Goal: Feedback & Contribution: Contribute content

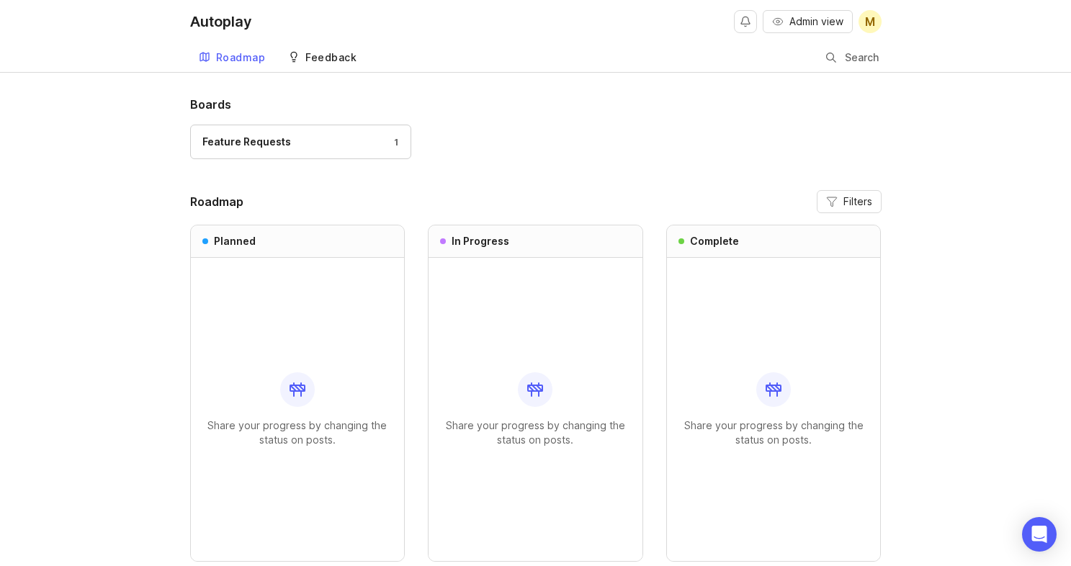
click at [335, 63] on link "Feedback" at bounding box center [322, 58] width 86 height 30
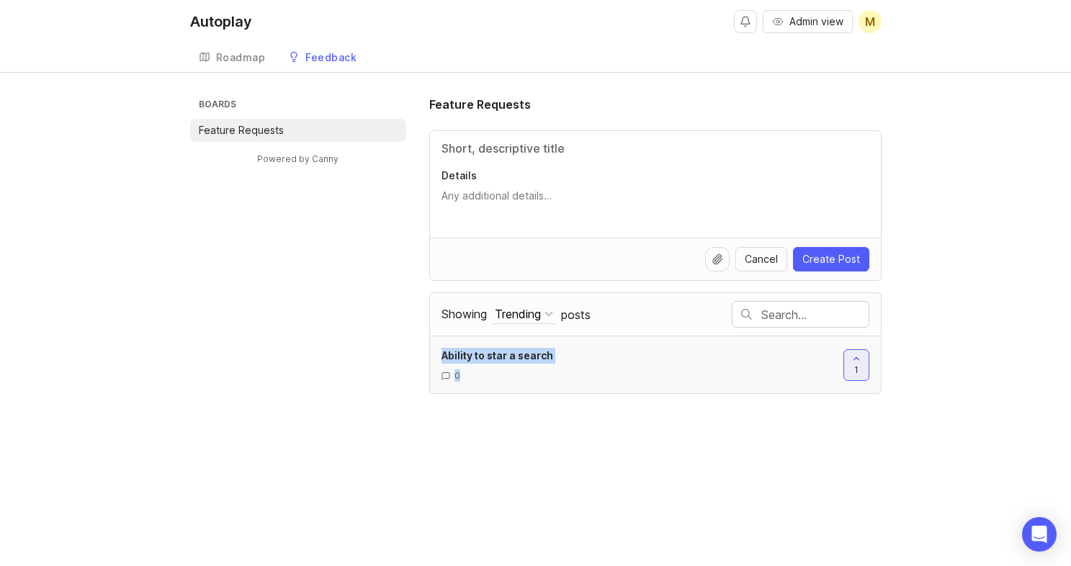
click at [567, 354] on div "Ability to star a search" at bounding box center [636, 356] width 390 height 16
click at [250, 53] on div "Roadmap" at bounding box center [241, 58] width 50 height 10
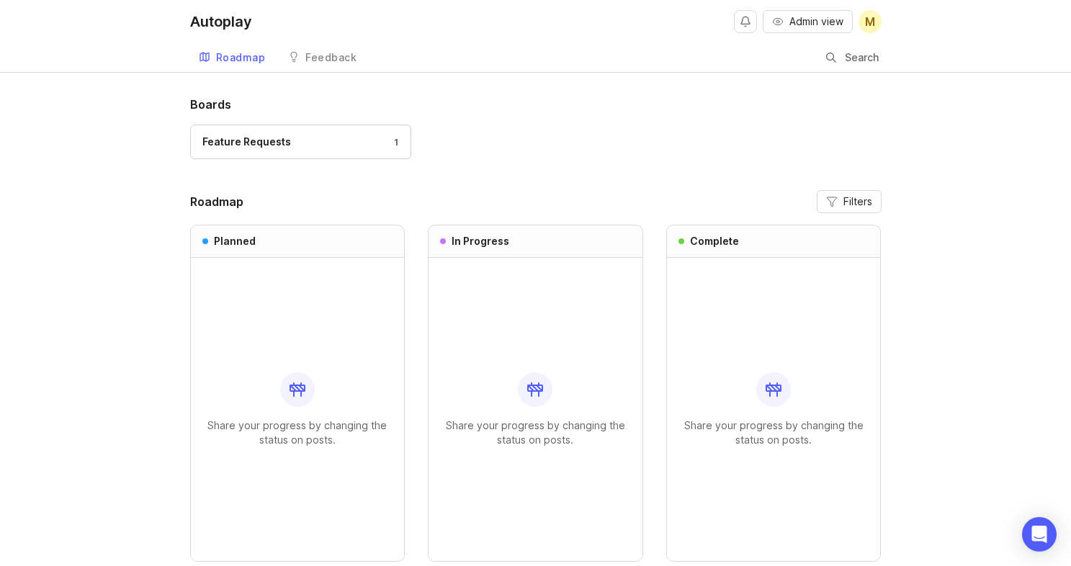
scroll to position [74, 0]
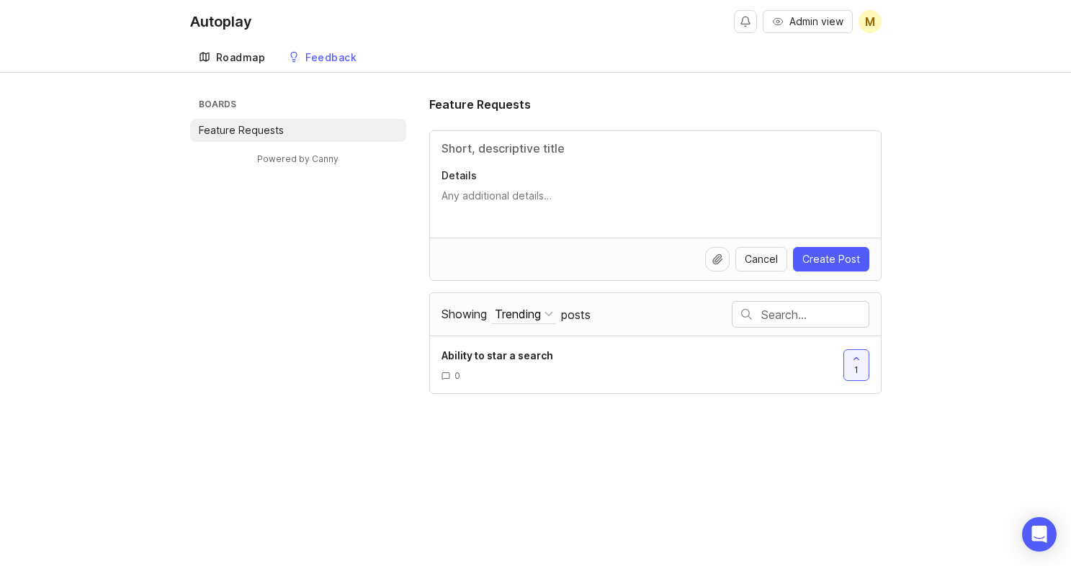
click at [233, 53] on div "Roadmap" at bounding box center [241, 58] width 50 height 10
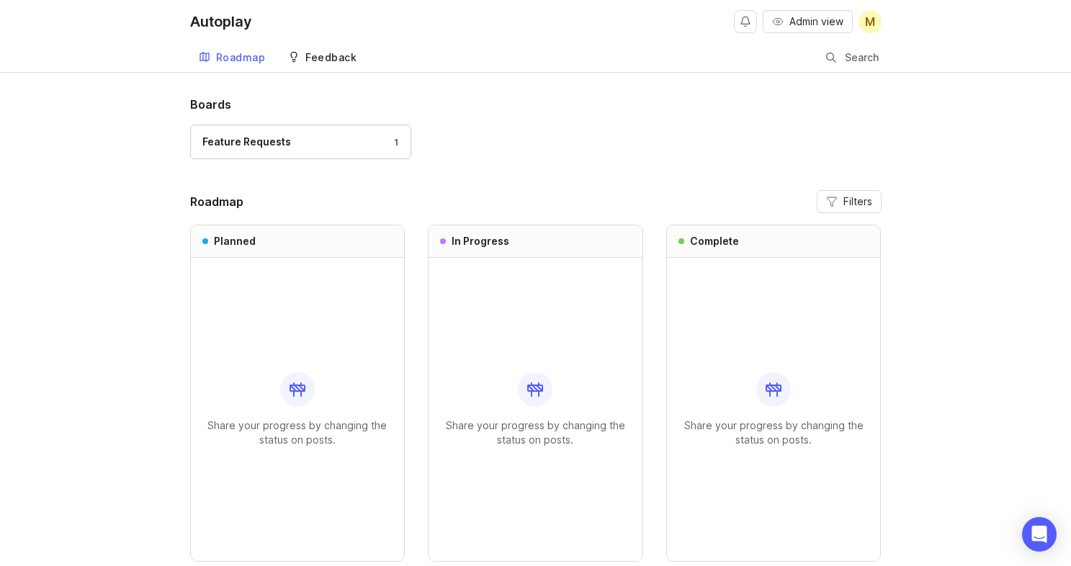
click at [345, 64] on link "Feedback" at bounding box center [322, 58] width 86 height 30
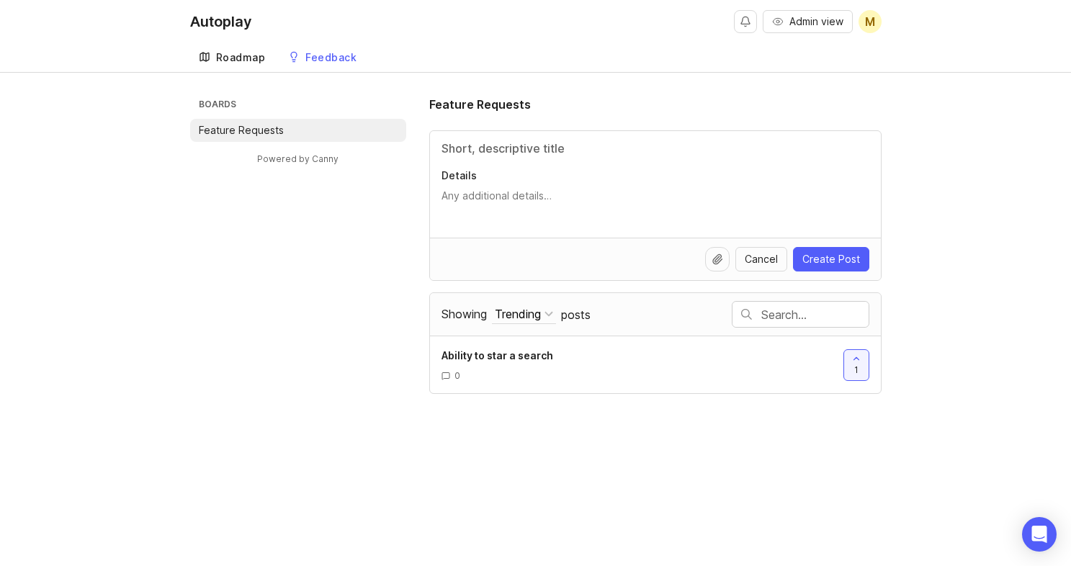
click at [235, 58] on div "Roadmap" at bounding box center [241, 58] width 50 height 10
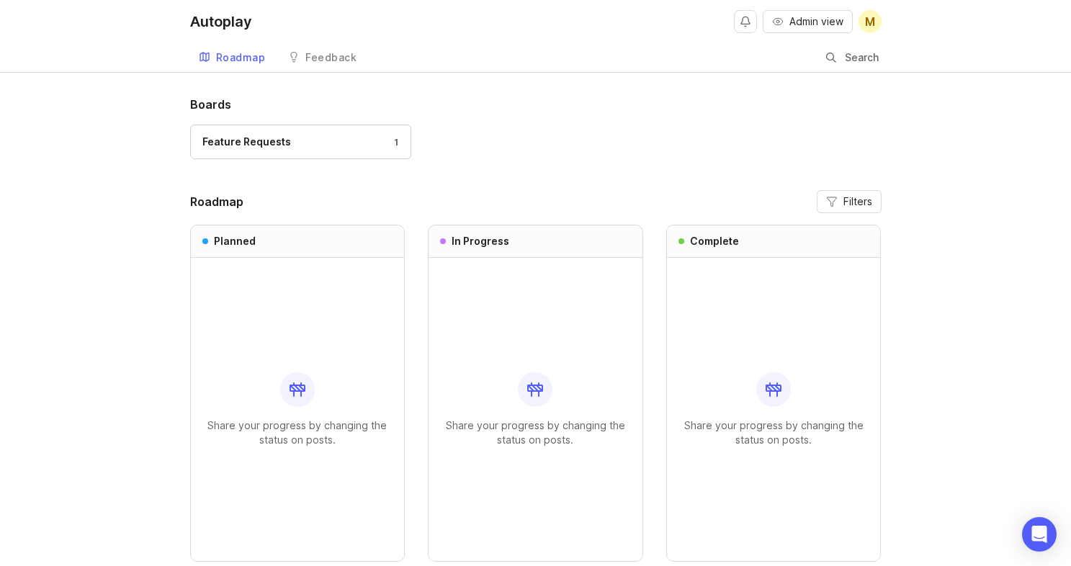
click at [291, 414] on div "Share your progress by changing the status on posts." at bounding box center [297, 409] width 191 height 303
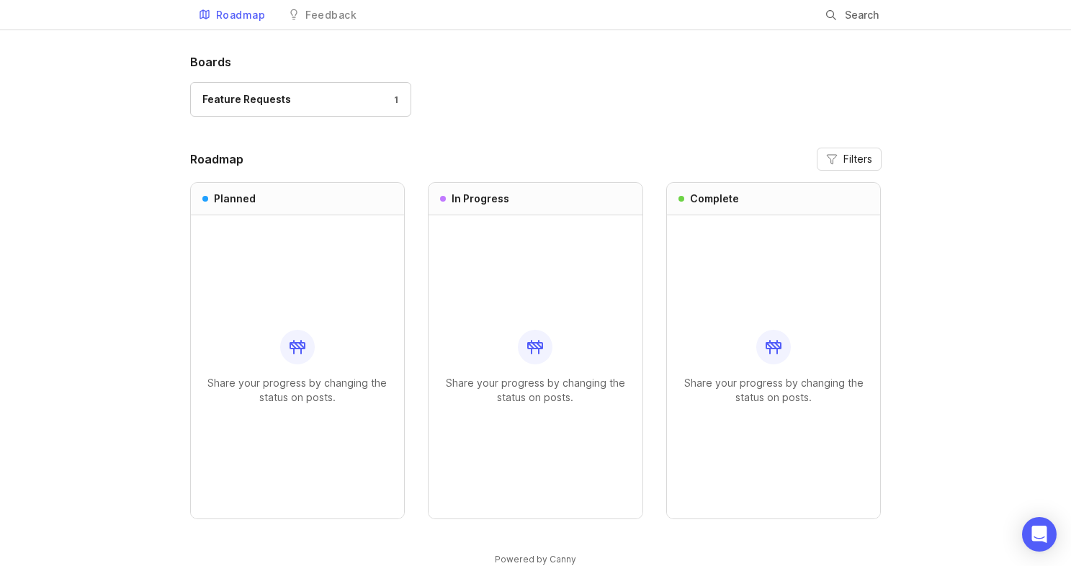
scroll to position [42, 0]
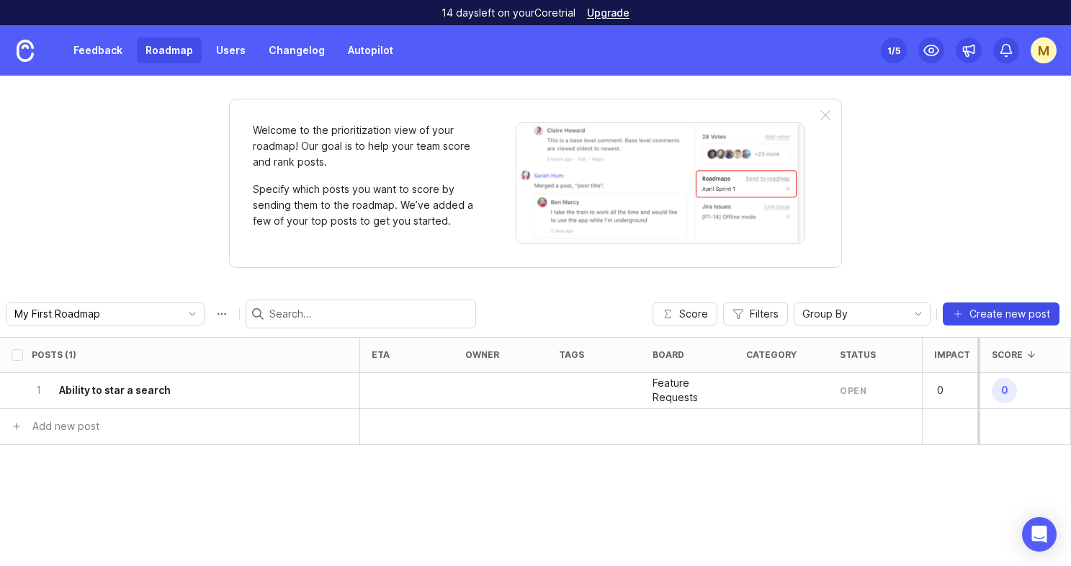
click at [960, 311] on icon "button" at bounding box center [958, 314] width 12 height 12
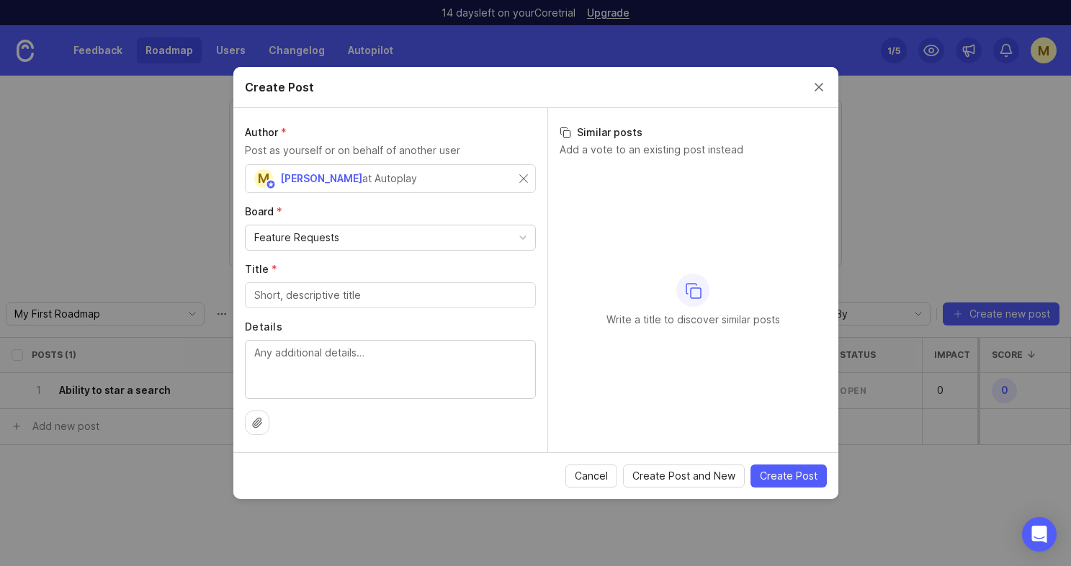
click at [257, 424] on icon at bounding box center [257, 423] width 12 height 12
click at [820, 89] on button "Close create post modal" at bounding box center [819, 87] width 16 height 16
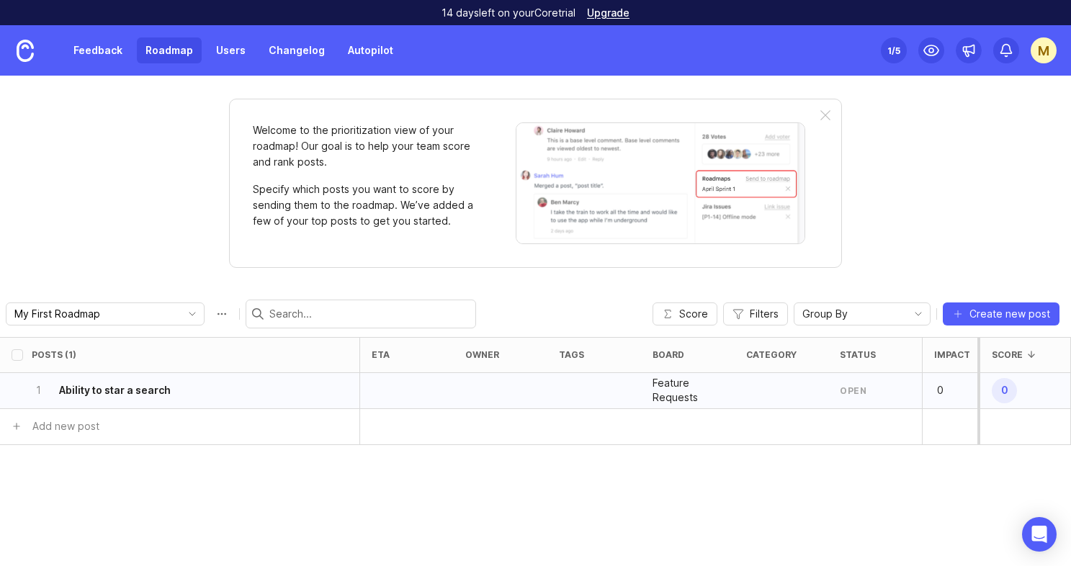
click at [578, 382] on div at bounding box center [594, 391] width 94 height 36
click at [576, 387] on div at bounding box center [594, 391] width 94 height 36
drag, startPoint x: 576, startPoint y: 387, endPoint x: 556, endPoint y: 387, distance: 20.2
click at [556, 387] on div at bounding box center [594, 391] width 94 height 36
click at [112, 389] on h6 "Ability to star a search" at bounding box center [115, 390] width 112 height 14
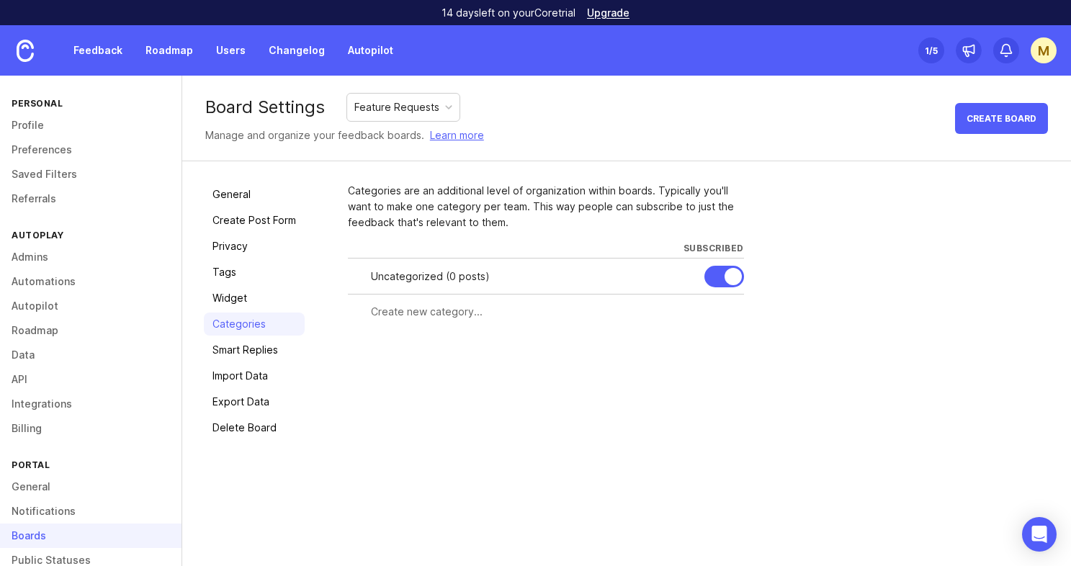
click at [449, 315] on input "text" at bounding box center [553, 312] width 364 height 16
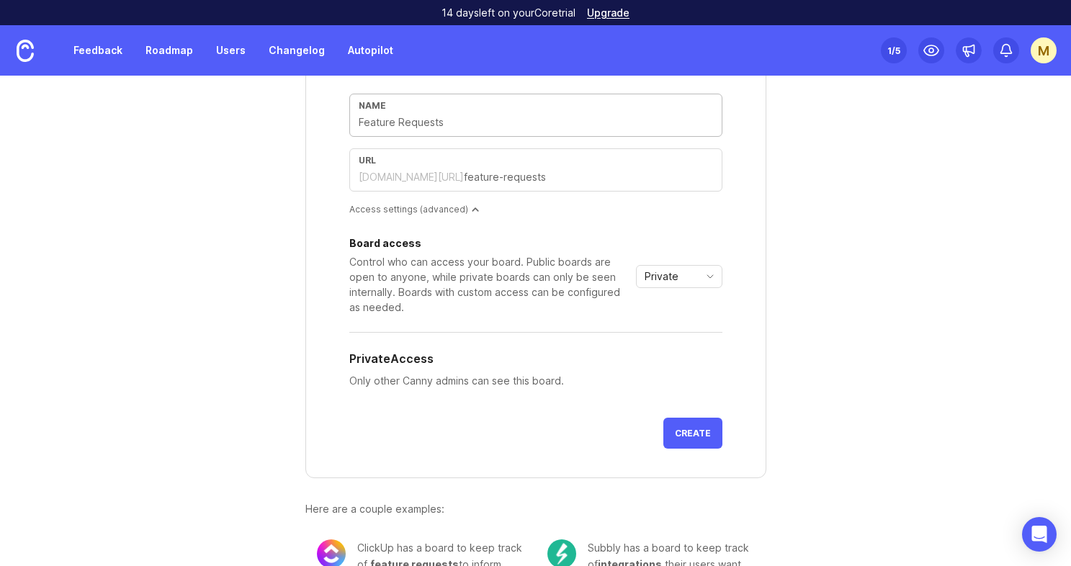
scroll to position [135, 0]
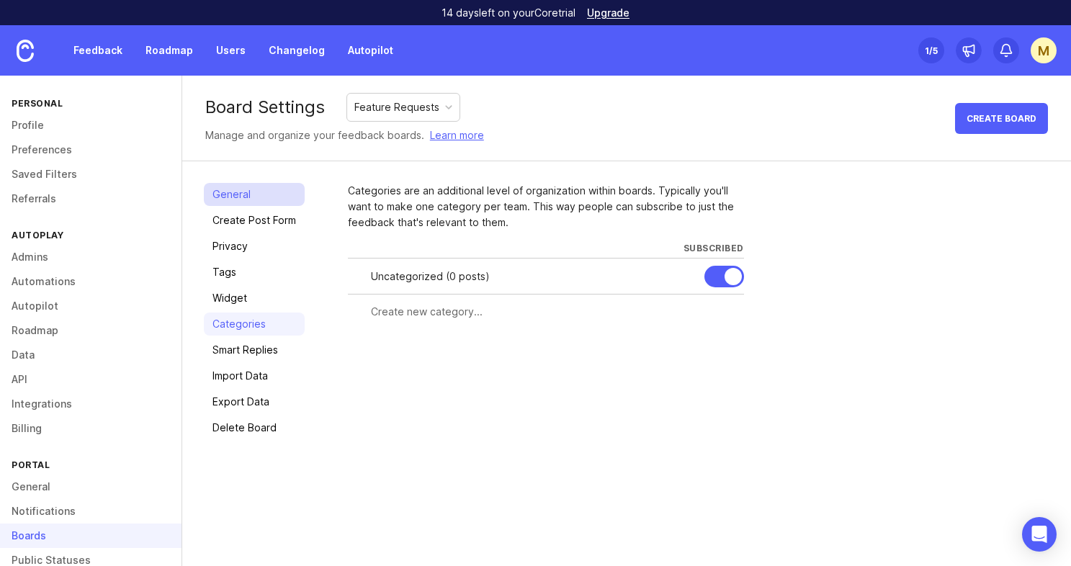
click at [249, 192] on link "General" at bounding box center [254, 194] width 101 height 23
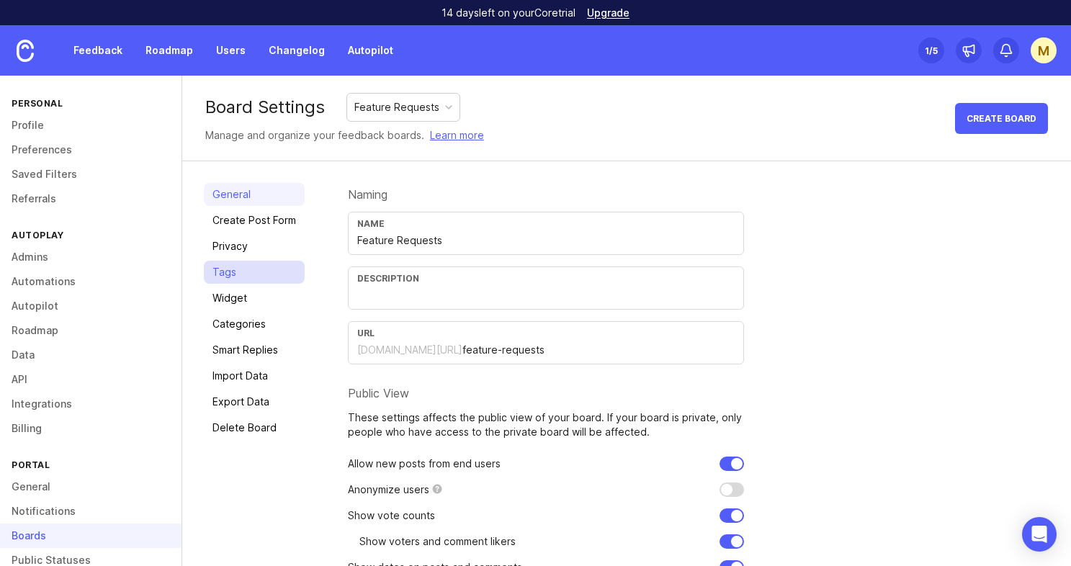
click at [230, 273] on link "Tags" at bounding box center [254, 272] width 101 height 23
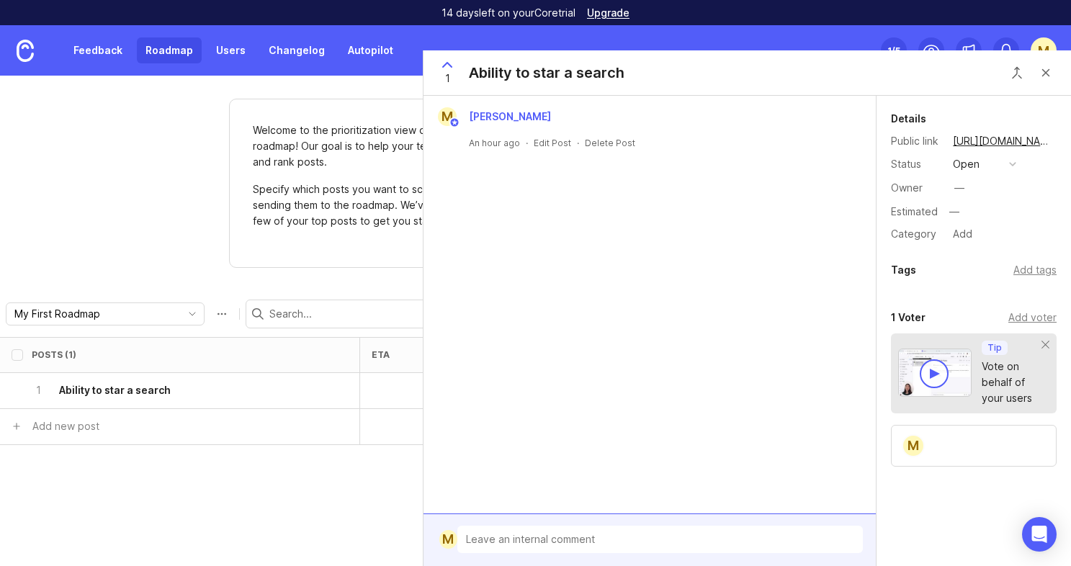
click at [161, 254] on div "Welcome to the prioritization view of your roadmap! Our goal is to help your te…" at bounding box center [535, 321] width 1071 height 490
click at [1043, 68] on button "Close button" at bounding box center [1045, 72] width 29 height 29
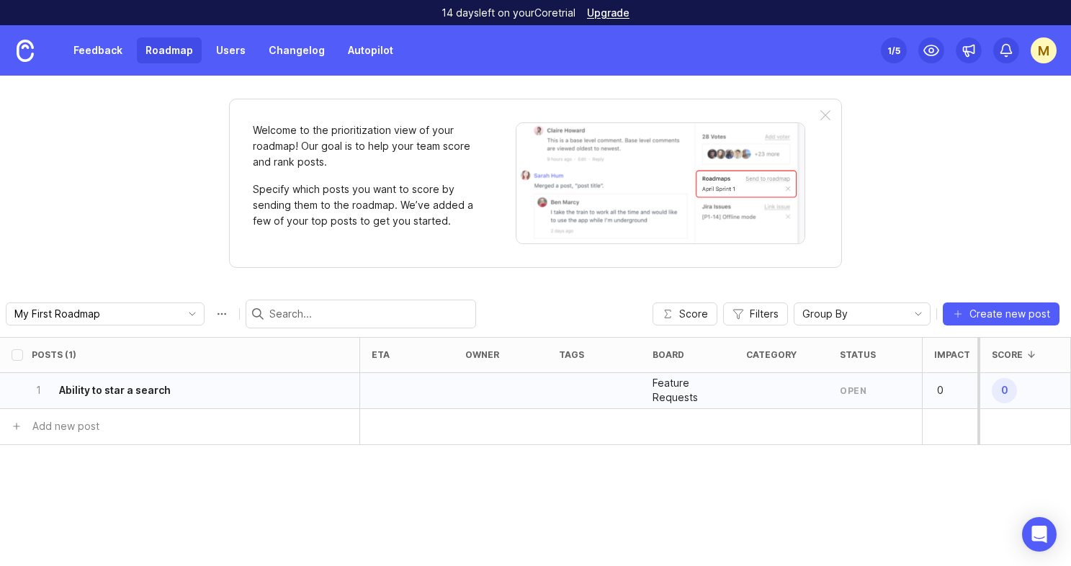
click at [861, 393] on div "open" at bounding box center [853, 391] width 27 height 12
click at [853, 393] on div "open" at bounding box center [853, 391] width 27 height 12
click at [858, 391] on div "open" at bounding box center [853, 391] width 27 height 12
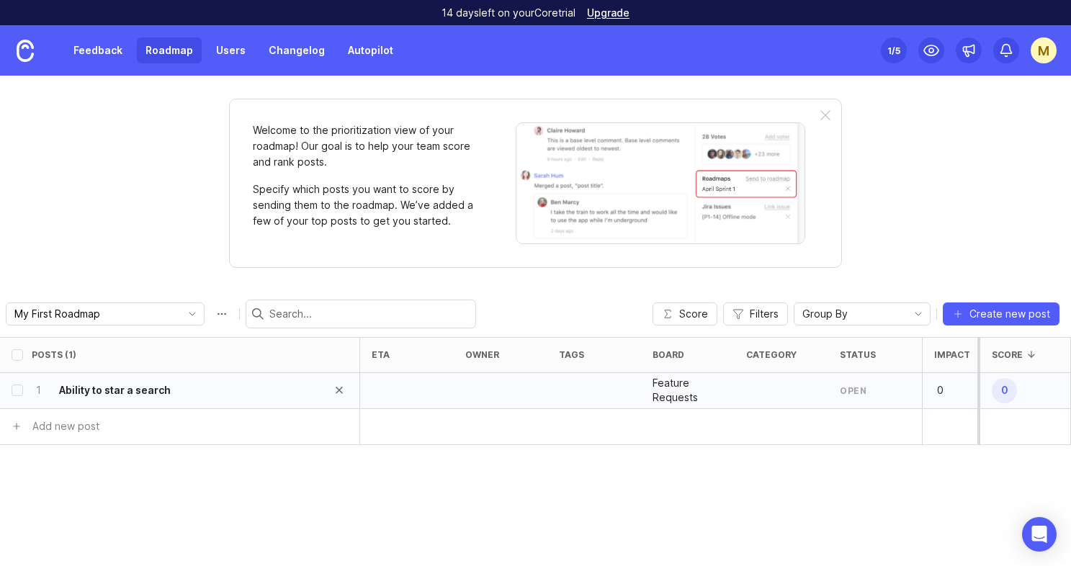
click at [128, 394] on h6 "Ability to star a search" at bounding box center [115, 390] width 112 height 14
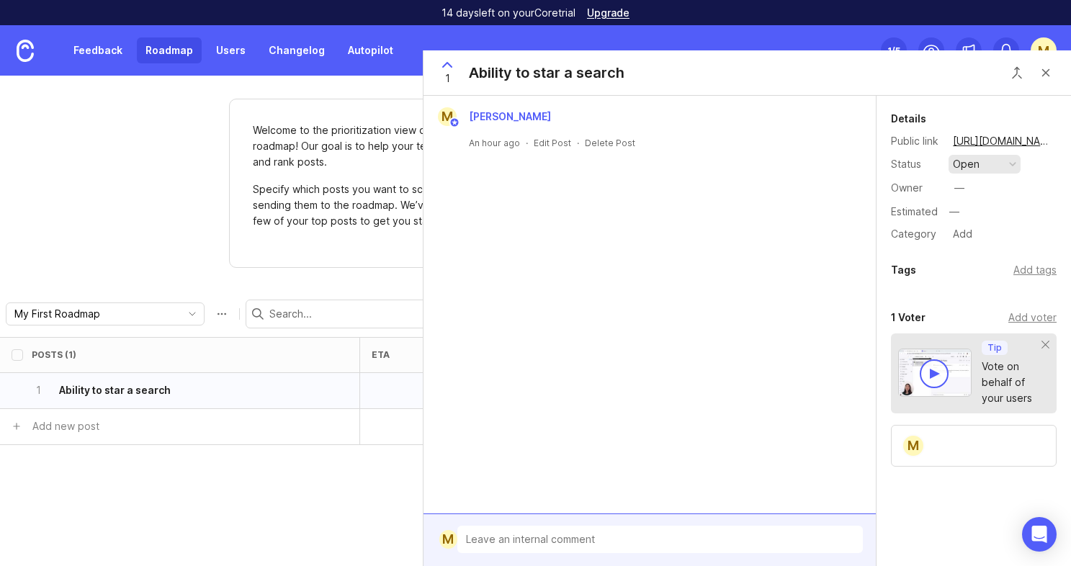
click at [987, 158] on button "open" at bounding box center [984, 164] width 72 height 19
click at [985, 243] on div "planned" at bounding box center [978, 243] width 45 height 12
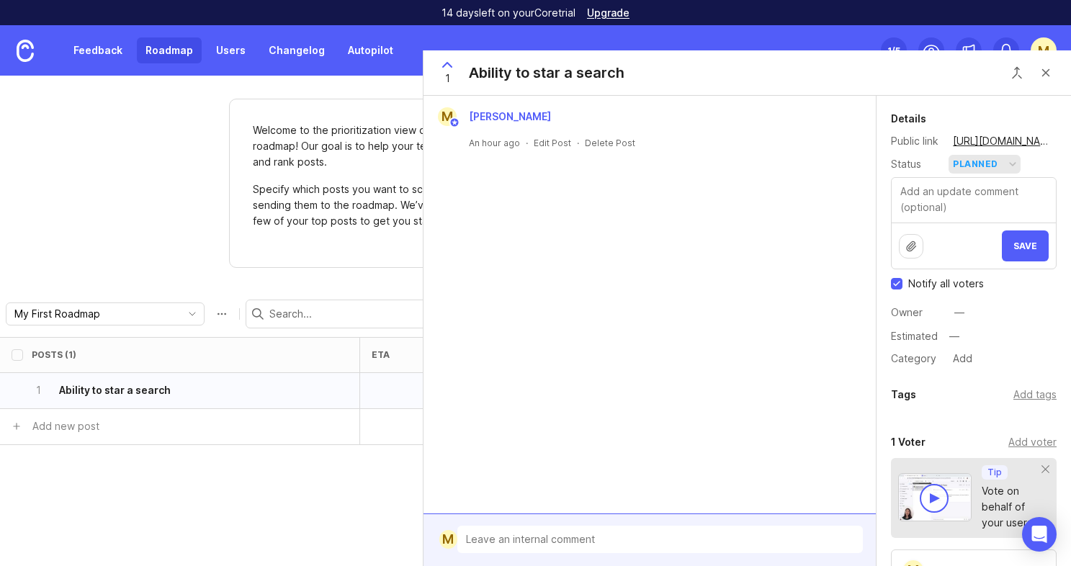
click at [1000, 168] on button "planned" at bounding box center [984, 164] width 72 height 19
click at [988, 215] on div "under review" at bounding box center [992, 216] width 73 height 12
click at [1019, 239] on button "Save" at bounding box center [1025, 245] width 47 height 31
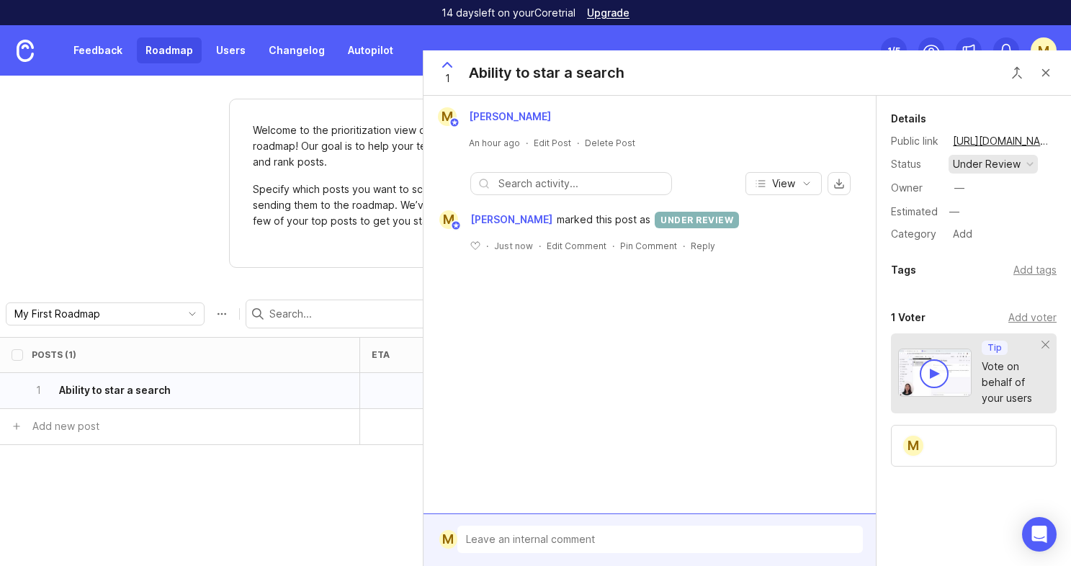
click at [1007, 158] on div "under review" at bounding box center [987, 164] width 68 height 16
click at [992, 239] on div "planned" at bounding box center [978, 243] width 45 height 12
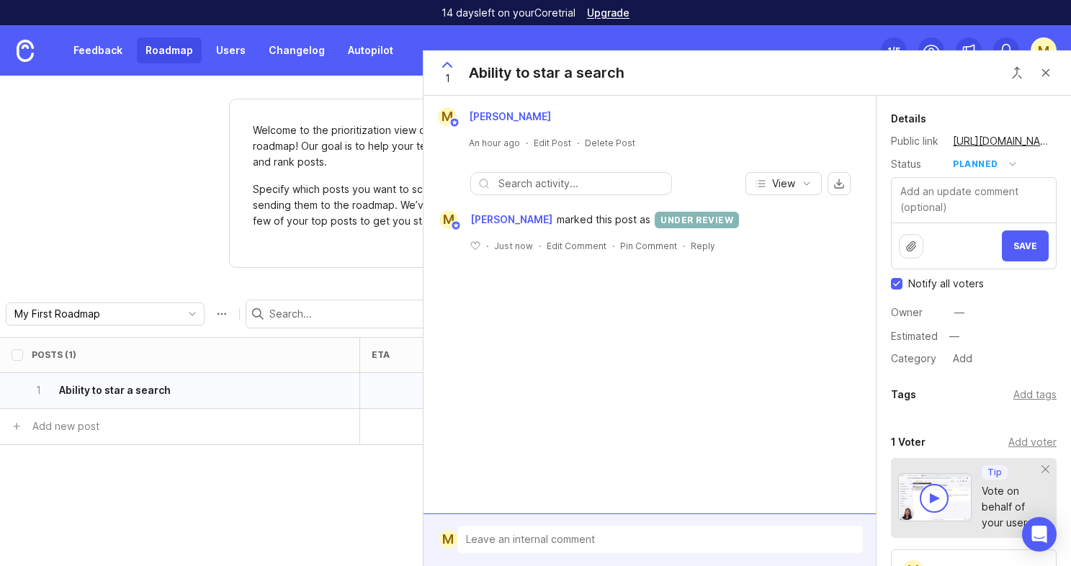
drag, startPoint x: 1020, startPoint y: 245, endPoint x: 946, endPoint y: 177, distance: 100.4
click at [946, 177] on form "Save" at bounding box center [974, 223] width 166 height 92
click at [1023, 250] on span "Save" at bounding box center [1025, 246] width 24 height 11
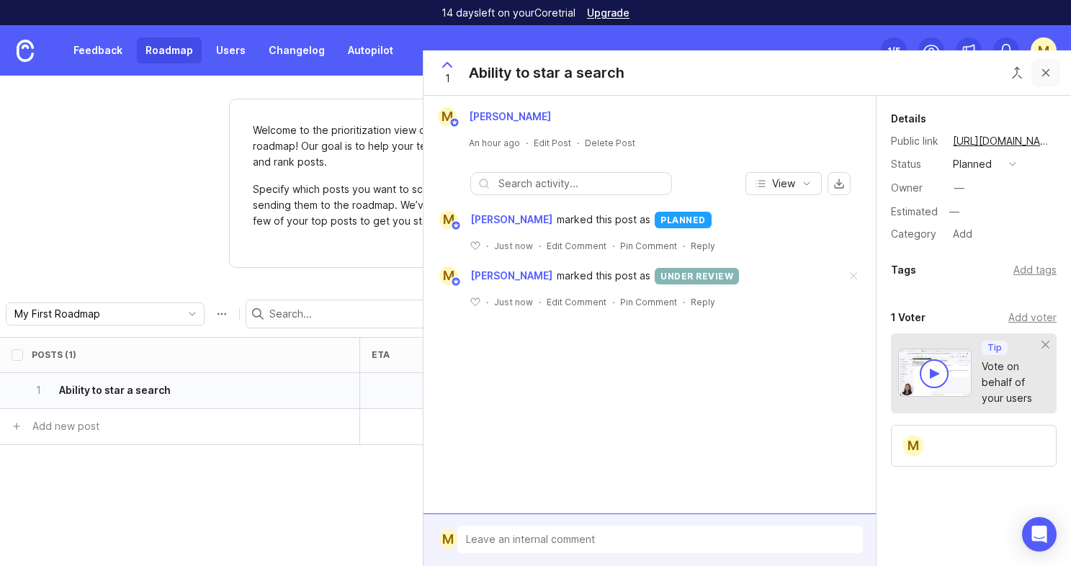
click at [1049, 69] on button "Close button" at bounding box center [1045, 72] width 29 height 29
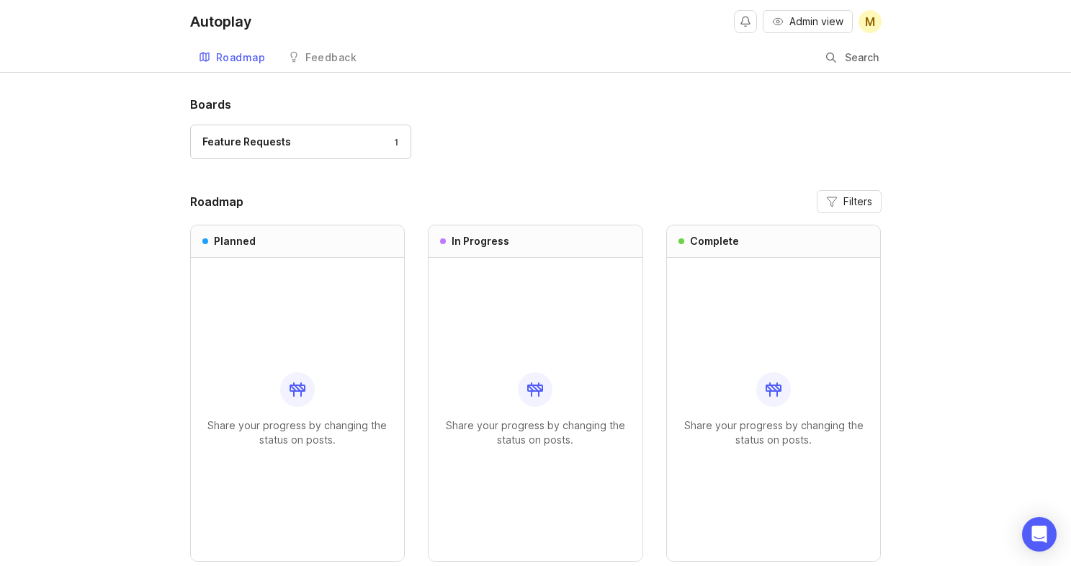
scroll to position [74, 0]
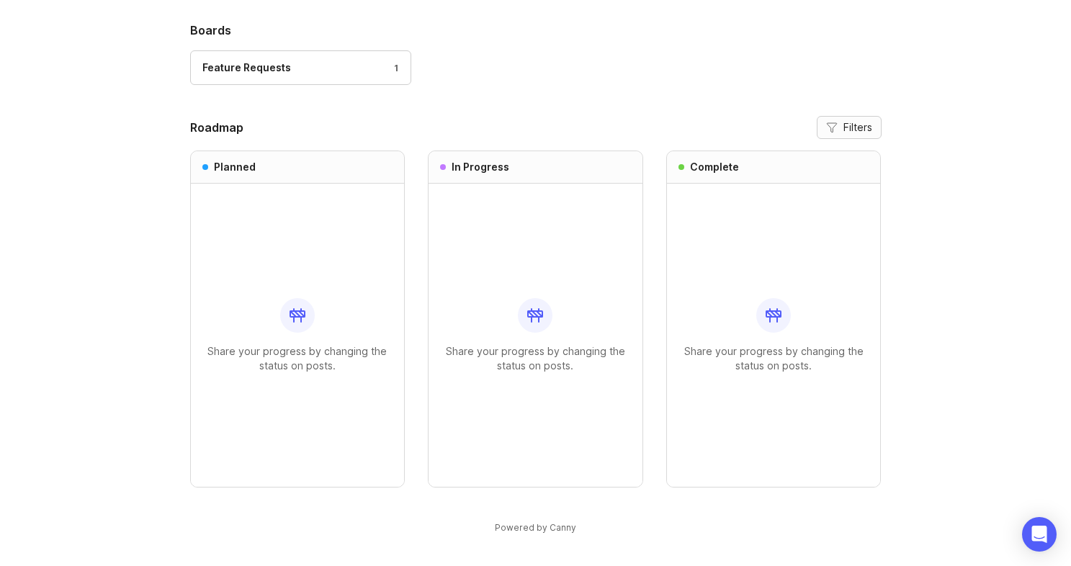
click at [856, 134] on span "Filters" at bounding box center [857, 127] width 29 height 14
click at [606, 82] on div "Feature Requests 1" at bounding box center [535, 74] width 691 height 48
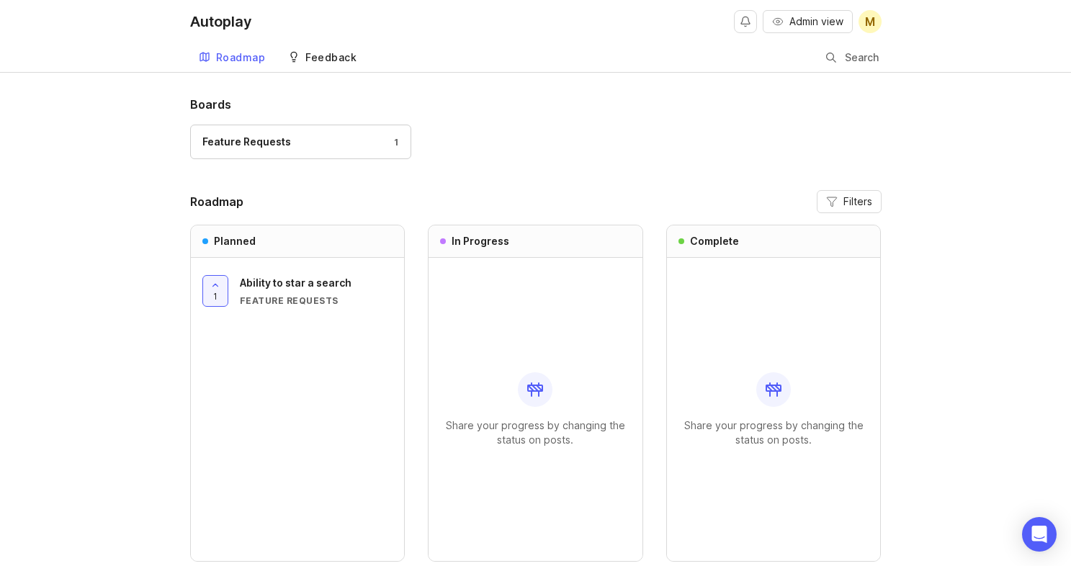
click at [333, 66] on link "Feedback" at bounding box center [322, 58] width 86 height 30
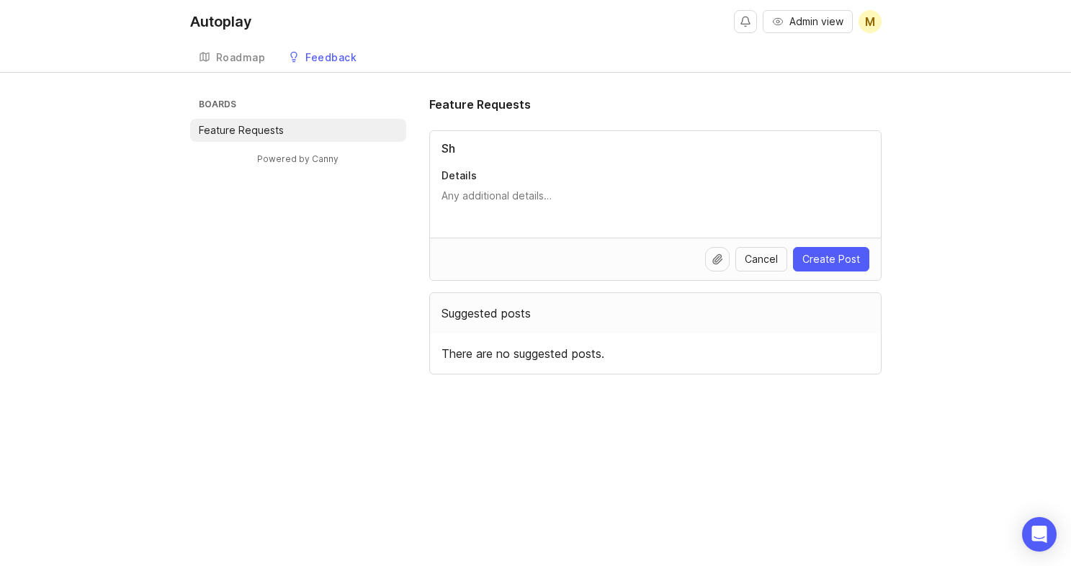
type input "S"
type input "Ability to direct reccomended issues with filters"
click at [531, 204] on textarea "Details" at bounding box center [655, 203] width 428 height 29
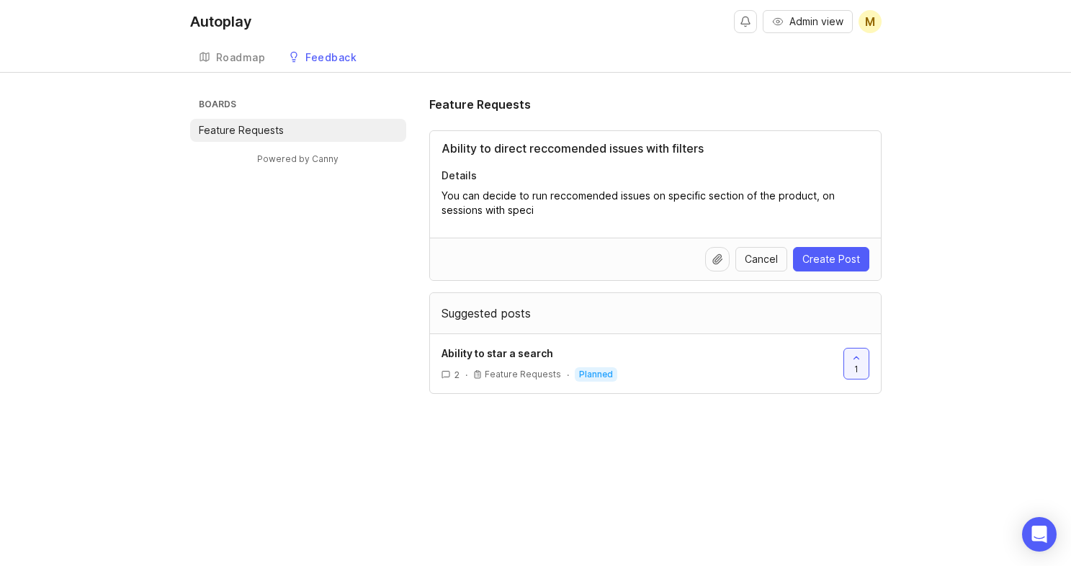
type textarea "You can decide to run reccomended issues on specific section of the product, on…"
drag, startPoint x: 524, startPoint y: 150, endPoint x: 494, endPoint y: 151, distance: 30.3
click at [494, 151] on input "Ability to direct reccomended issues with filters" at bounding box center [655, 148] width 428 height 17
type input "Ability to focus reccomended issues with filters"
click at [574, 215] on textarea "You can decide to run reccomended issues on specific section of the product, on…" at bounding box center [655, 203] width 428 height 29
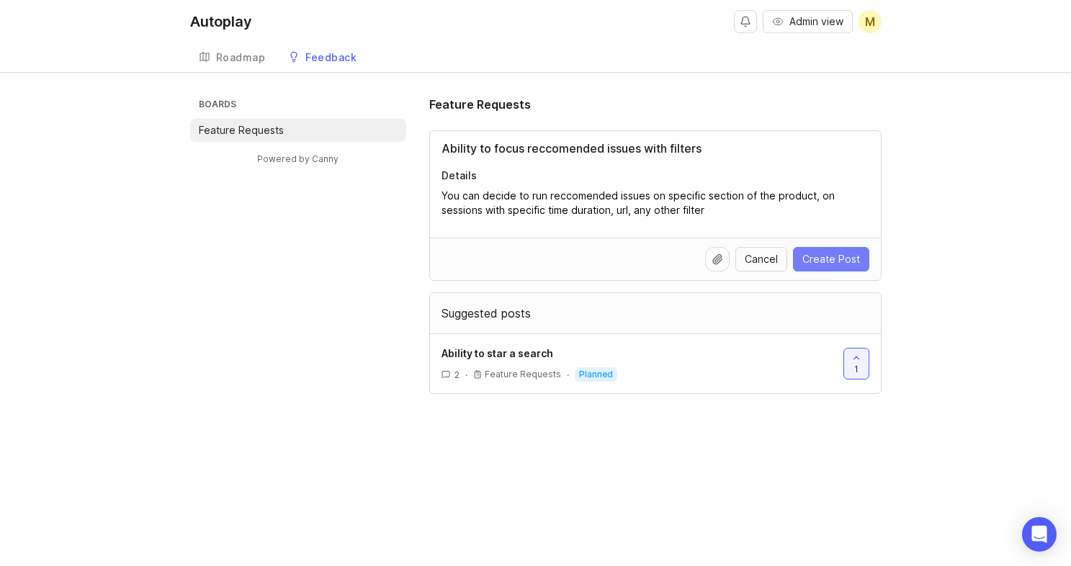
type textarea "You can decide to run reccomended issues on specific section of the product, on…"
click at [850, 260] on span "Create Post" at bounding box center [831, 259] width 58 height 14
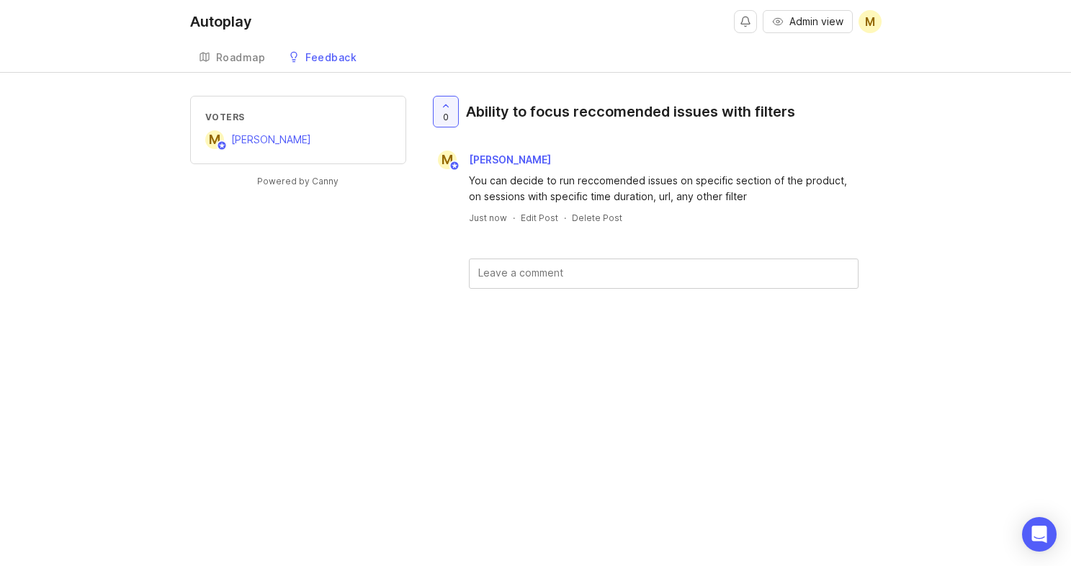
click at [316, 49] on link "Feedback" at bounding box center [322, 58] width 86 height 30
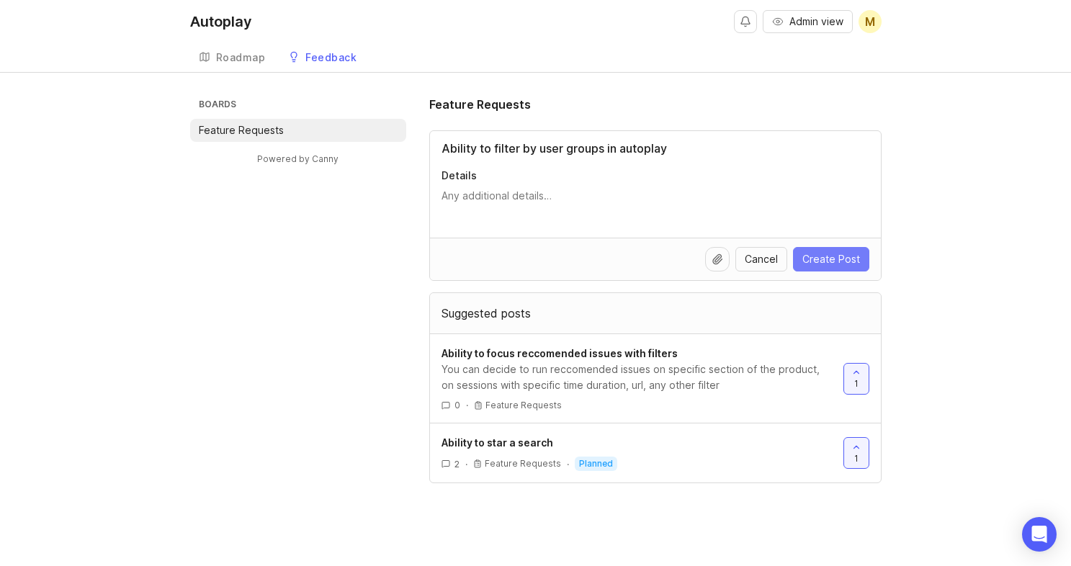
type input "Ability to filter by user groups in autoplay"
click at [844, 261] on span "Create Post" at bounding box center [831, 259] width 58 height 14
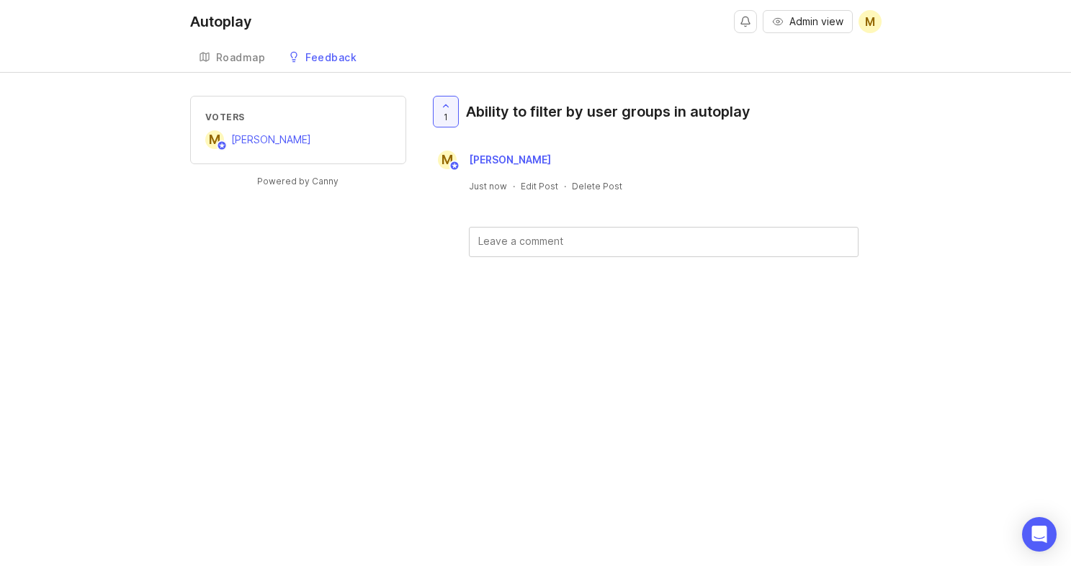
click at [315, 59] on div "Feedback" at bounding box center [330, 58] width 51 height 10
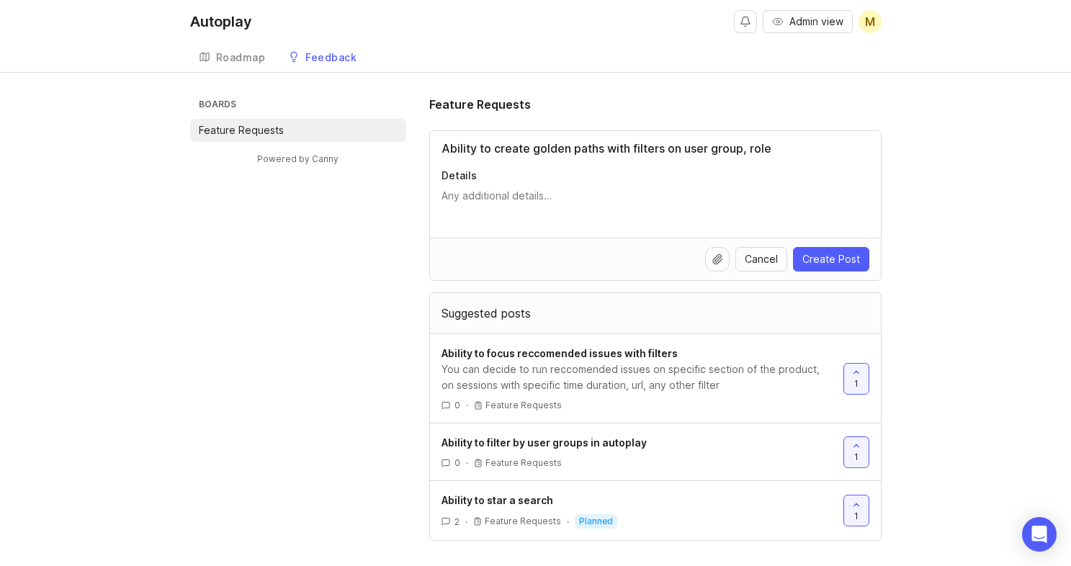
click at [746, 149] on input "Ability to create golden paths with filters on user group, role" at bounding box center [655, 148] width 428 height 17
type input "Ability to create golden paths with filters on user groups/segments, role"
click at [845, 259] on span "Create Post" at bounding box center [831, 259] width 58 height 14
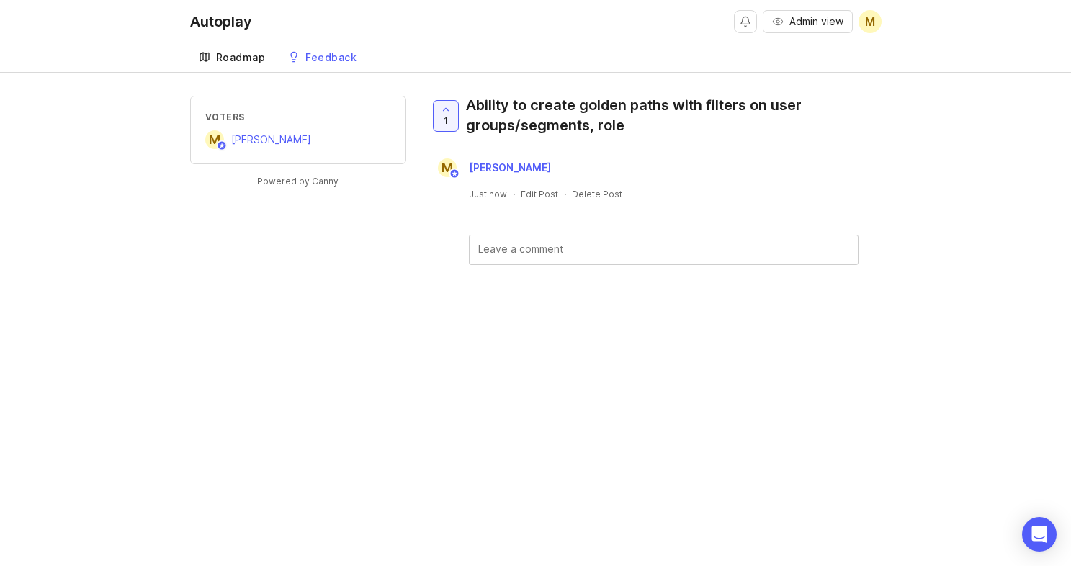
click at [257, 57] on div "Roadmap" at bounding box center [241, 58] width 50 height 10
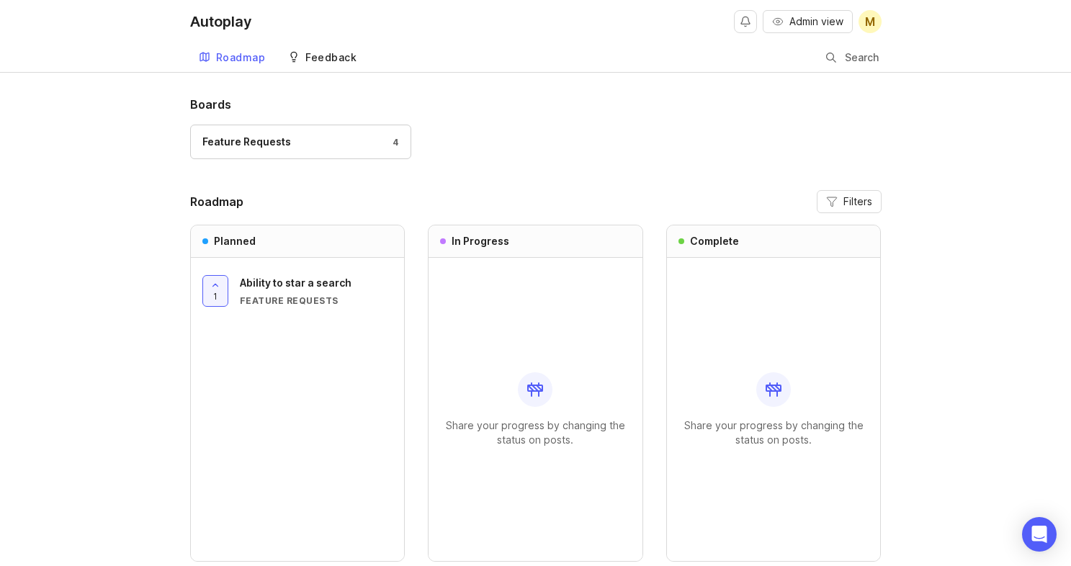
click at [320, 59] on div "Feedback" at bounding box center [330, 58] width 51 height 10
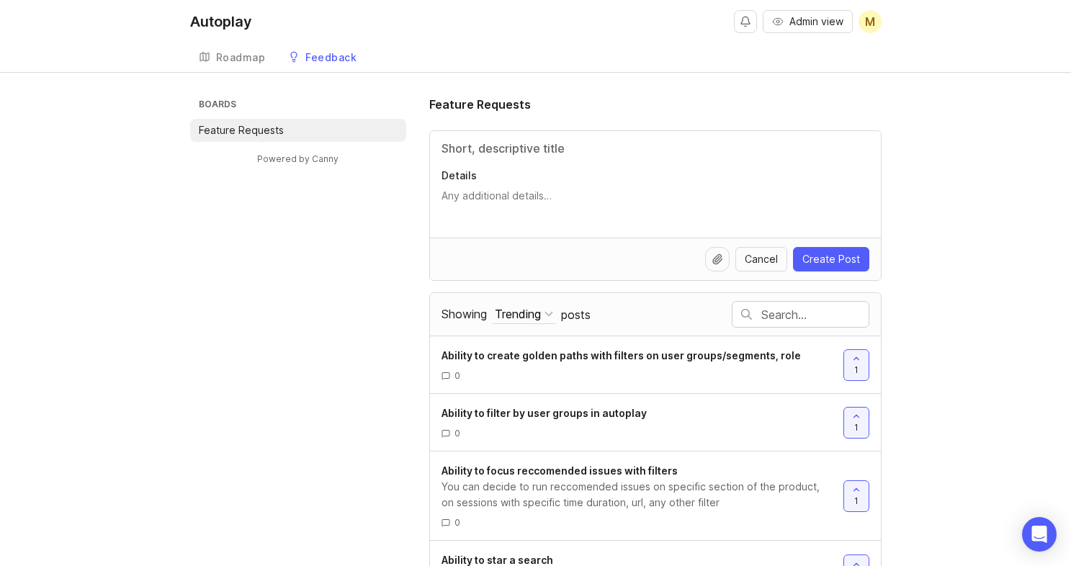
scroll to position [42, 0]
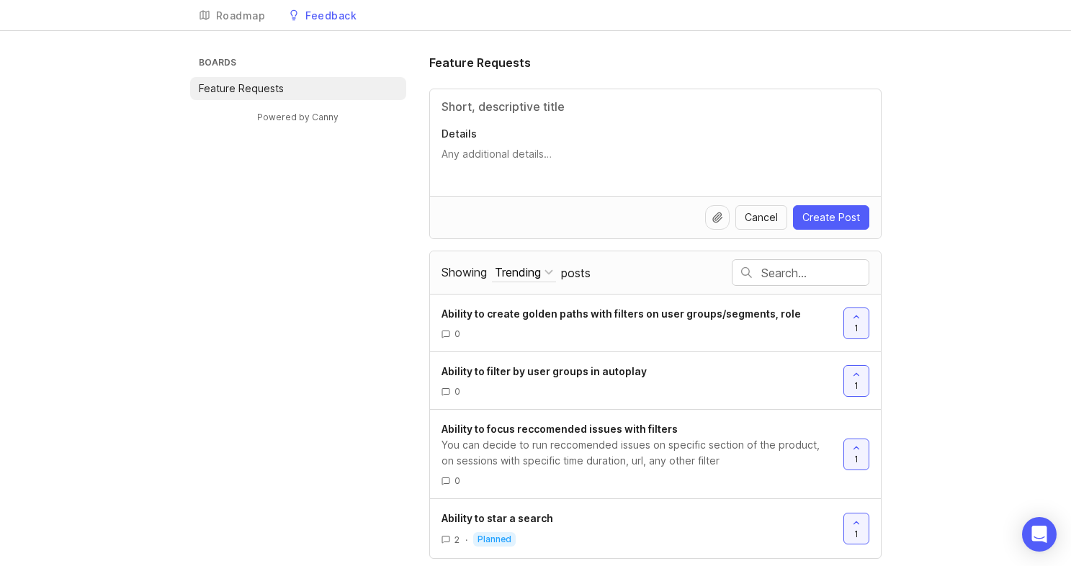
click at [568, 125] on div "Details" at bounding box center [655, 142] width 451 height 107
click at [568, 120] on div "Details" at bounding box center [655, 142] width 451 height 107
click at [573, 103] on input "Title" at bounding box center [655, 106] width 428 height 17
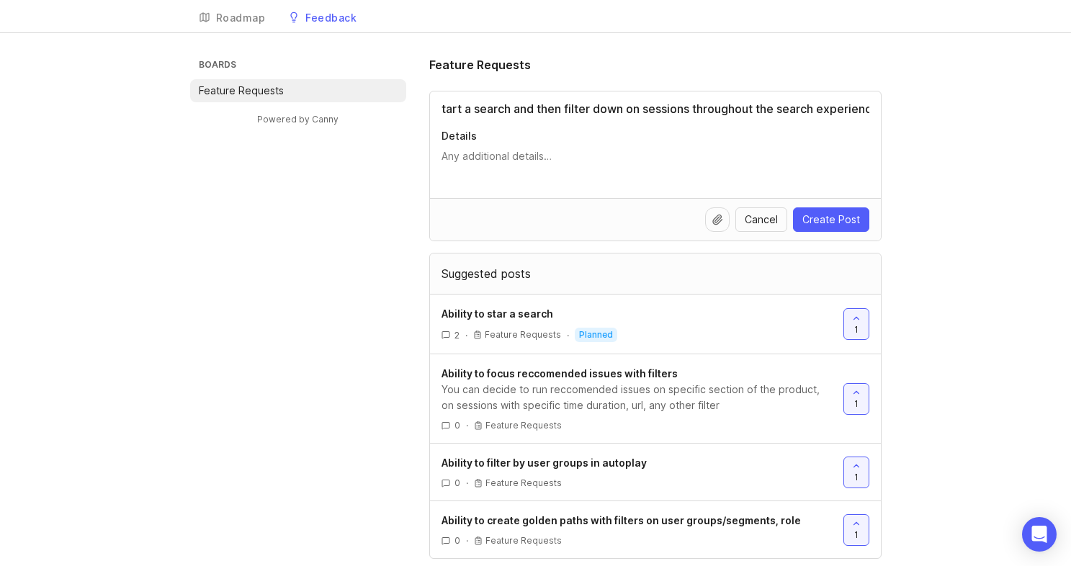
scroll to position [0, 71]
type input "Ability to start a search and then filter down on sessions throughout the searc…"
click at [818, 217] on span "Create Post" at bounding box center [831, 219] width 58 height 14
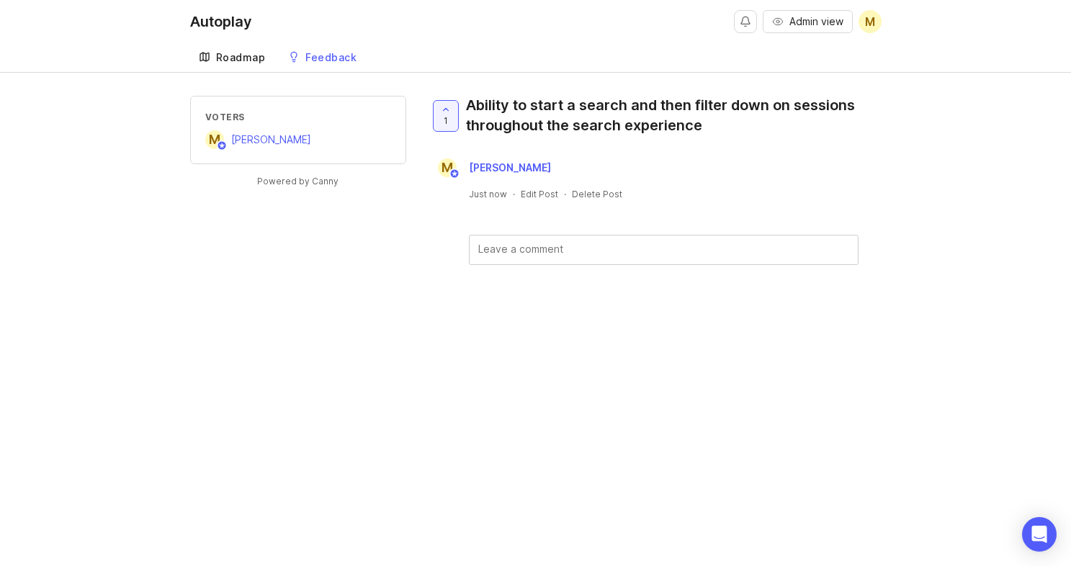
click at [253, 63] on div "Roadmap" at bounding box center [241, 58] width 50 height 10
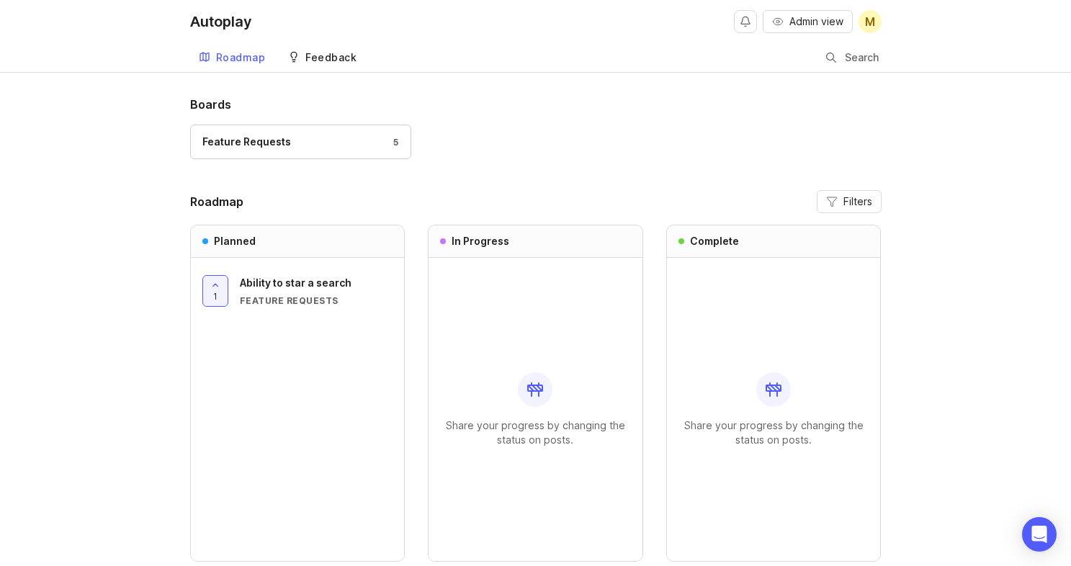
click at [317, 53] on div "Feedback" at bounding box center [330, 58] width 51 height 10
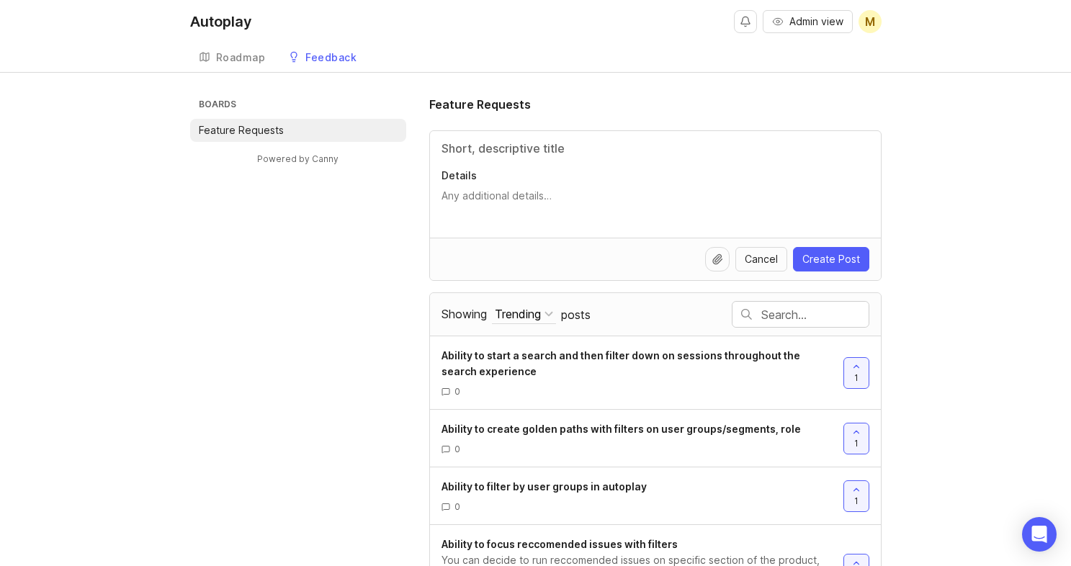
scroll to position [115, 0]
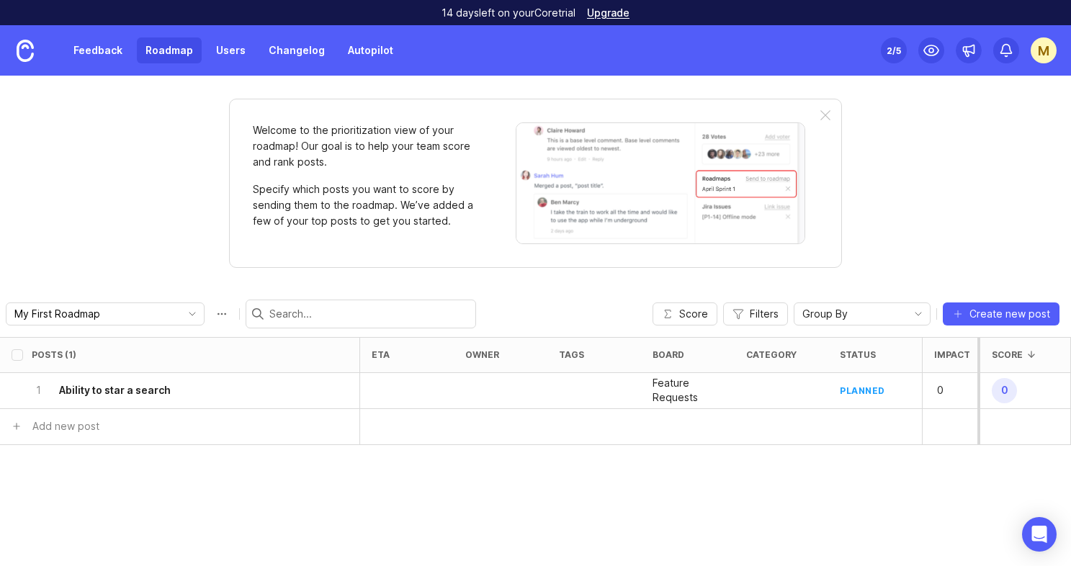
click at [210, 64] on div "Feedback Roadmap Users Changelog Autopilot" at bounding box center [201, 50] width 402 height 50
click at [221, 55] on link "Users" at bounding box center [230, 50] width 47 height 26
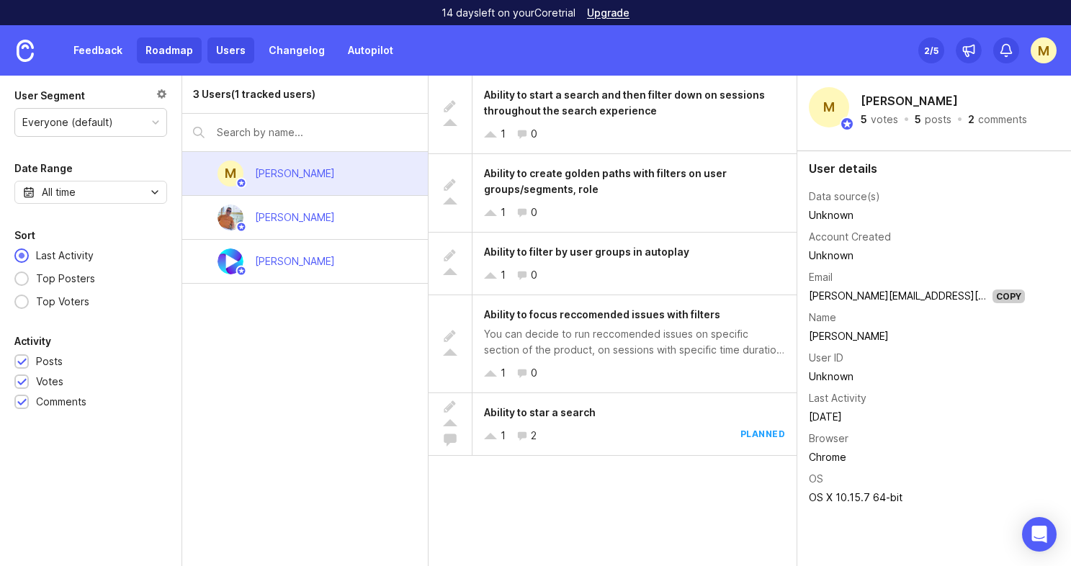
click at [175, 50] on link "Roadmap" at bounding box center [169, 50] width 65 height 26
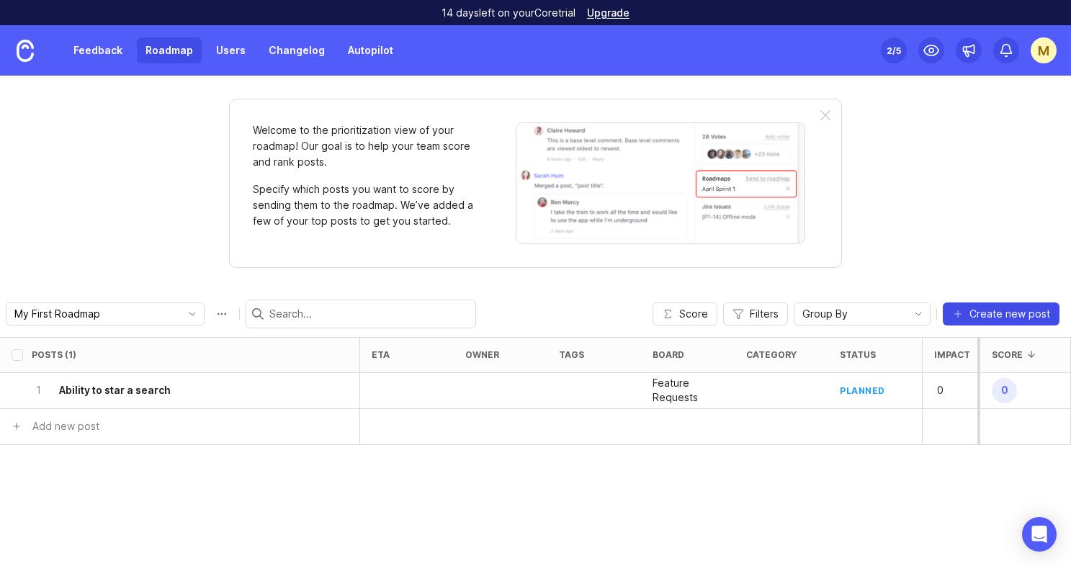
click at [958, 313] on icon "button" at bounding box center [958, 314] width 12 height 12
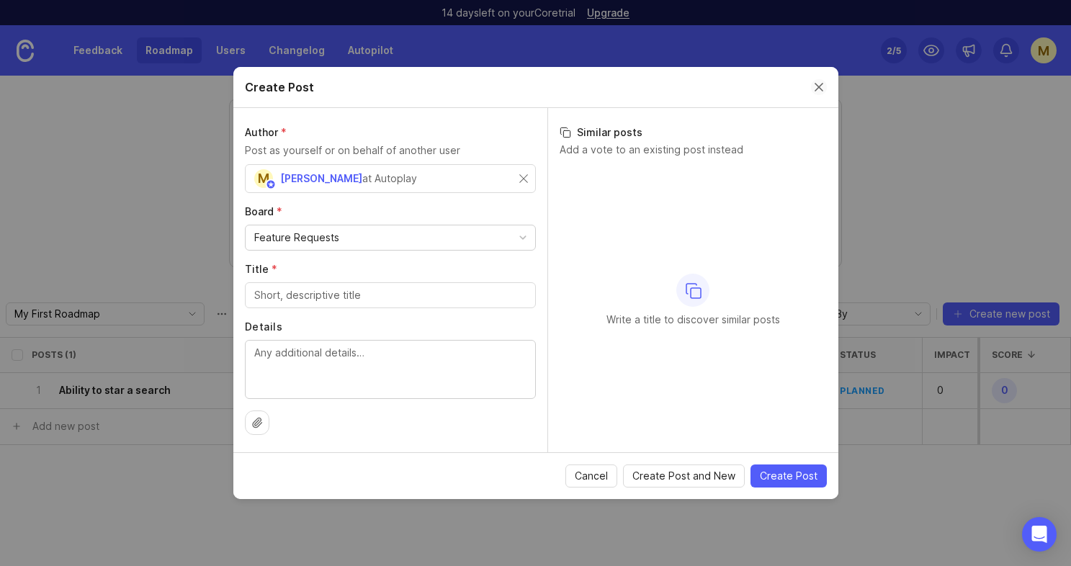
click at [811, 85] on button "Close create post modal" at bounding box center [819, 87] width 16 height 16
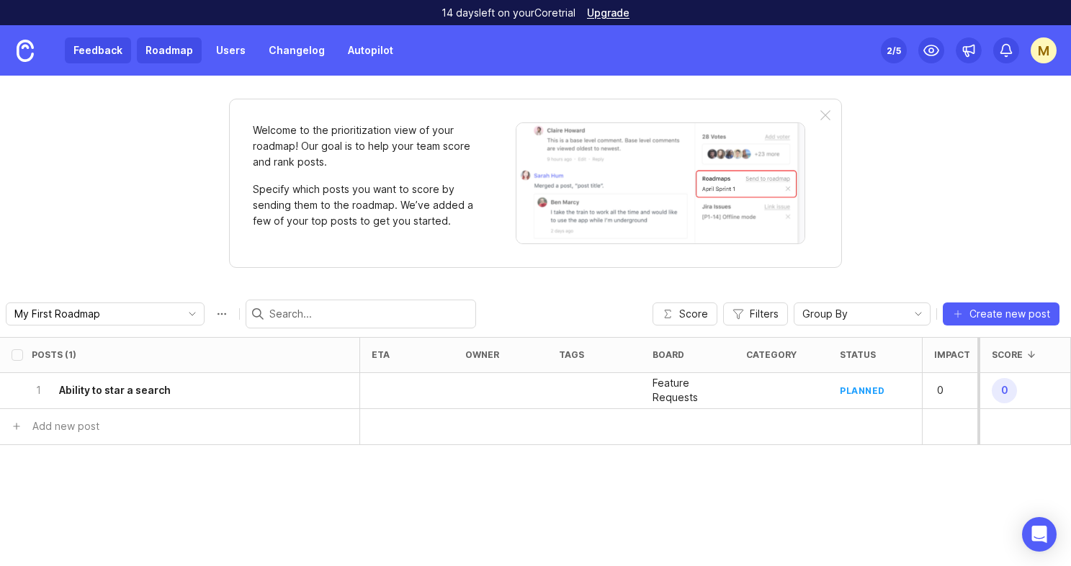
click at [85, 49] on link "Feedback" at bounding box center [98, 50] width 66 height 26
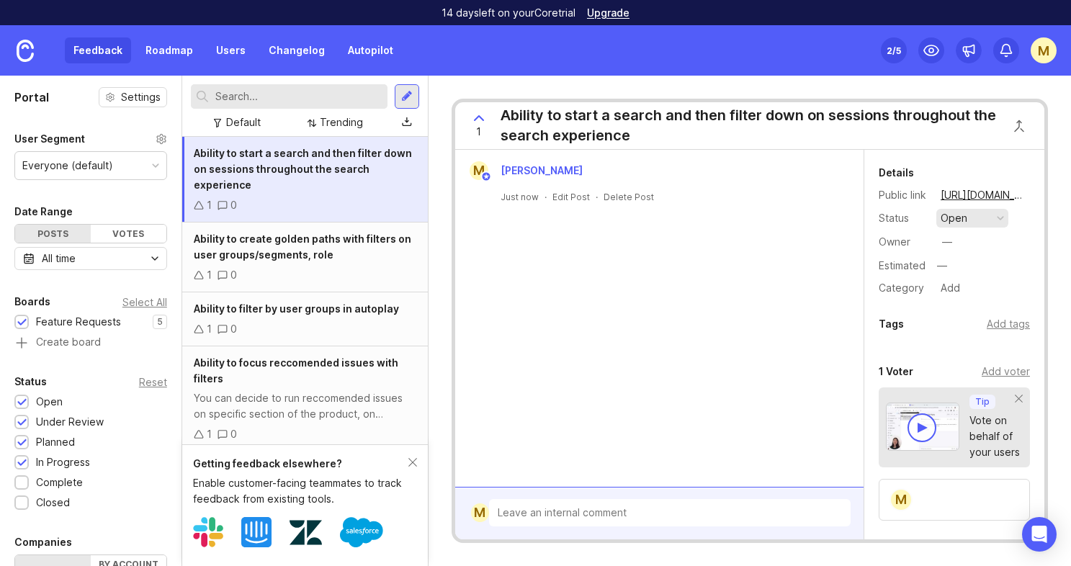
click at [984, 221] on button "open" at bounding box center [972, 218] width 72 height 19
click at [979, 297] on div "planned" at bounding box center [965, 297] width 45 height 12
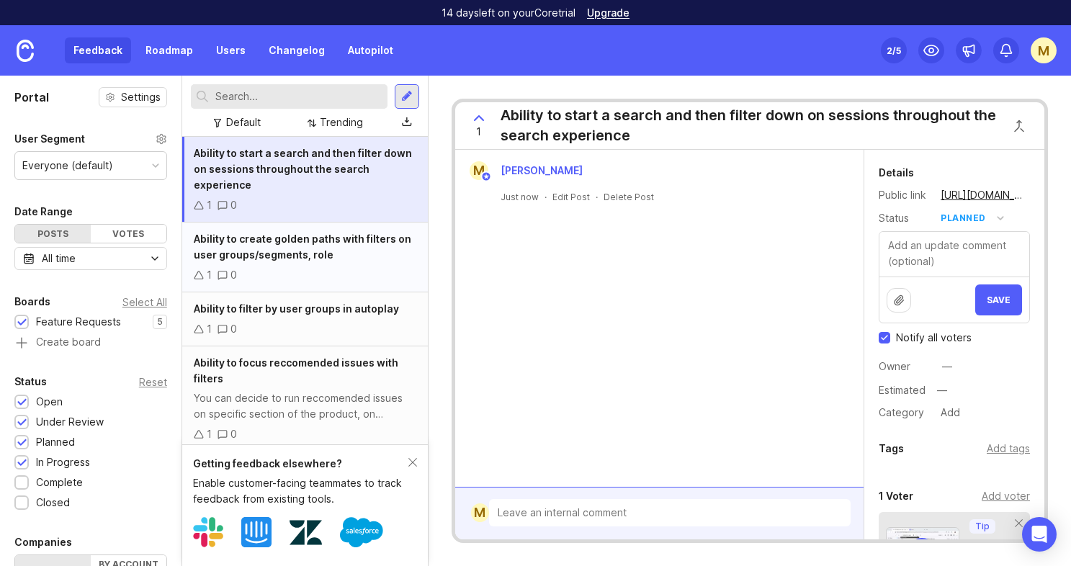
click at [346, 249] on div "Ability to create golden paths with filters on user groups/segments, role" at bounding box center [305, 247] width 223 height 32
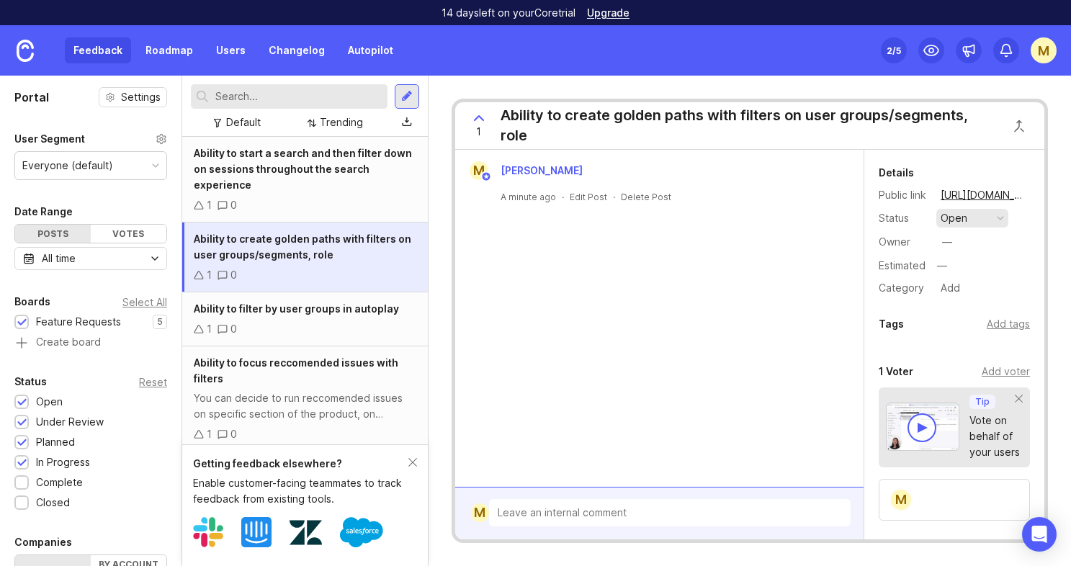
click at [985, 221] on button "open" at bounding box center [972, 218] width 72 height 19
click at [967, 296] on div "planned" at bounding box center [965, 297] width 45 height 12
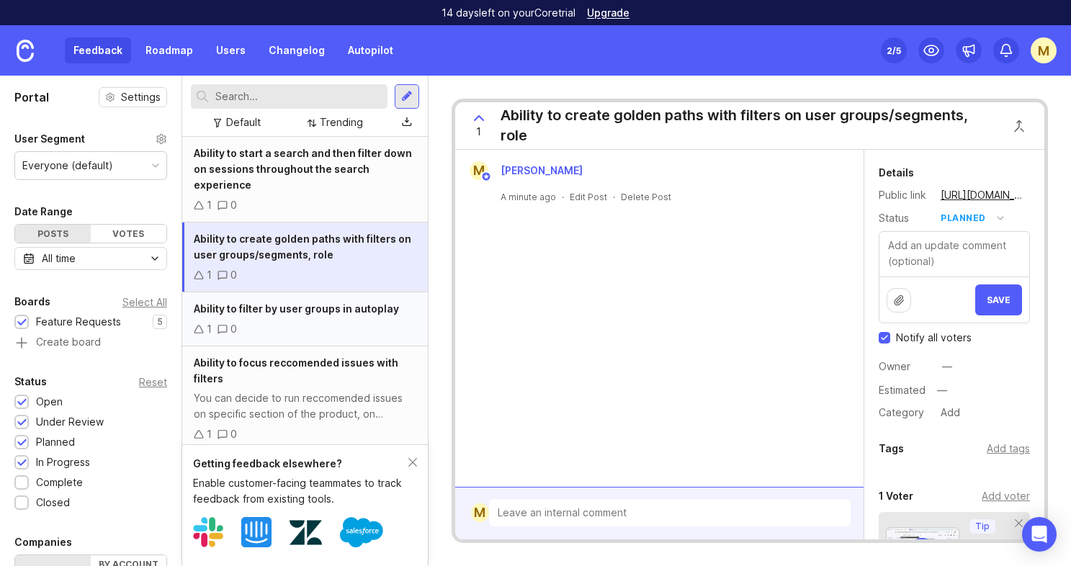
click at [340, 316] on div "Ability to filter by user groups in autoplay" at bounding box center [305, 309] width 223 height 16
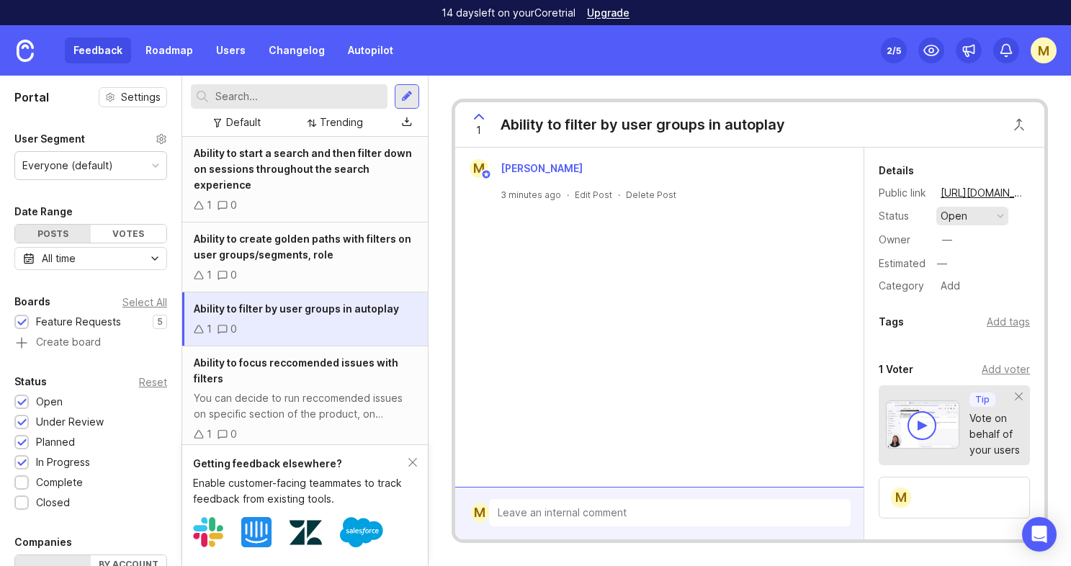
click at [999, 216] on div "button" at bounding box center [1000, 215] width 7 height 7
click at [977, 320] on div "in progress" at bounding box center [975, 321] width 65 height 12
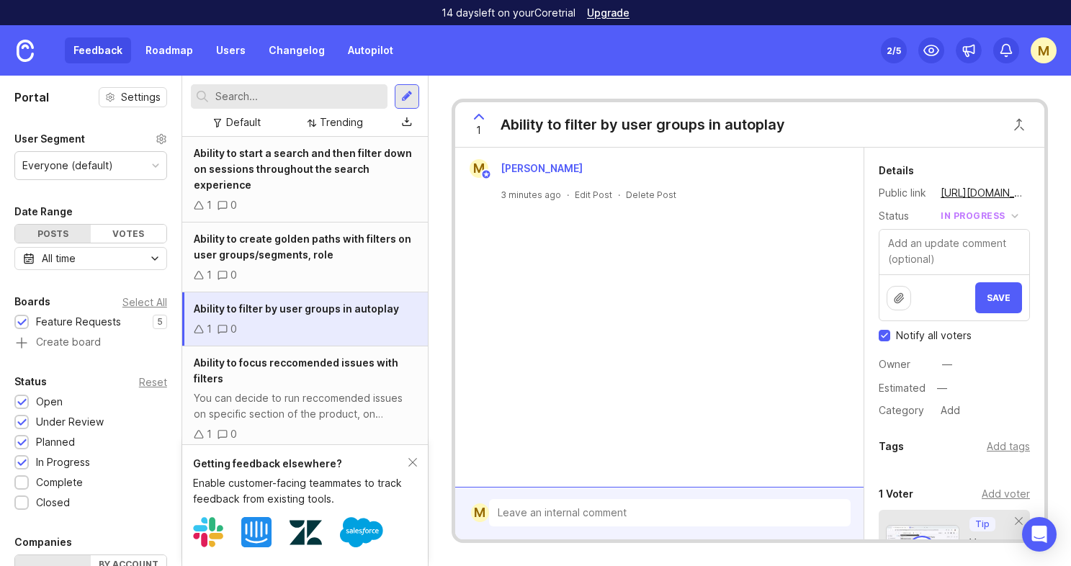
scroll to position [61, 0]
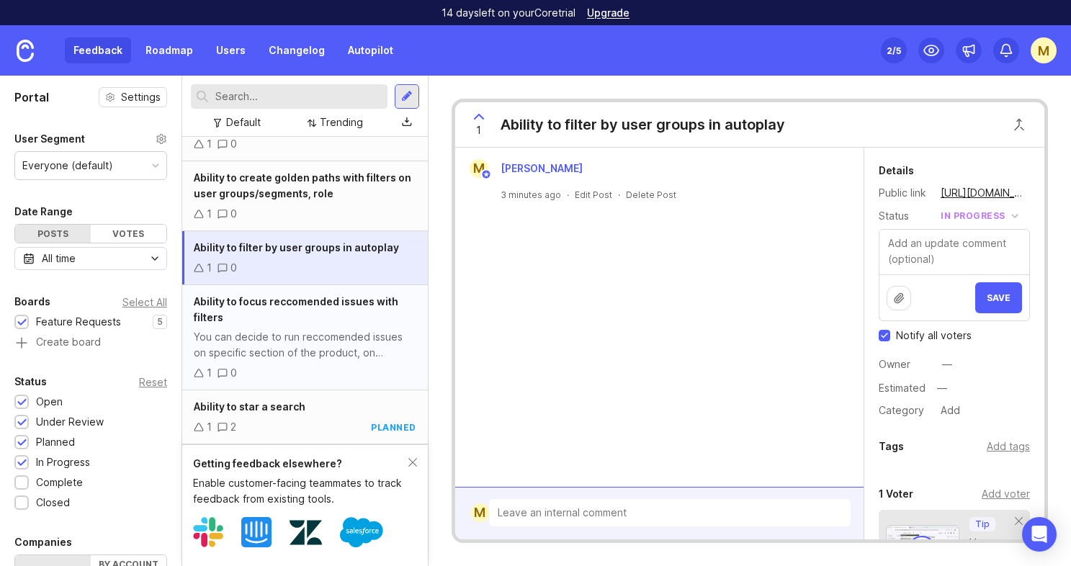
click at [365, 307] on span "Ability to focus reccomended issues with filters" at bounding box center [296, 309] width 205 height 28
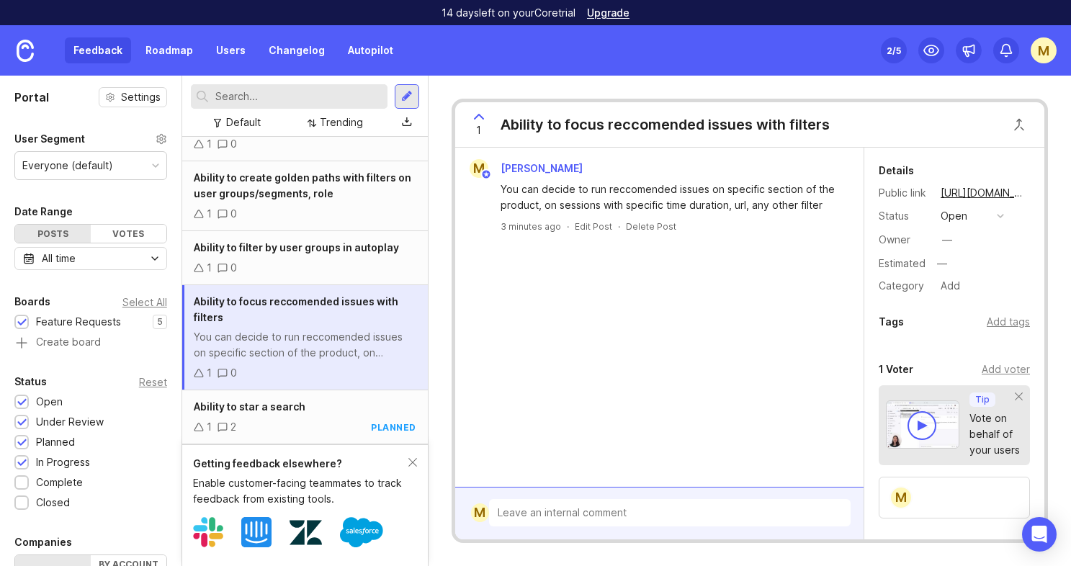
click at [1005, 212] on button "open" at bounding box center [972, 216] width 72 height 19
click at [987, 298] on li "planned" at bounding box center [972, 295] width 72 height 27
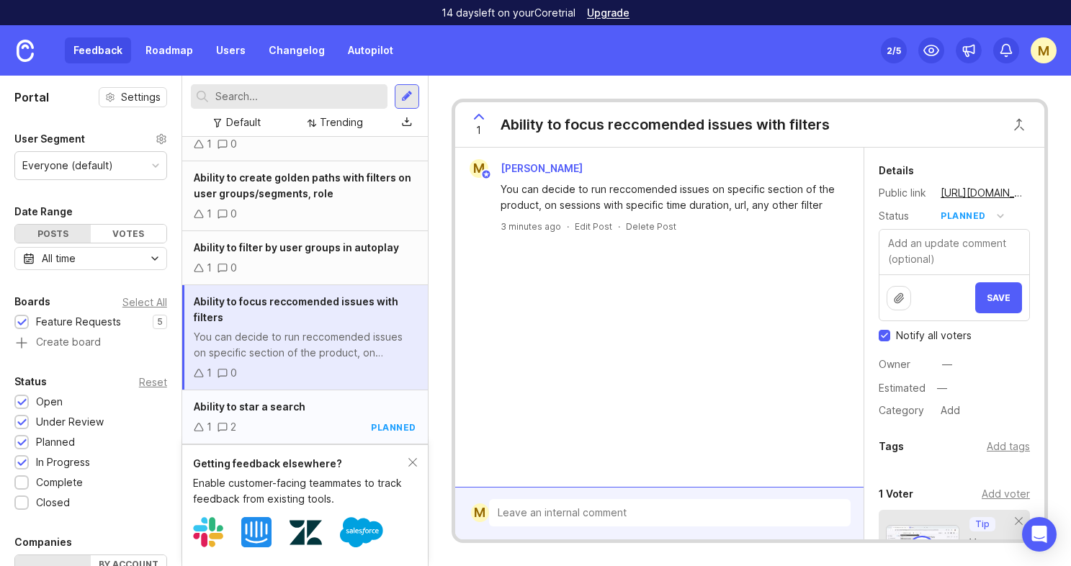
click at [302, 411] on span "Ability to star a search" at bounding box center [250, 406] width 112 height 12
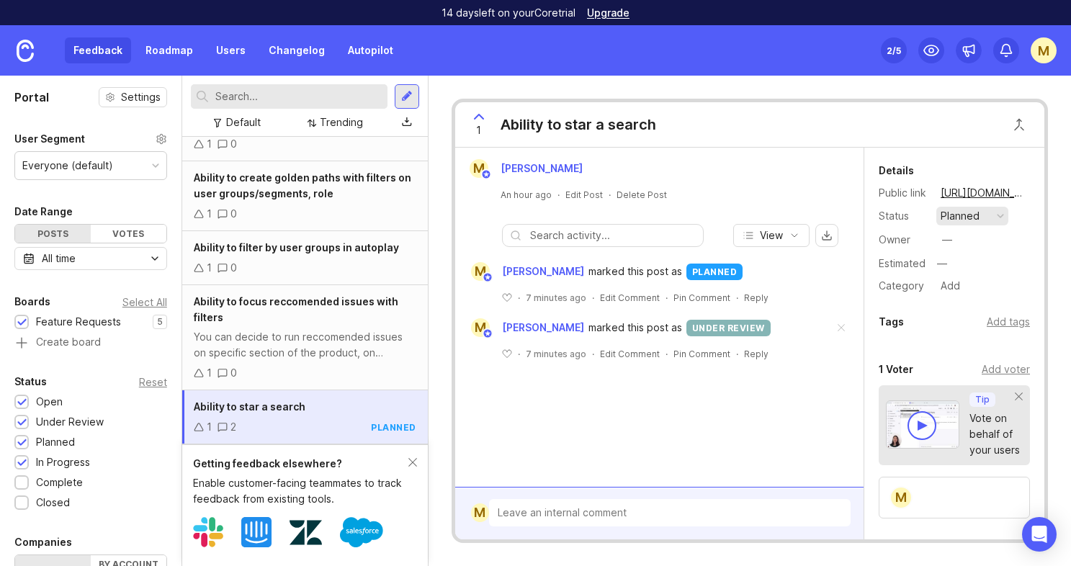
click at [984, 220] on button "planned" at bounding box center [972, 216] width 72 height 19
click at [992, 271] on div "under review" at bounding box center [979, 268] width 73 height 12
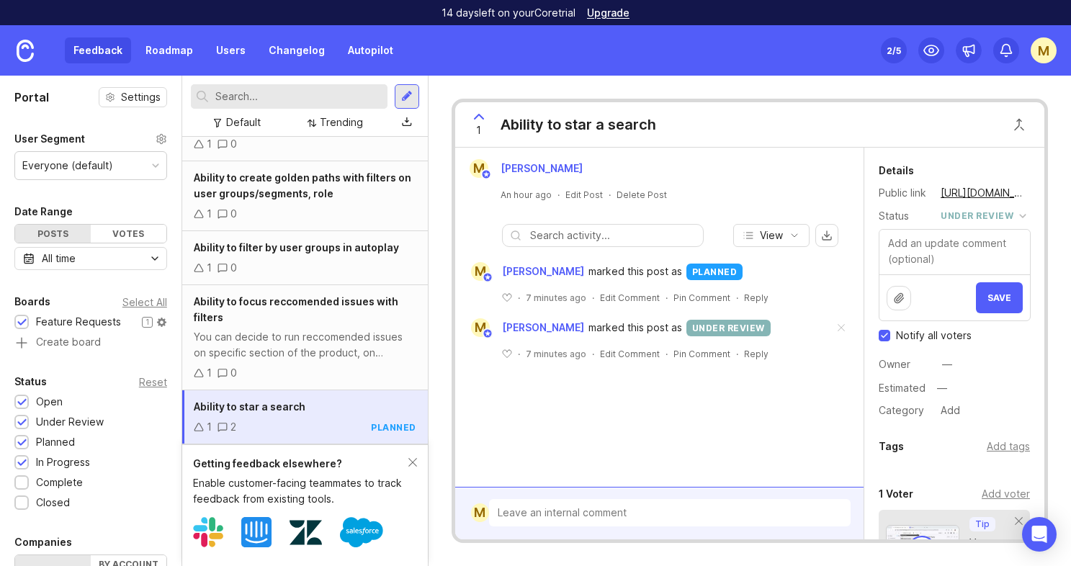
click at [95, 320] on div "Feature Requests" at bounding box center [78, 322] width 85 height 16
click at [86, 319] on div "Feature Requests" at bounding box center [78, 322] width 85 height 16
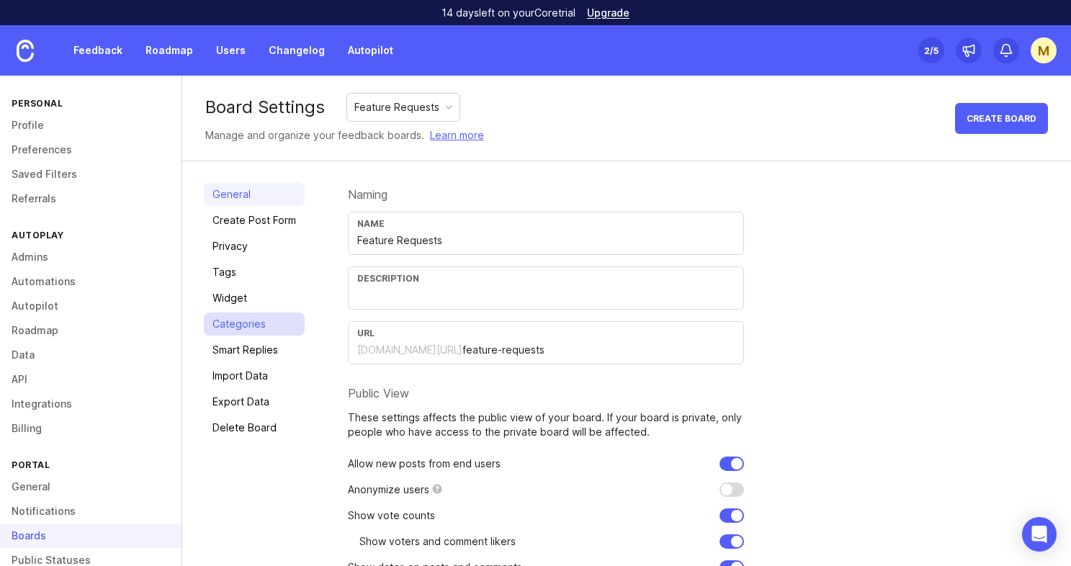
click at [245, 315] on link "Categories" at bounding box center [254, 324] width 101 height 23
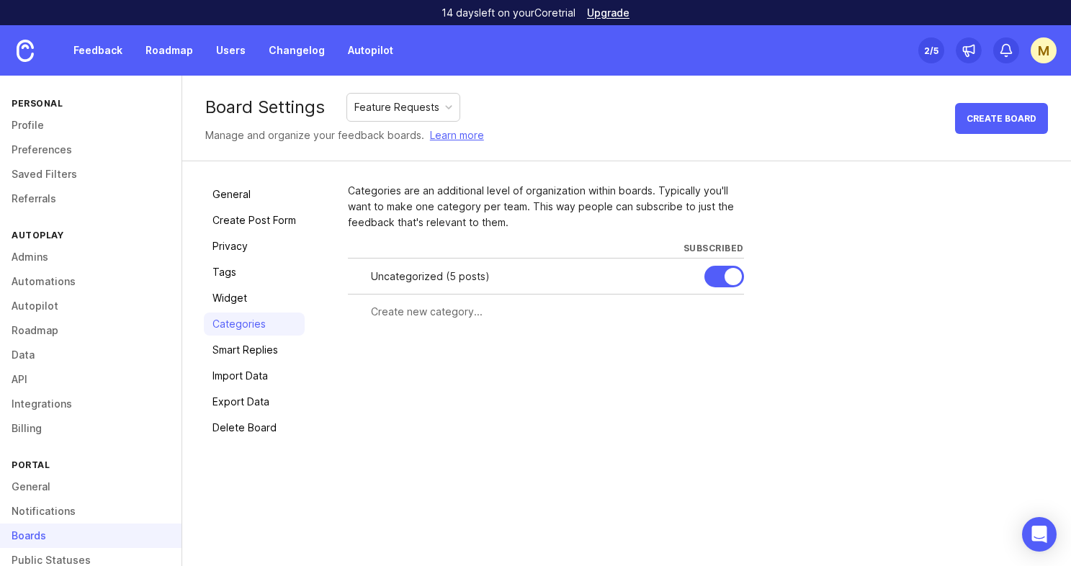
click at [451, 115] on div "Feature Requests" at bounding box center [403, 107] width 112 height 27
click at [518, 99] on div "Board Settings Feature Requests Manage and organize your feedback boards. Learn…" at bounding box center [626, 119] width 889 height 86
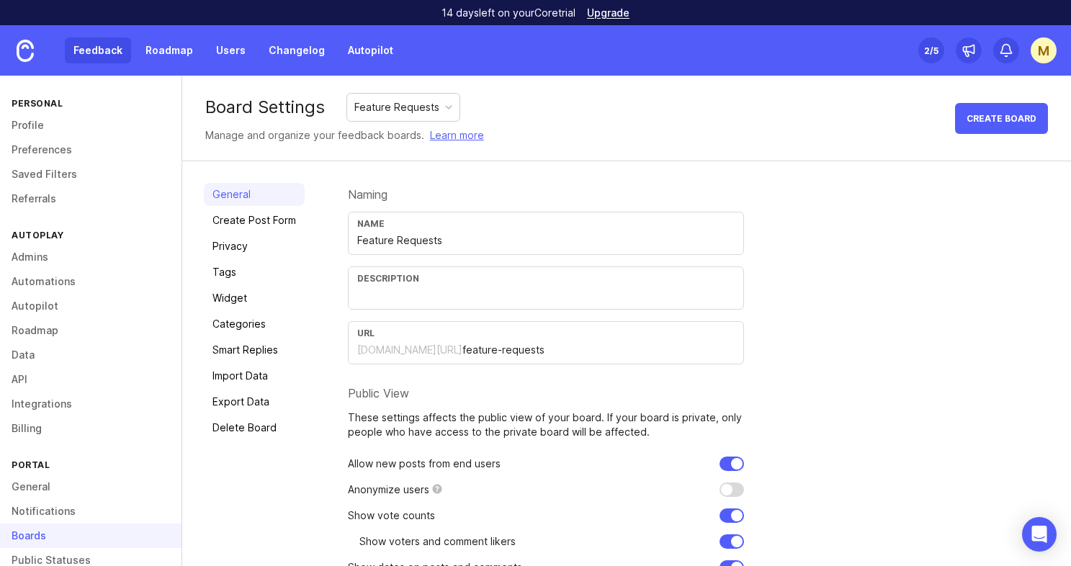
click at [93, 55] on link "Feedback" at bounding box center [98, 50] width 66 height 26
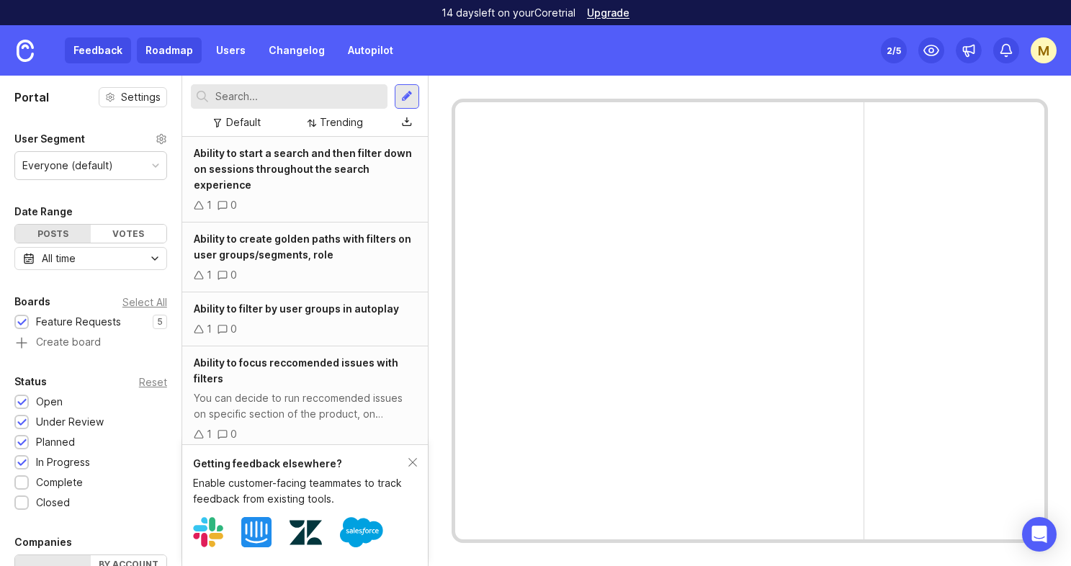
click at [157, 48] on link "Roadmap" at bounding box center [169, 50] width 65 height 26
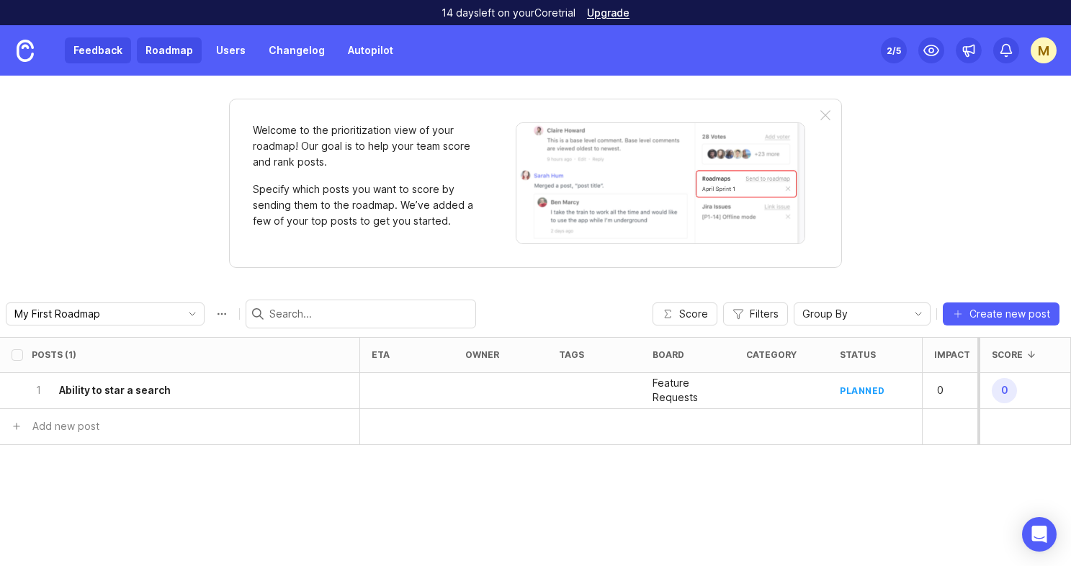
click at [87, 42] on link "Feedback" at bounding box center [98, 50] width 66 height 26
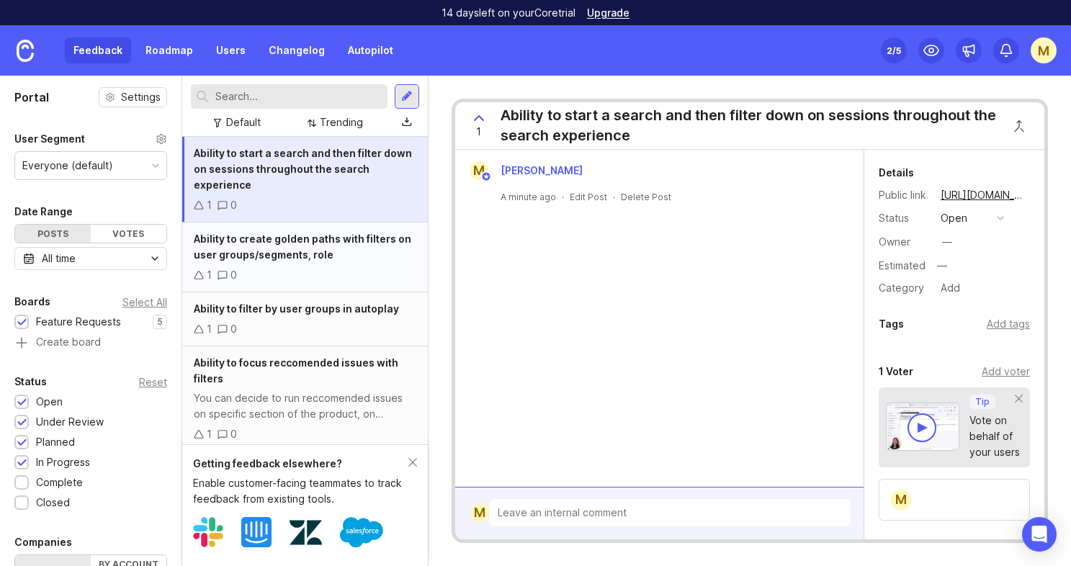
click at [246, 249] on span "Ability to create golden paths with filters on user groups/segments, role" at bounding box center [302, 247] width 217 height 28
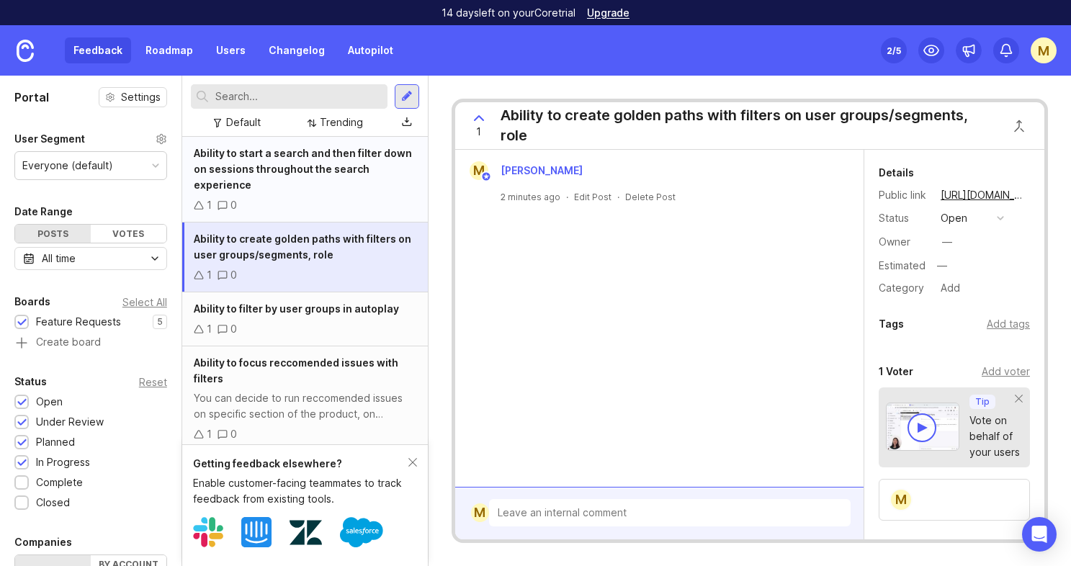
click at [321, 185] on div "Ability to start a search and then filter down on sessions throughout the searc…" at bounding box center [305, 169] width 223 height 48
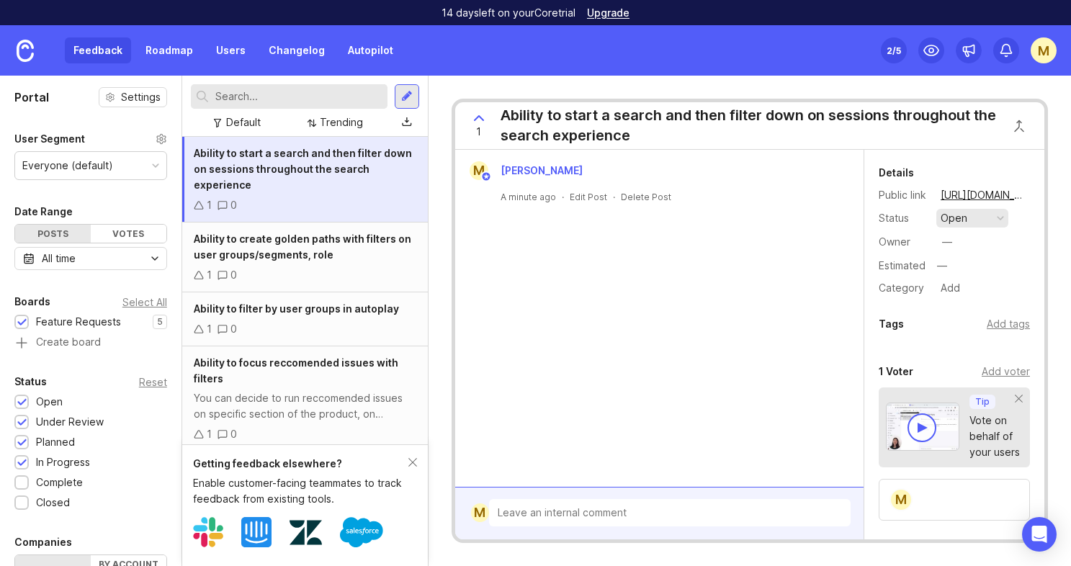
click at [990, 223] on button "open" at bounding box center [972, 218] width 72 height 19
click at [972, 295] on div "planned" at bounding box center [965, 297] width 45 height 12
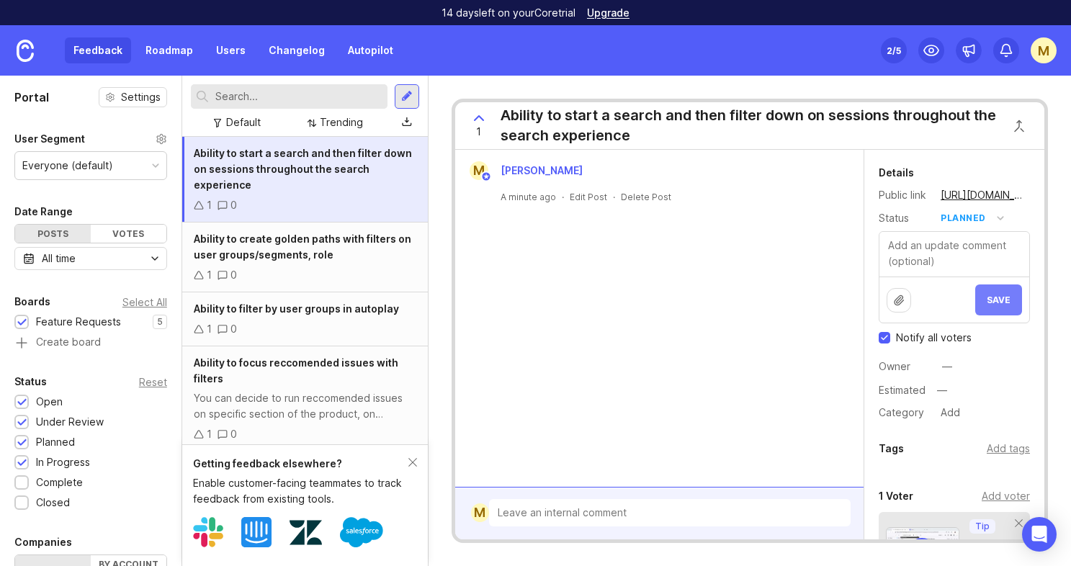
click at [997, 295] on span "Save" at bounding box center [999, 300] width 24 height 11
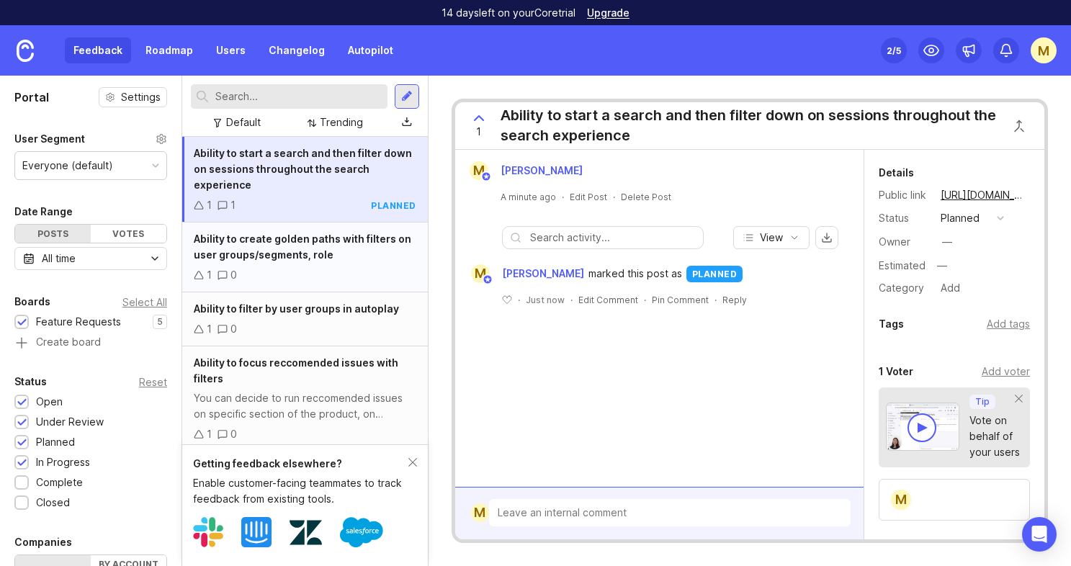
click at [253, 241] on span "Ability to create golden paths with filters on user groups/segments, role" at bounding box center [302, 247] width 217 height 28
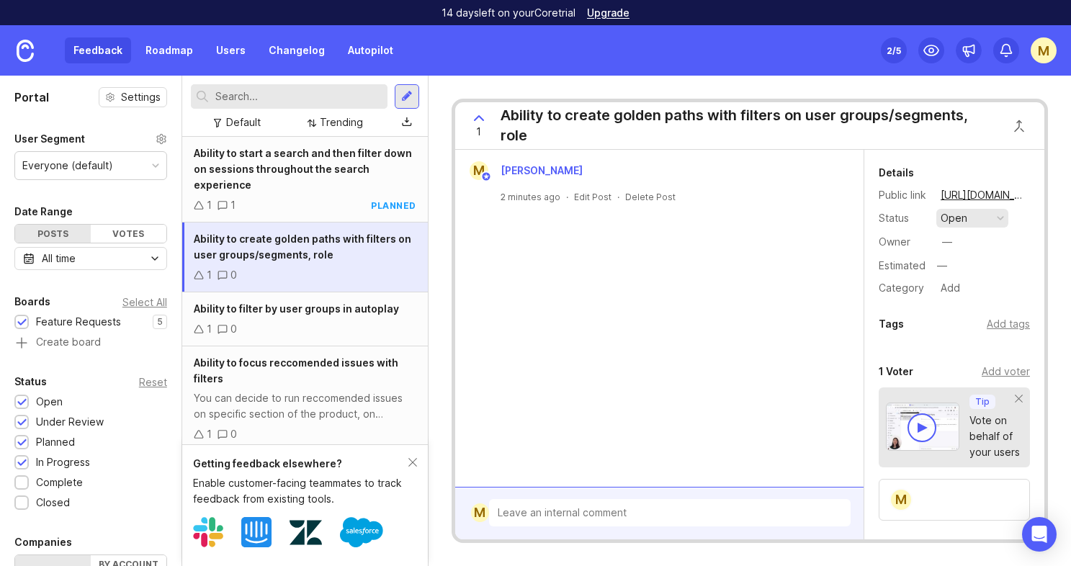
click at [987, 220] on button "open" at bounding box center [972, 218] width 72 height 19
click at [970, 298] on div "planned" at bounding box center [965, 297] width 45 height 12
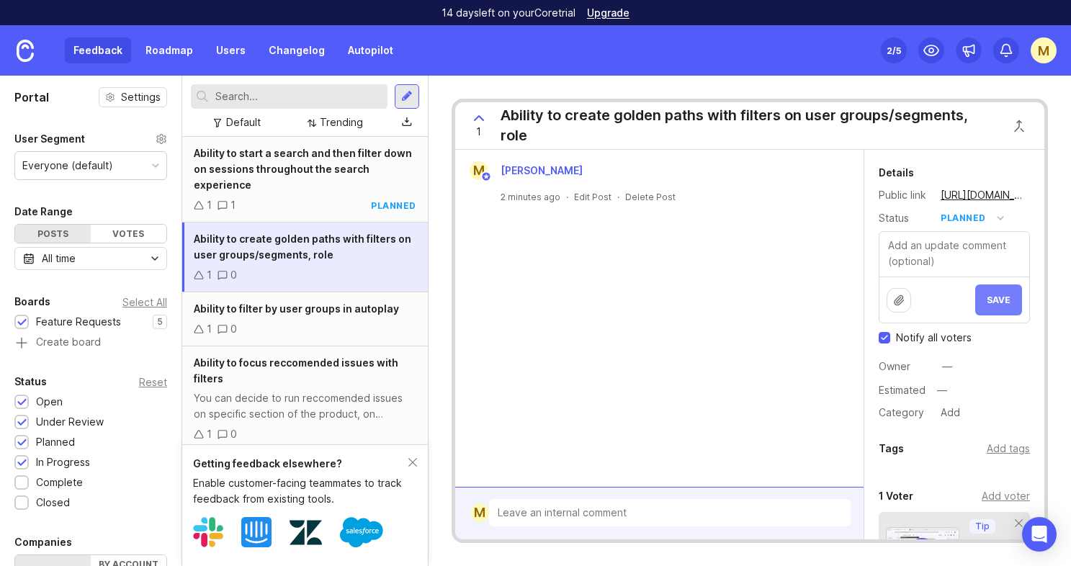
click at [992, 301] on span "Save" at bounding box center [999, 300] width 24 height 11
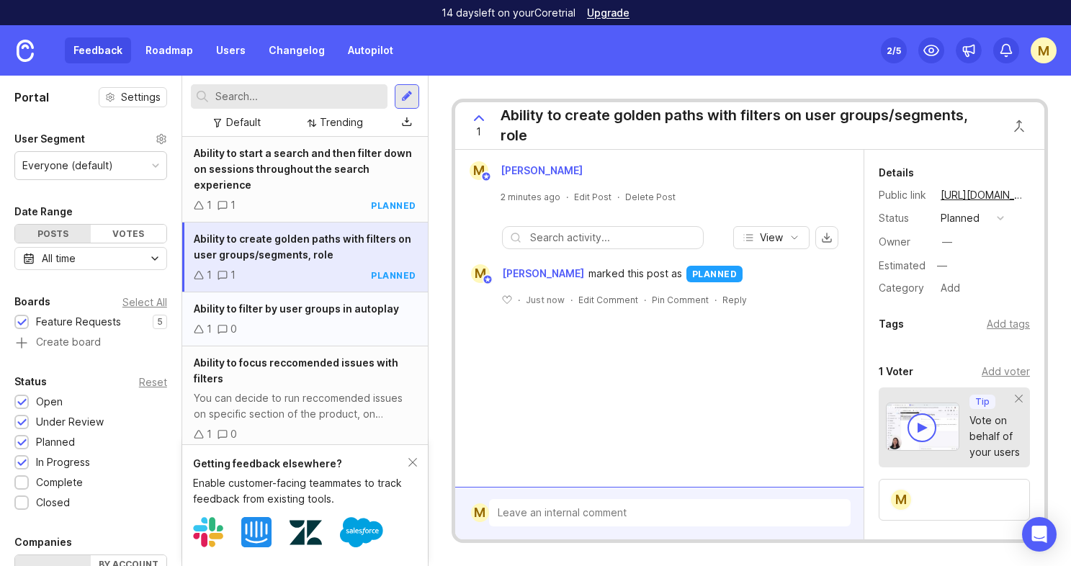
click at [284, 311] on span "Ability to filter by user groups in autoplay" at bounding box center [296, 308] width 205 height 12
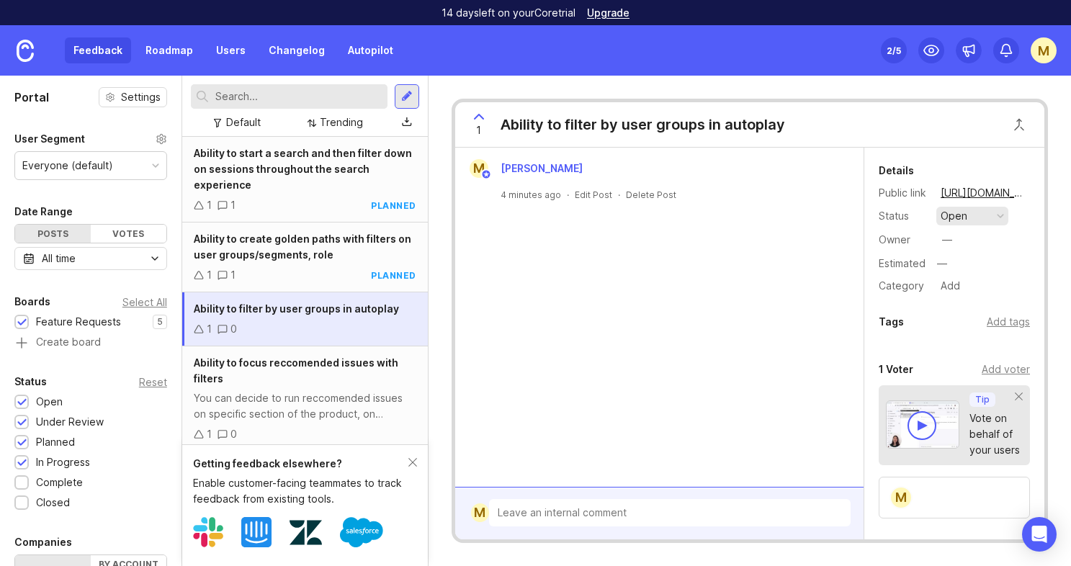
click at [983, 212] on button "open" at bounding box center [972, 216] width 72 height 19
click at [968, 318] on div "in progress" at bounding box center [975, 321] width 65 height 12
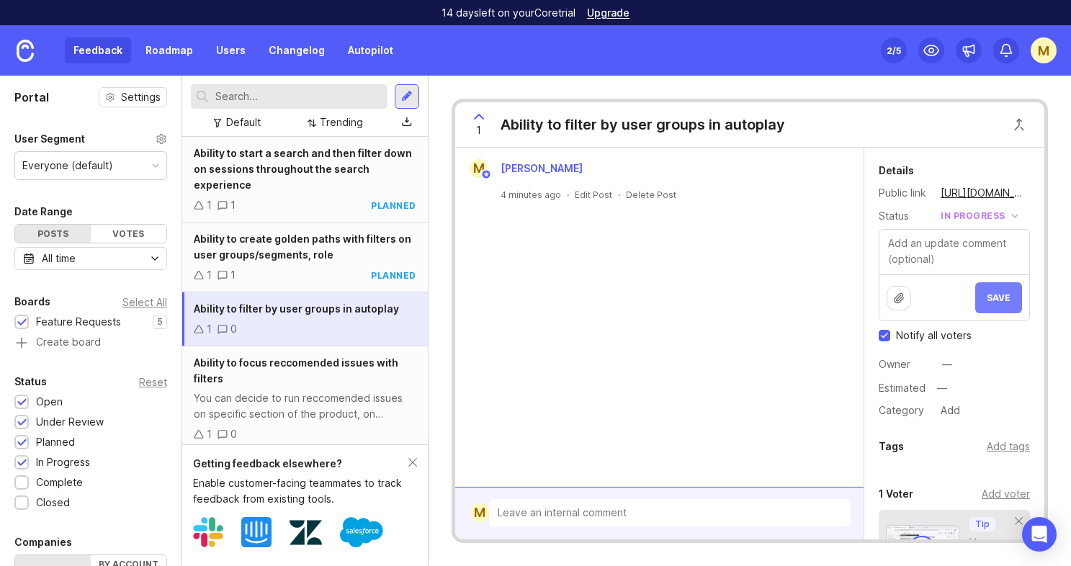
click at [1005, 293] on span "Save" at bounding box center [999, 297] width 24 height 11
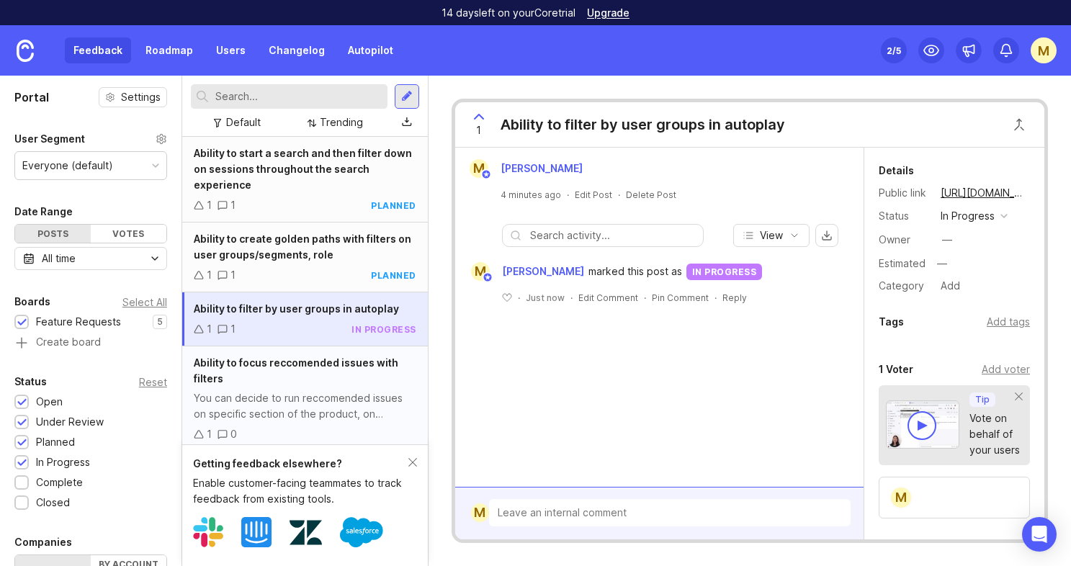
scroll to position [61, 0]
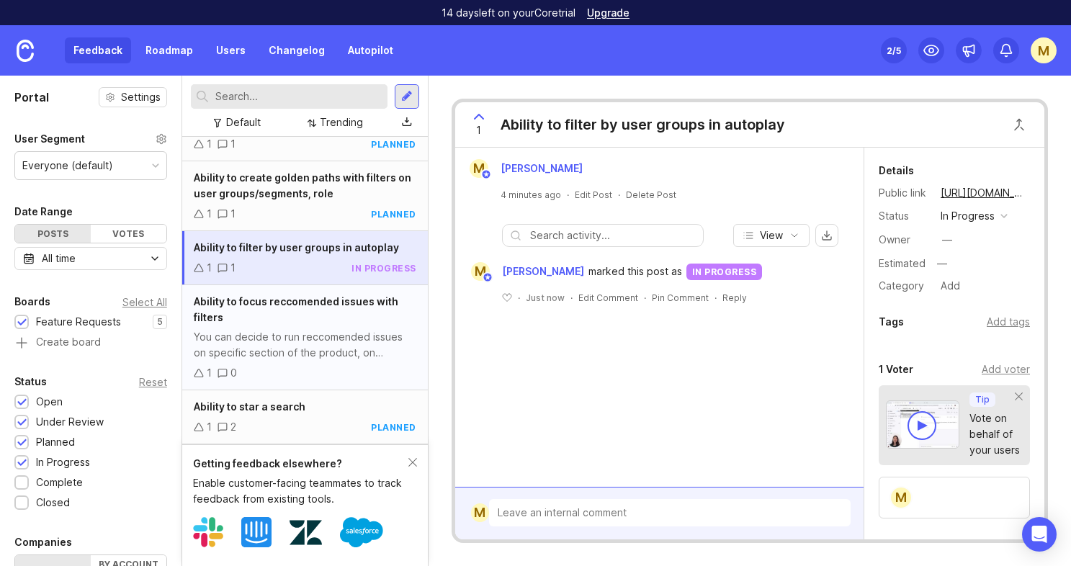
click at [315, 306] on span "Ability to focus reccomended issues with filters" at bounding box center [296, 309] width 205 height 28
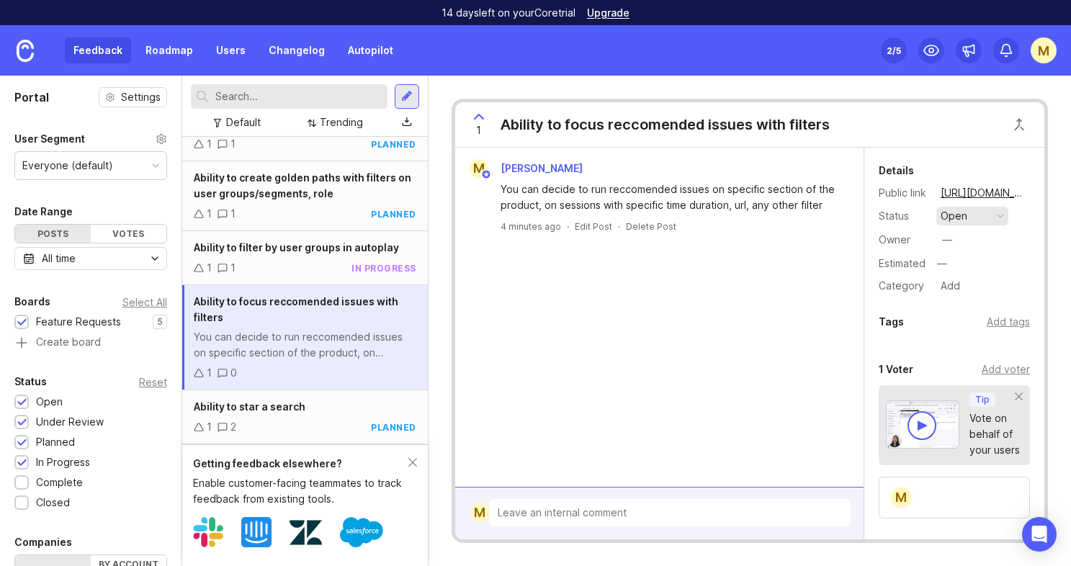
click at [1004, 210] on button "open" at bounding box center [972, 216] width 72 height 19
click at [979, 297] on div "planned" at bounding box center [965, 295] width 45 height 12
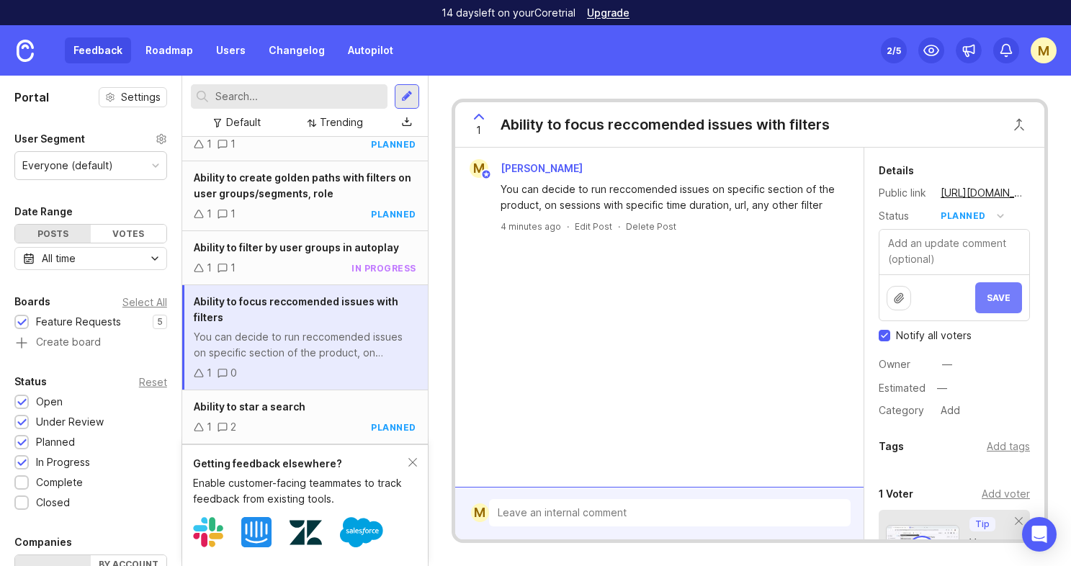
click at [1007, 301] on span "Save" at bounding box center [999, 297] width 24 height 11
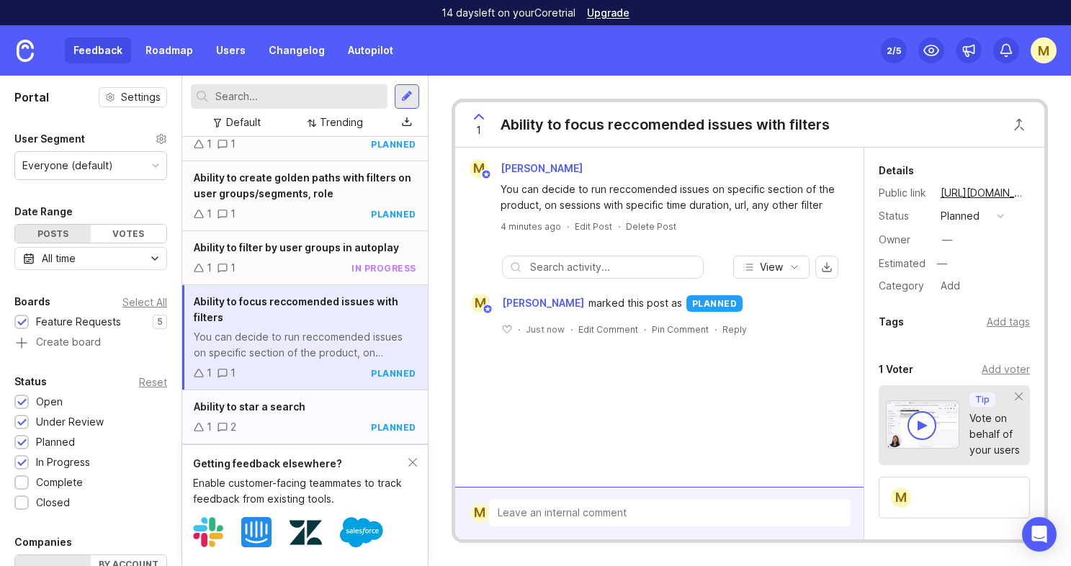
click at [328, 422] on div "1 2 planned" at bounding box center [305, 427] width 223 height 16
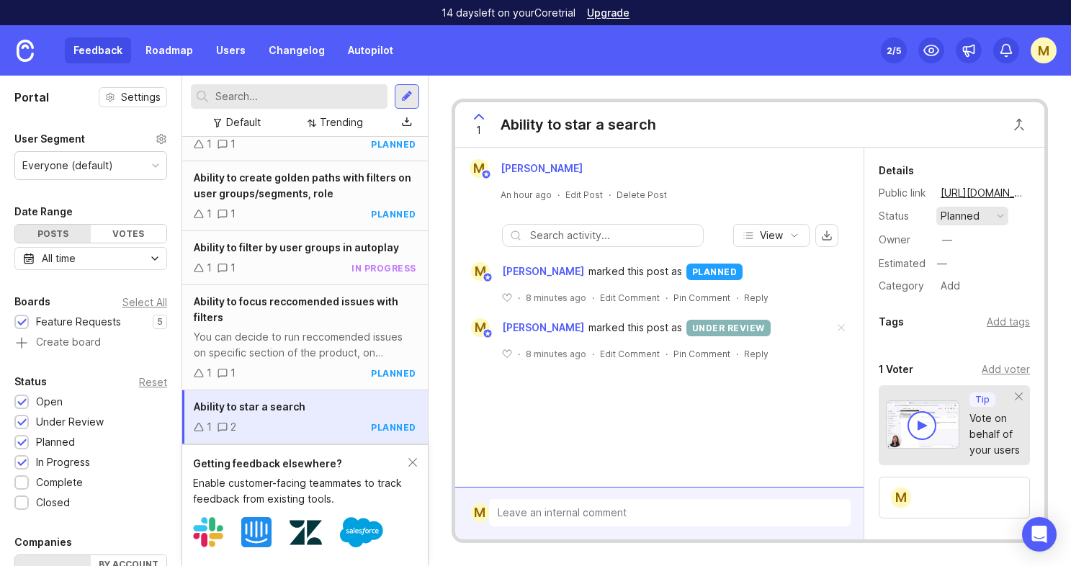
click at [976, 217] on div "planned" at bounding box center [960, 216] width 39 height 16
click at [985, 272] on div "under review" at bounding box center [979, 268] width 73 height 12
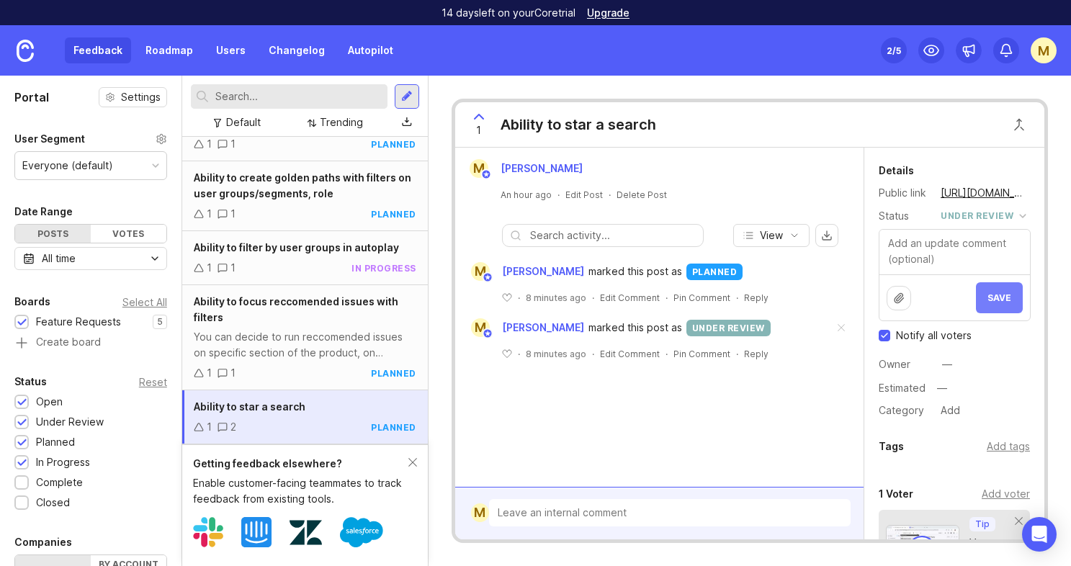
click at [996, 295] on span "Save" at bounding box center [999, 297] width 24 height 11
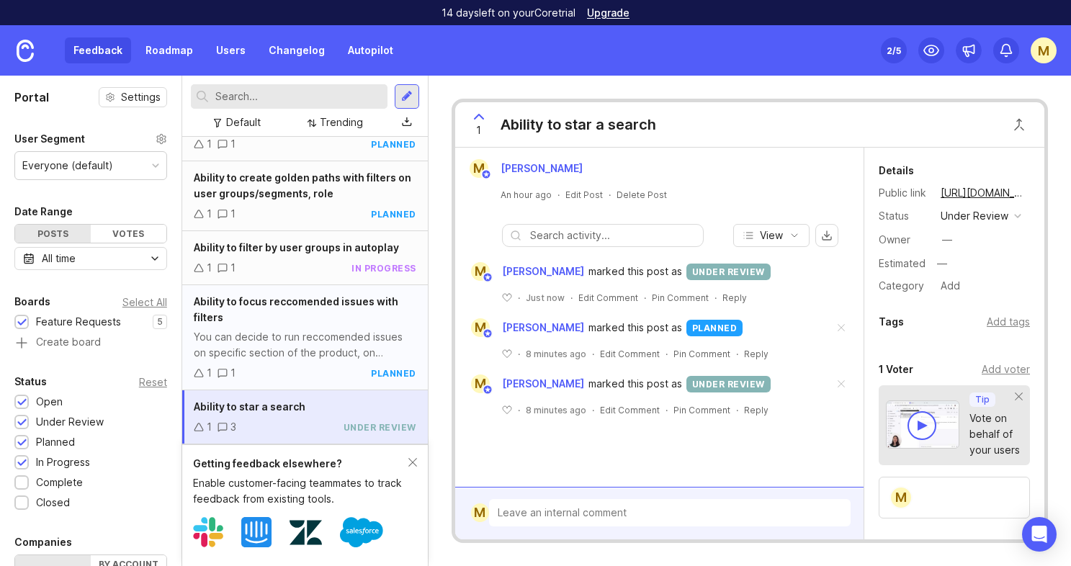
click at [284, 297] on span "Ability to focus reccomended issues with filters" at bounding box center [296, 309] width 205 height 28
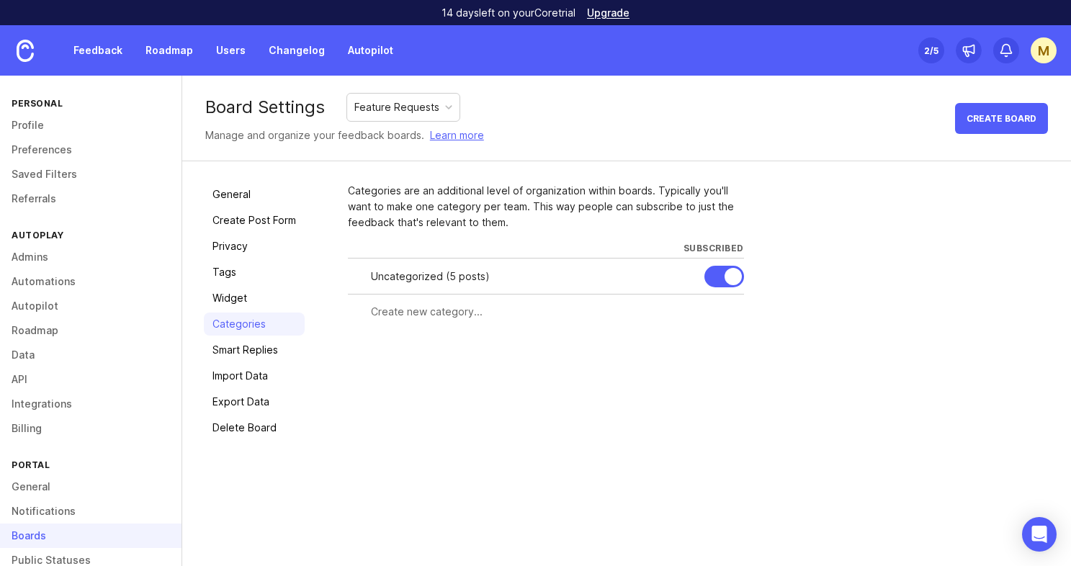
click at [402, 315] on input "text" at bounding box center [553, 312] width 364 height 16
type input "search"
click at [721, 341] on span "Create" at bounding box center [716, 338] width 36 height 11
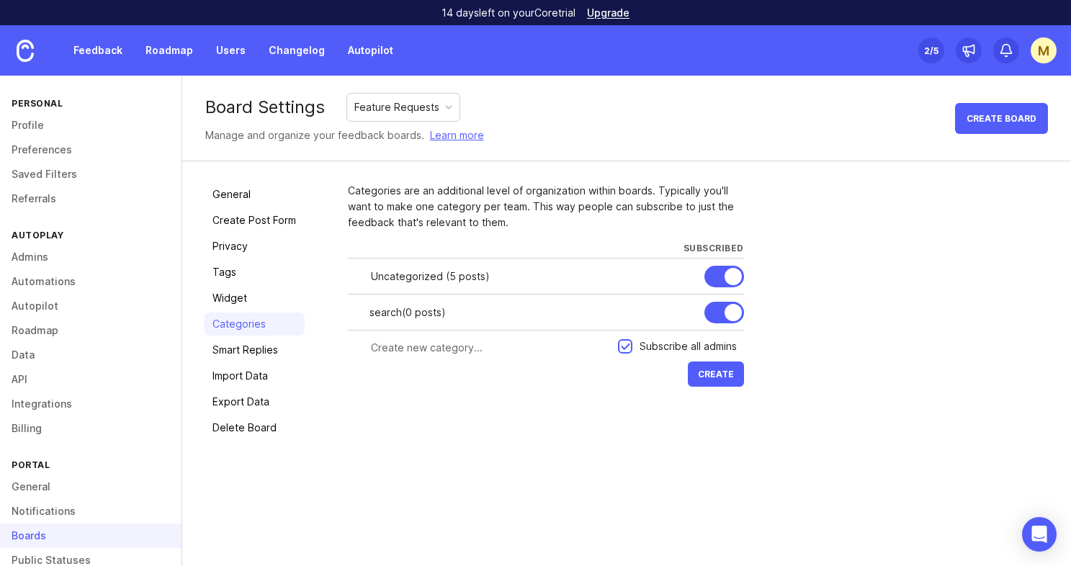
click at [498, 349] on input "text" at bounding box center [490, 348] width 238 height 16
type input "Golden-path"
click at [699, 376] on span "Create" at bounding box center [716, 374] width 36 height 11
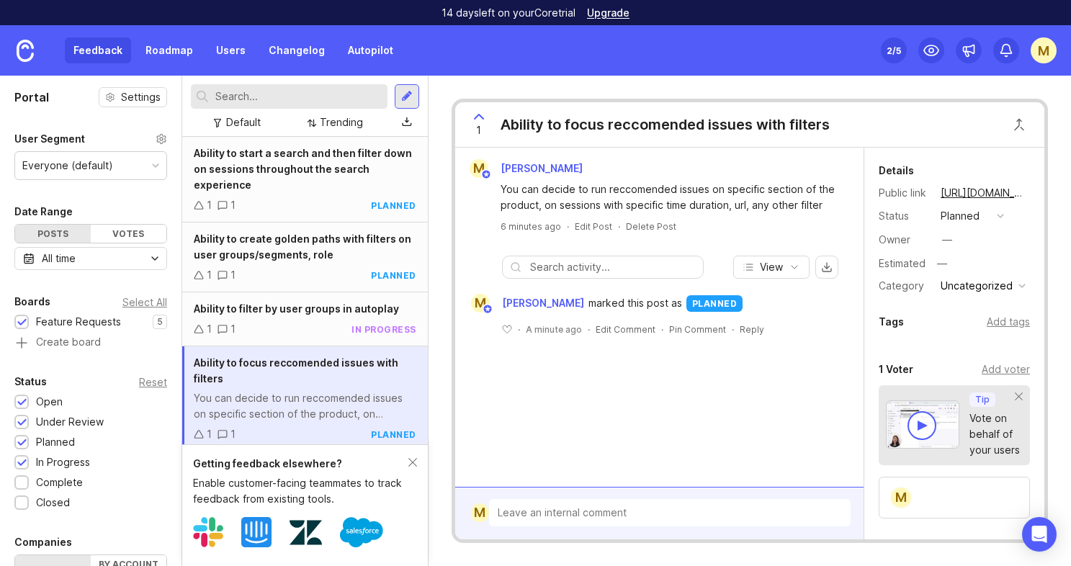
scroll to position [7, 0]
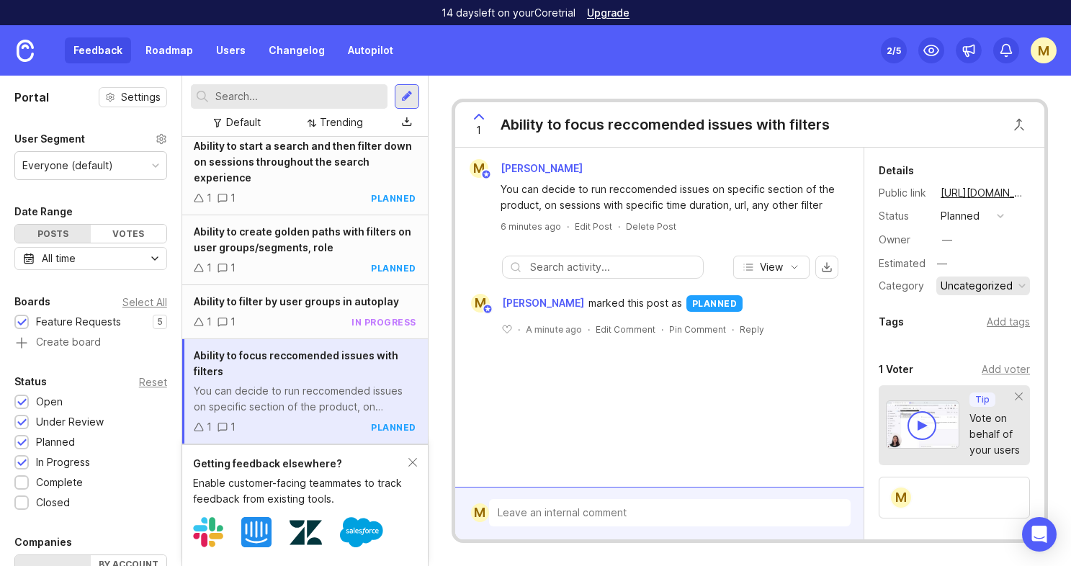
click at [1007, 294] on button "Uncategorized" at bounding box center [983, 286] width 94 height 19
click at [317, 243] on span "Ability to create golden paths with filters on user groups/segments, role" at bounding box center [302, 239] width 217 height 28
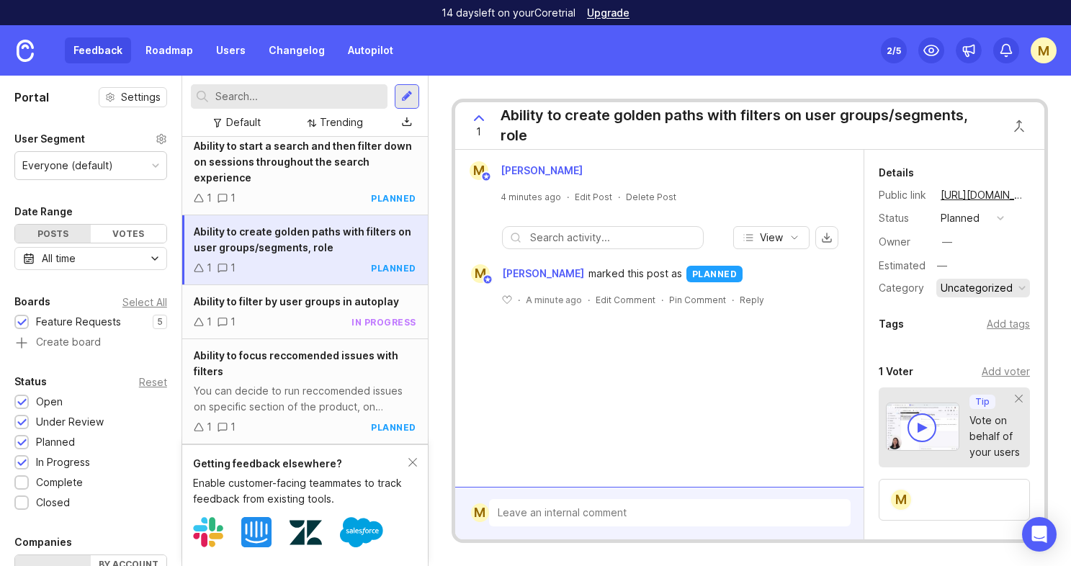
click at [1009, 291] on div "Uncategorized" at bounding box center [977, 288] width 72 height 16
click at [980, 338] on li "Golden-path" at bounding box center [981, 340] width 91 height 27
click at [1002, 326] on div "Add tags" at bounding box center [1008, 324] width 43 height 16
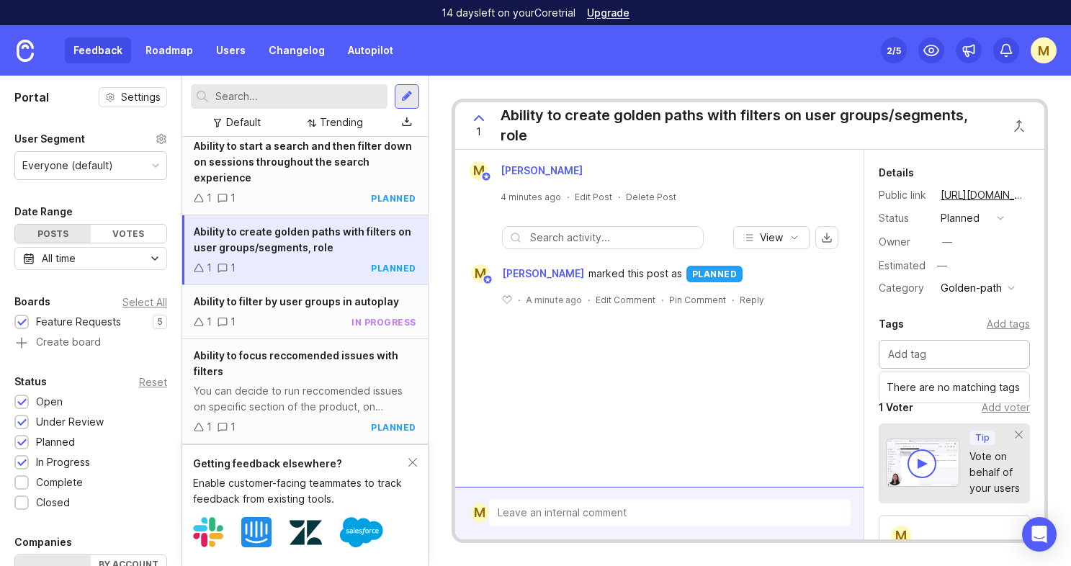
click at [839, 313] on div "M Marie Gouilliard marked this post as planned ﻿ · A minute ago · Edit Comment …" at bounding box center [659, 295] width 408 height 68
click at [317, 373] on div "Ability to focus reccomended issues with filters" at bounding box center [305, 364] width 223 height 32
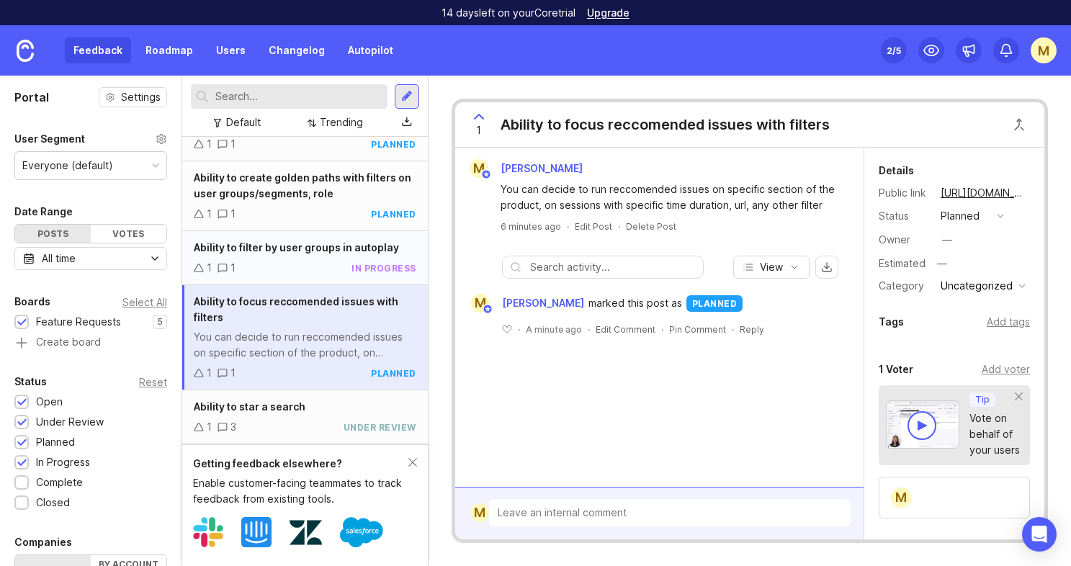
scroll to position [52, 0]
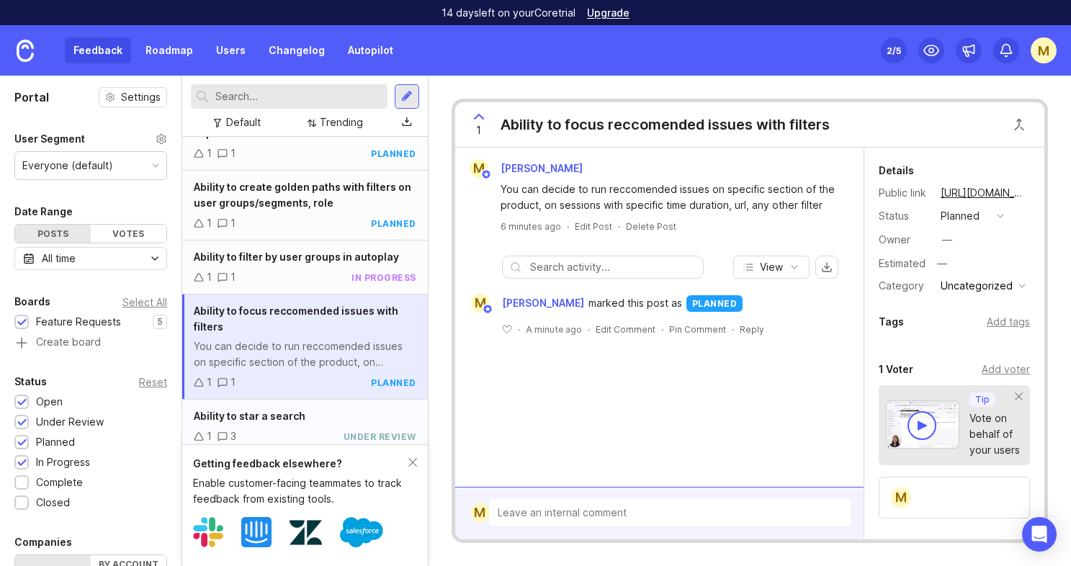
click at [326, 423] on div "Ability to star a search" at bounding box center [305, 416] width 223 height 16
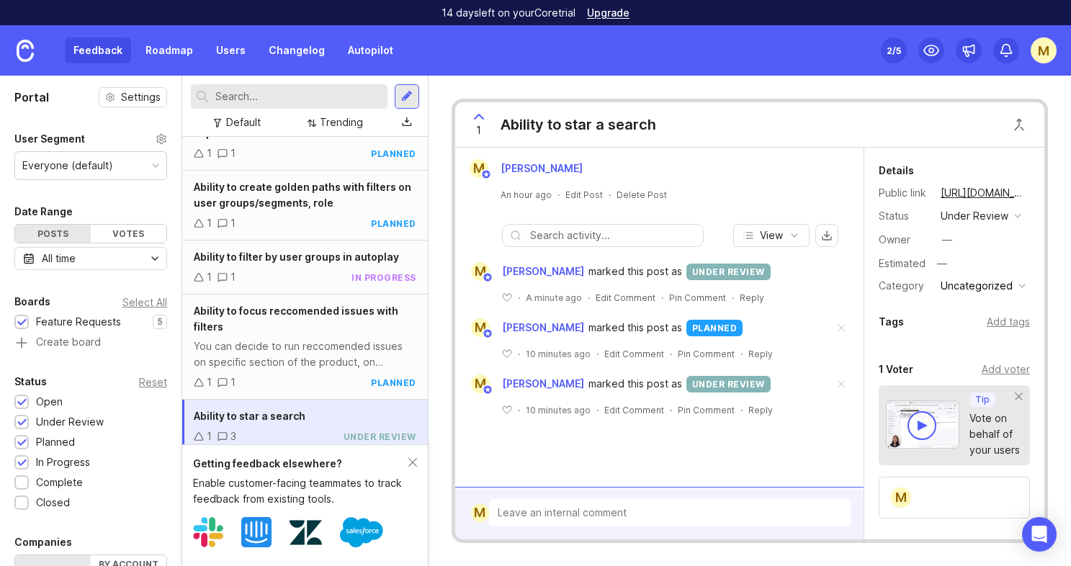
scroll to position [61, 0]
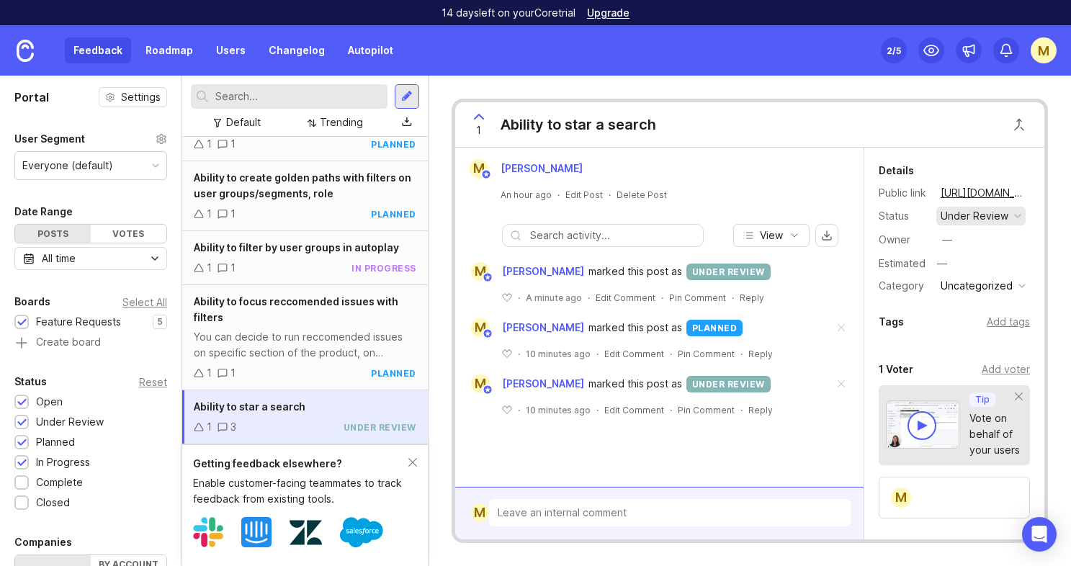
click at [997, 215] on div "under review" at bounding box center [975, 216] width 68 height 16
click at [966, 293] on div "planned" at bounding box center [965, 295] width 45 height 12
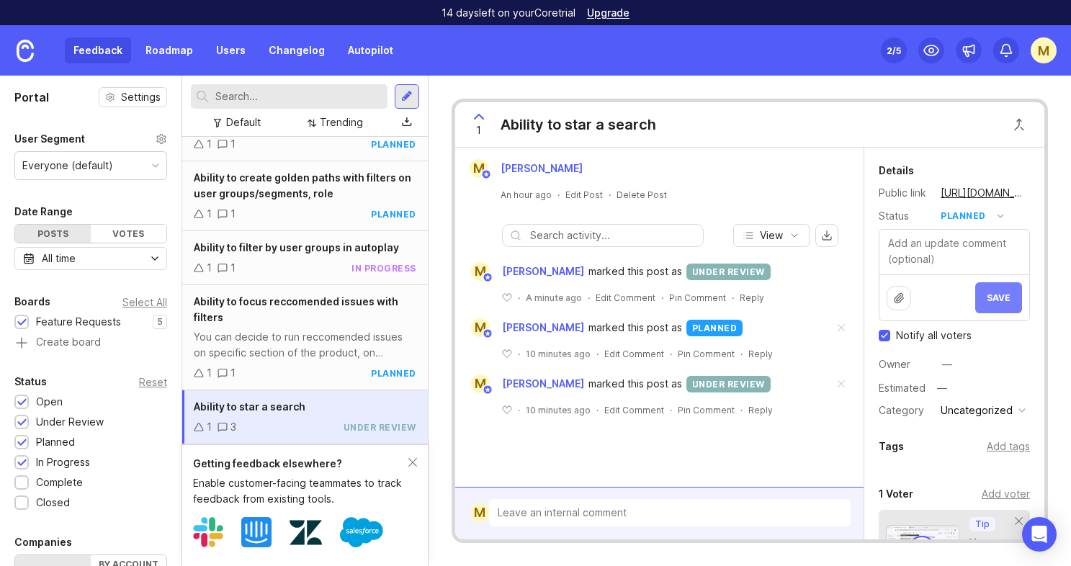
click at [998, 295] on span "Save" at bounding box center [999, 297] width 24 height 11
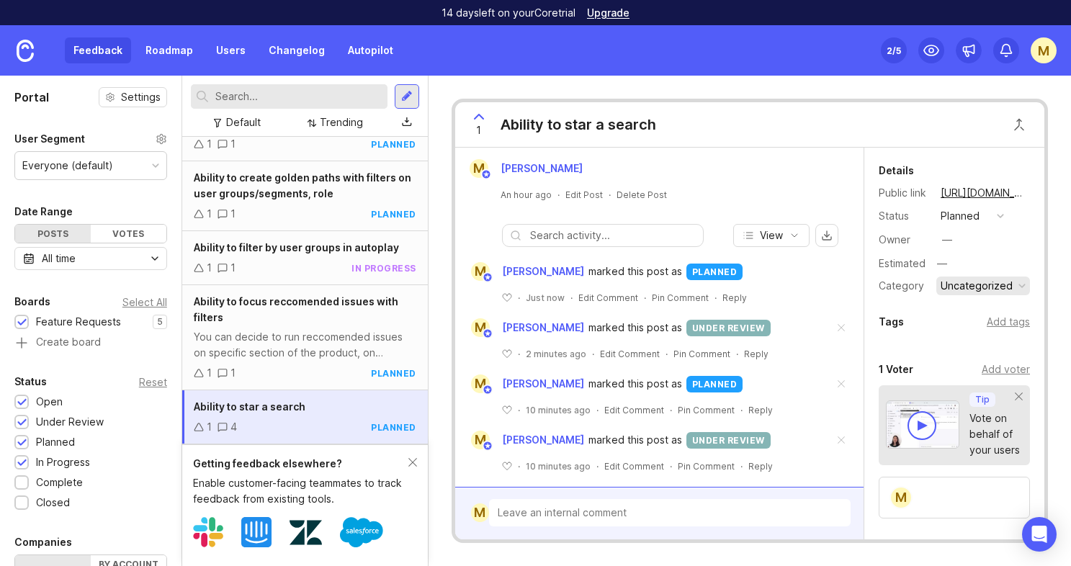
click at [979, 280] on div "Uncategorized" at bounding box center [977, 286] width 72 height 16
click at [966, 314] on li "search" at bounding box center [981, 311] width 91 height 27
click at [235, 316] on div "Ability to focus reccomended issues with filters" at bounding box center [305, 310] width 223 height 32
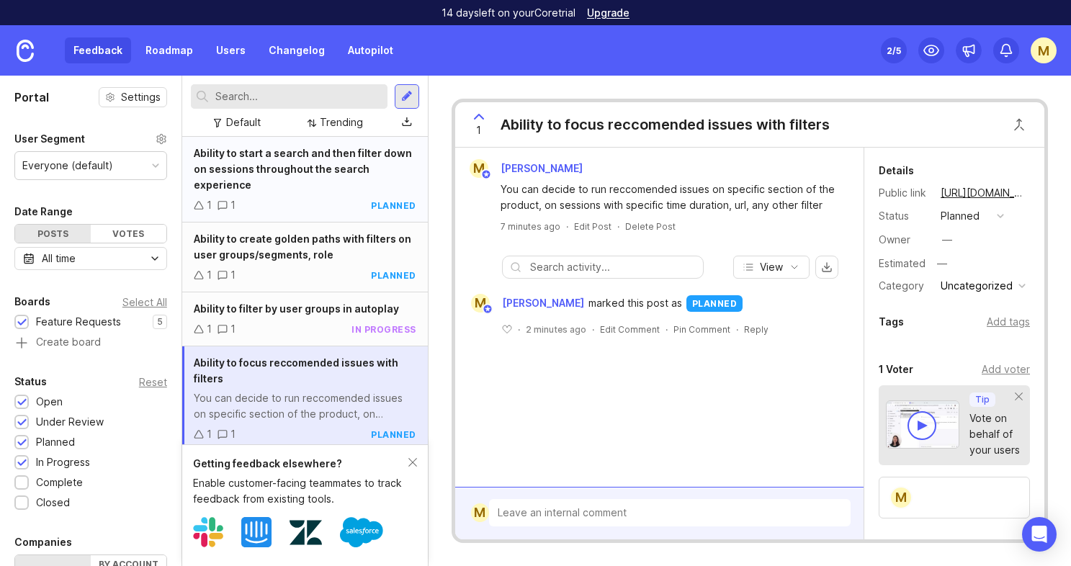
click at [304, 162] on div "Ability to start a search and then filter down on sessions throughout the searc…" at bounding box center [305, 169] width 223 height 48
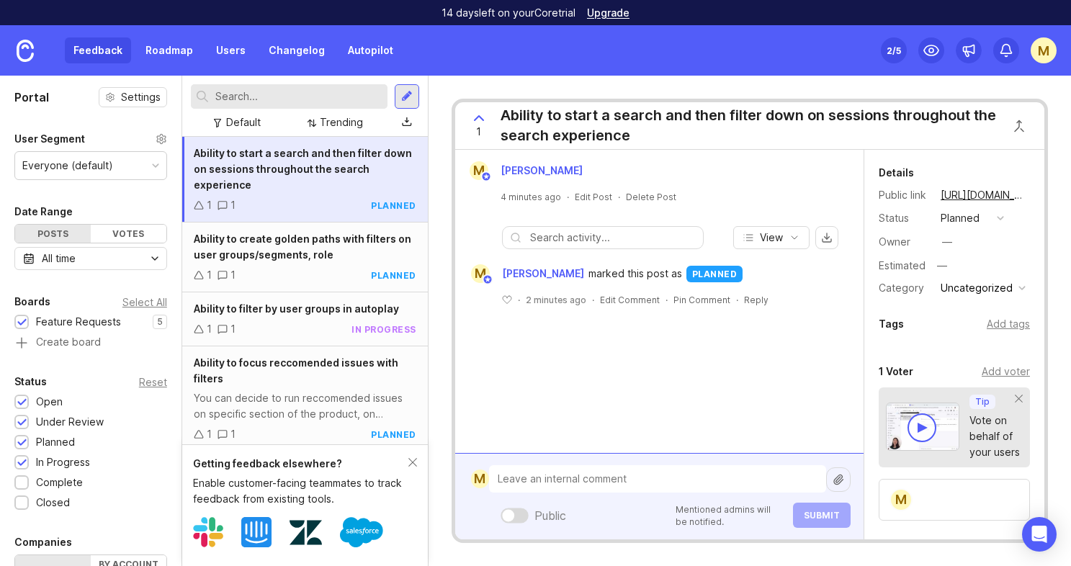
click at [571, 516] on div "Public Mentioned admins will be notified. Submit" at bounding box center [670, 496] width 362 height 63
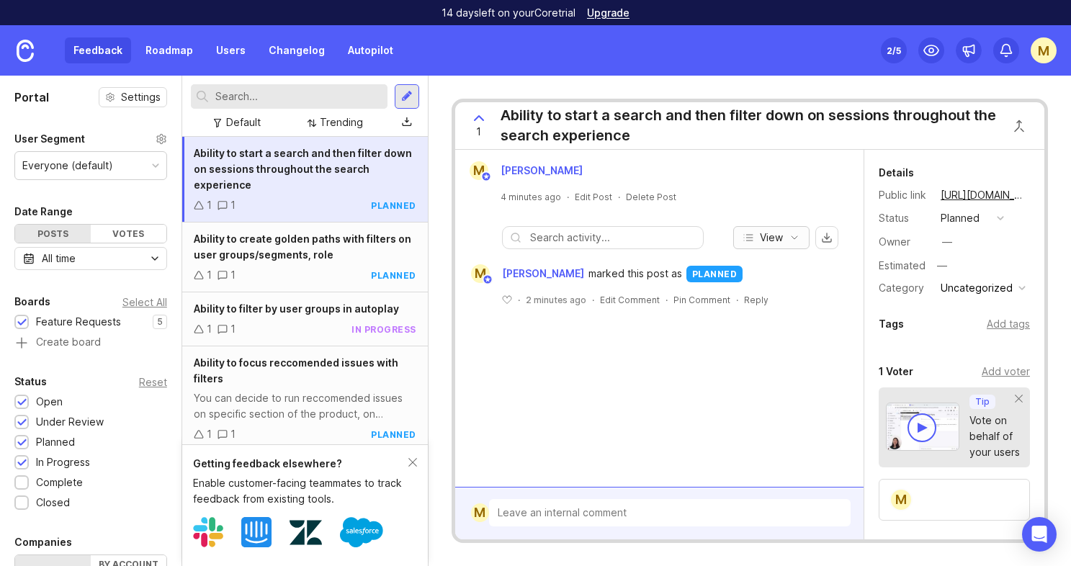
click at [778, 236] on span "View" at bounding box center [771, 237] width 23 height 14
click at [773, 182] on div at bounding box center [659, 182] width 397 height 4
click at [583, 504] on div at bounding box center [670, 513] width 362 height 29
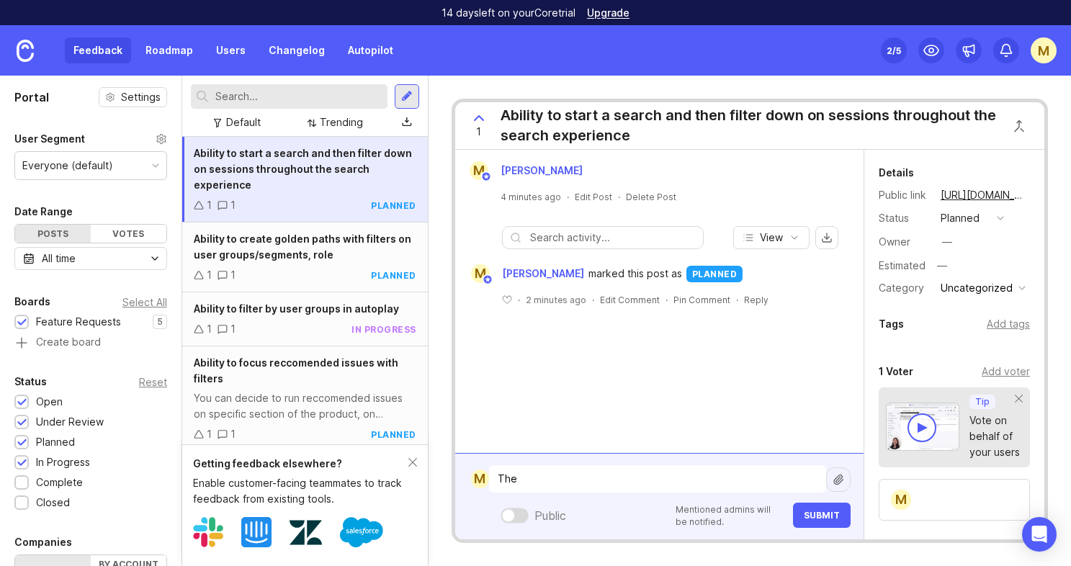
click at [510, 514] on div at bounding box center [508, 515] width 12 height 12
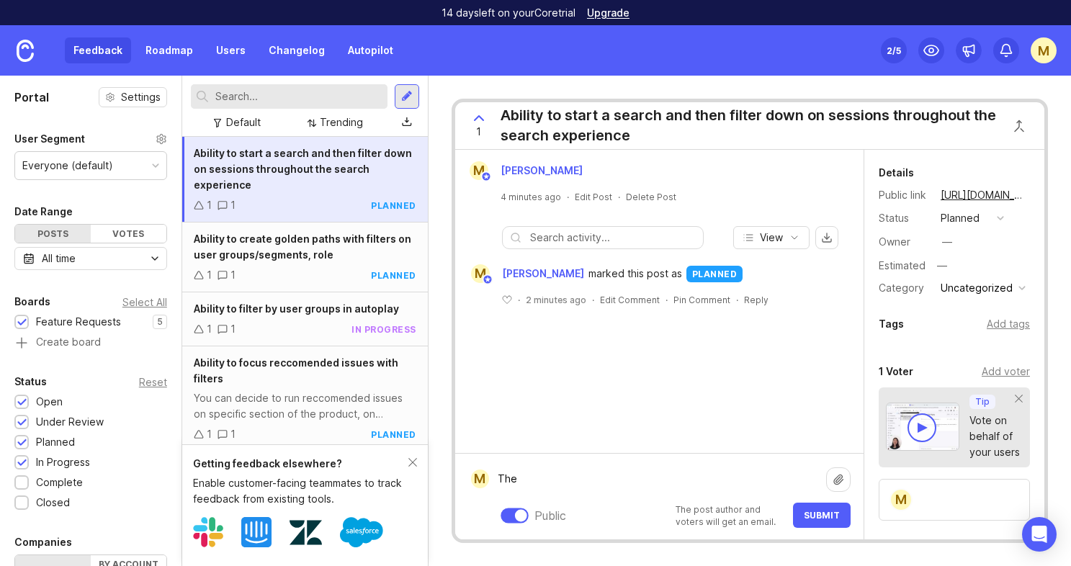
click at [573, 486] on textarea "The" at bounding box center [657, 478] width 337 height 27
drag, startPoint x: 762, startPoint y: 483, endPoint x: 678, endPoint y: 485, distance: 83.6
click at [678, 485] on textarea "The goal here is that you would make a query in search" at bounding box center [657, 478] width 337 height 27
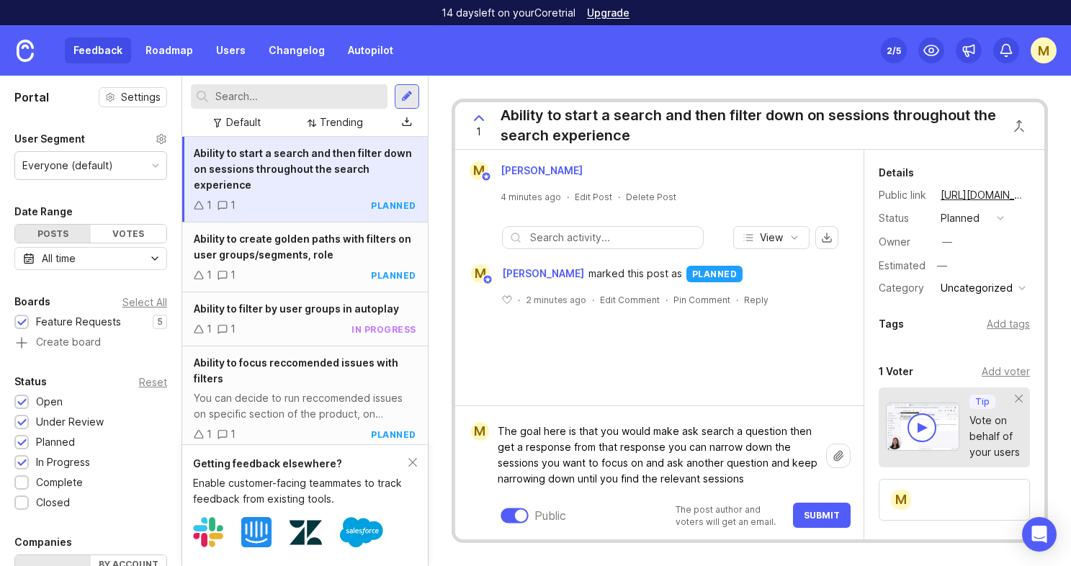
type textarea "The goal here is that you would make ask search a question then get a response …"
click at [825, 512] on span "Submit" at bounding box center [822, 515] width 36 height 11
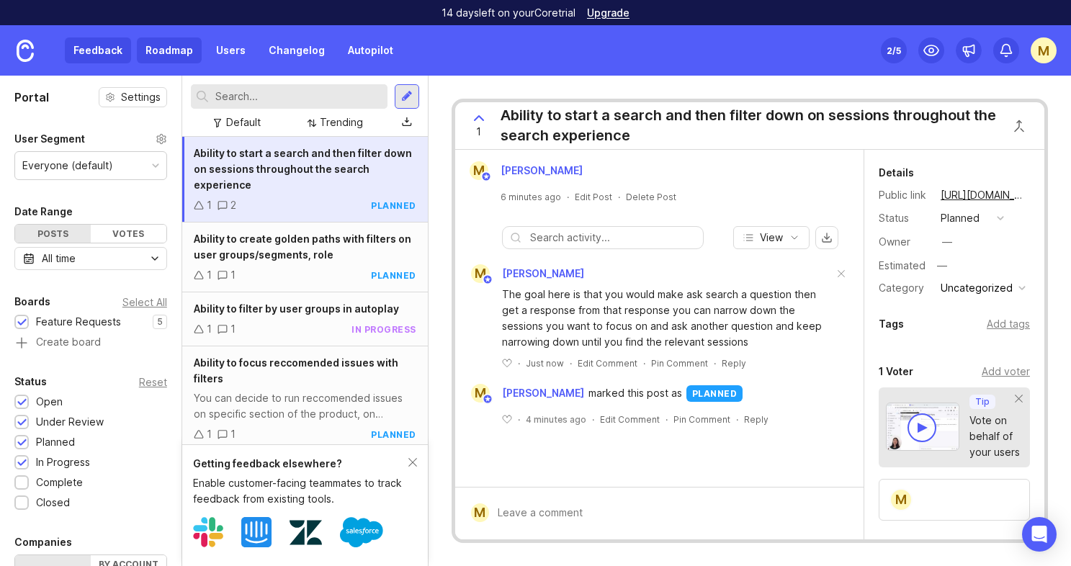
click at [176, 53] on link "Roadmap" at bounding box center [169, 50] width 65 height 26
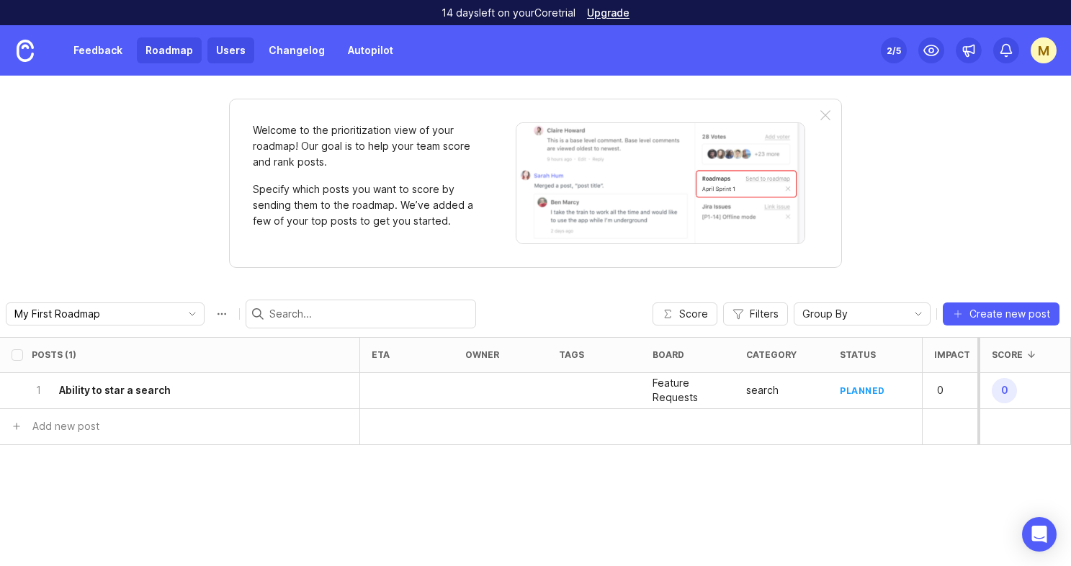
click at [218, 48] on link "Users" at bounding box center [230, 50] width 47 height 26
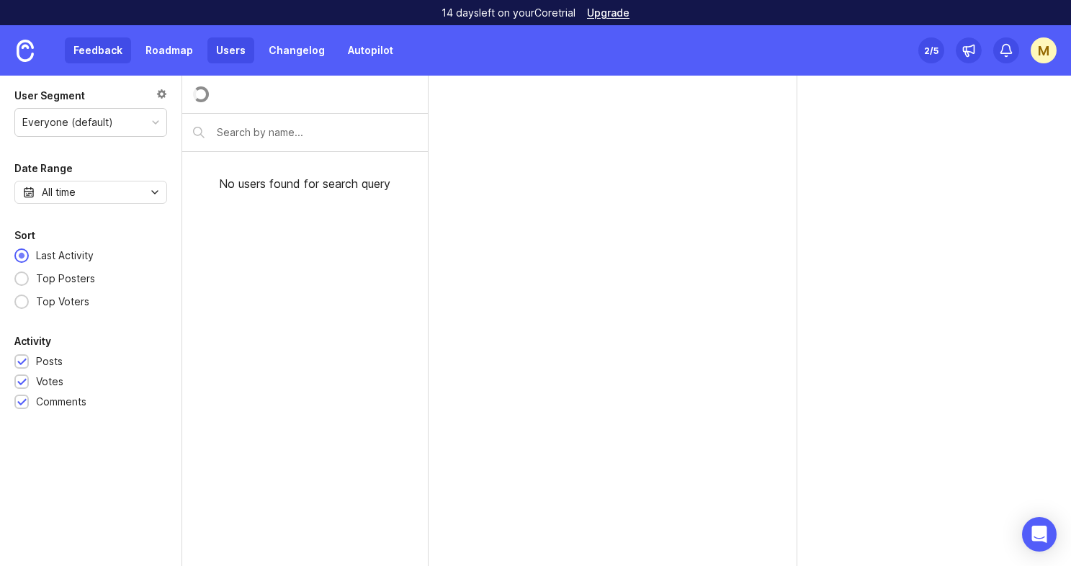
click at [102, 59] on link "Feedback" at bounding box center [98, 50] width 66 height 26
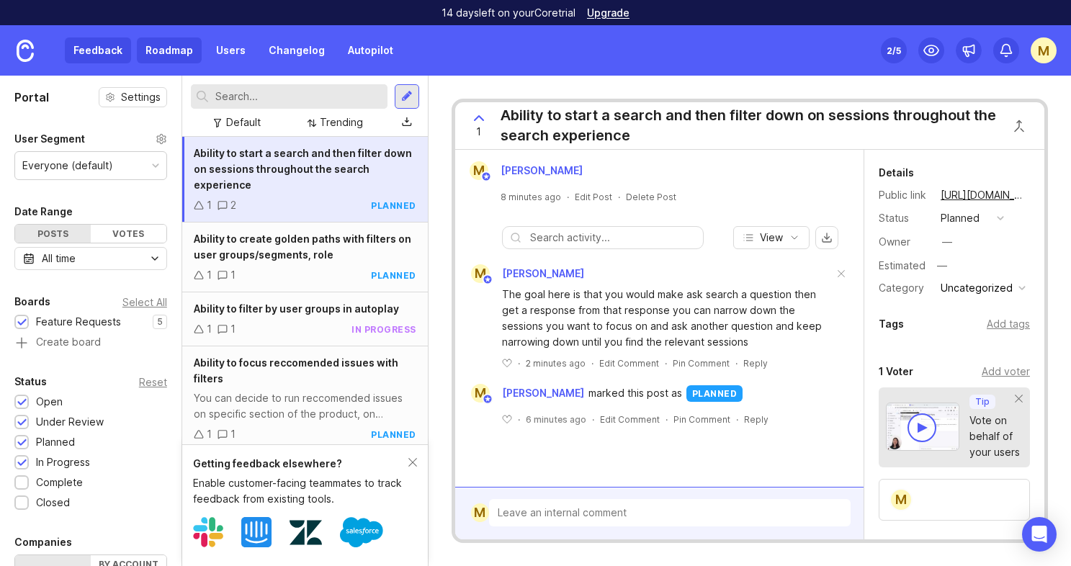
click at [167, 54] on link "Roadmap" at bounding box center [169, 50] width 65 height 26
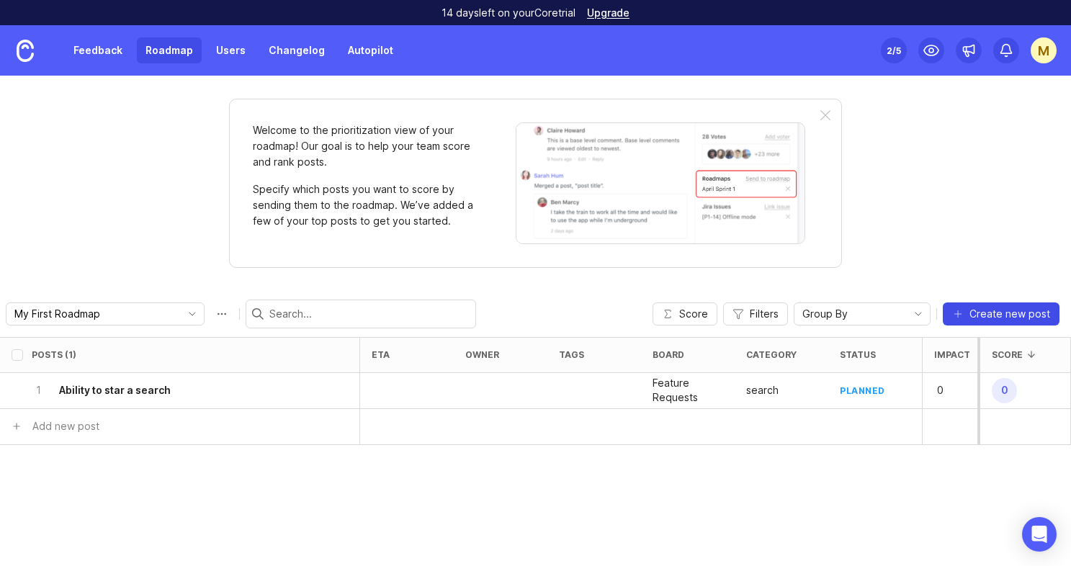
click at [962, 320] on button "Create new post" at bounding box center [1001, 313] width 117 height 23
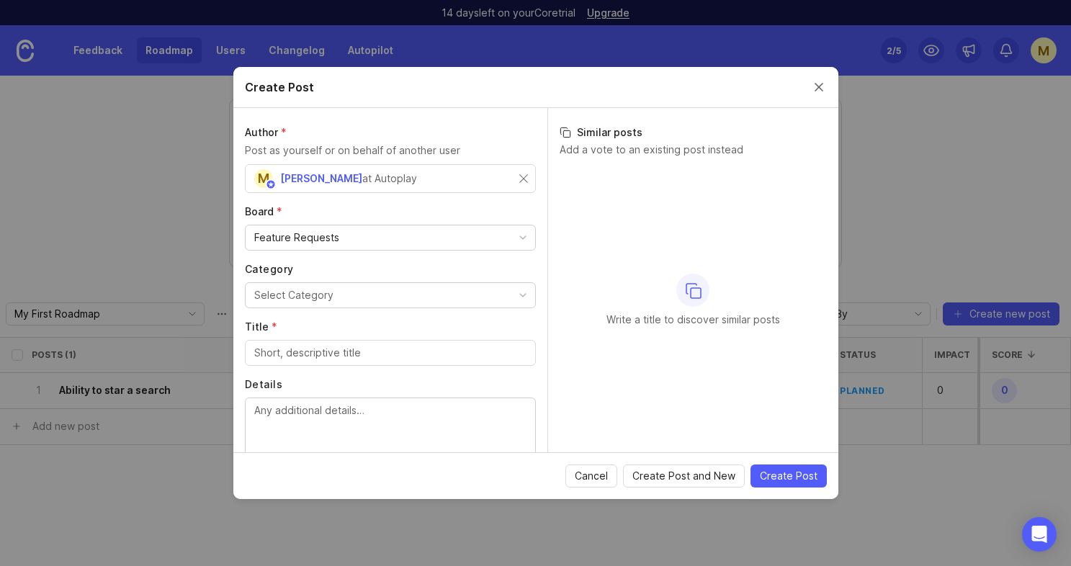
click at [507, 294] on button "Select Category" at bounding box center [390, 295] width 291 height 26
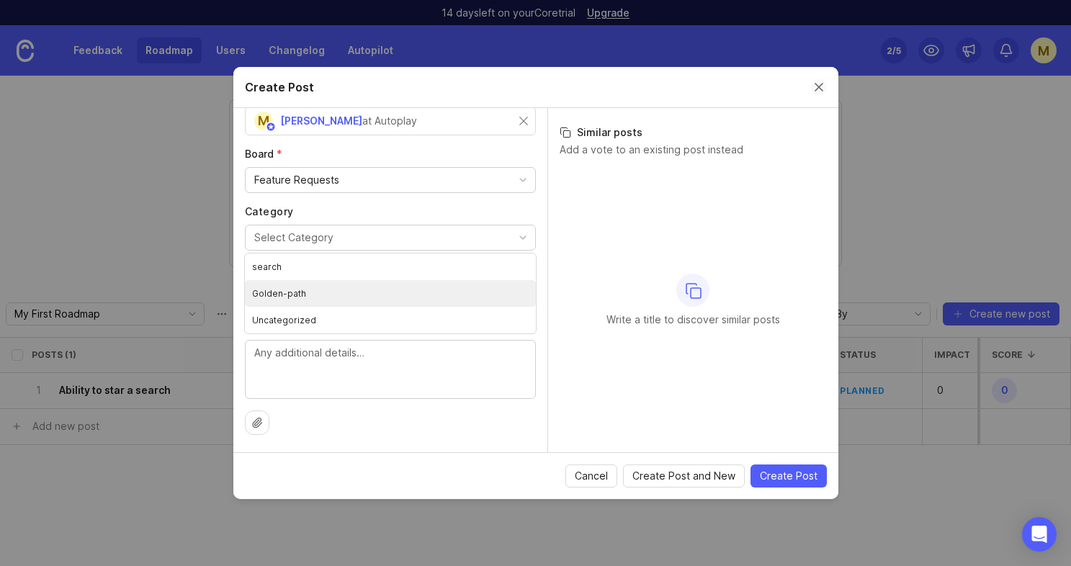
click at [814, 93] on button "Close create post modal" at bounding box center [819, 87] width 16 height 16
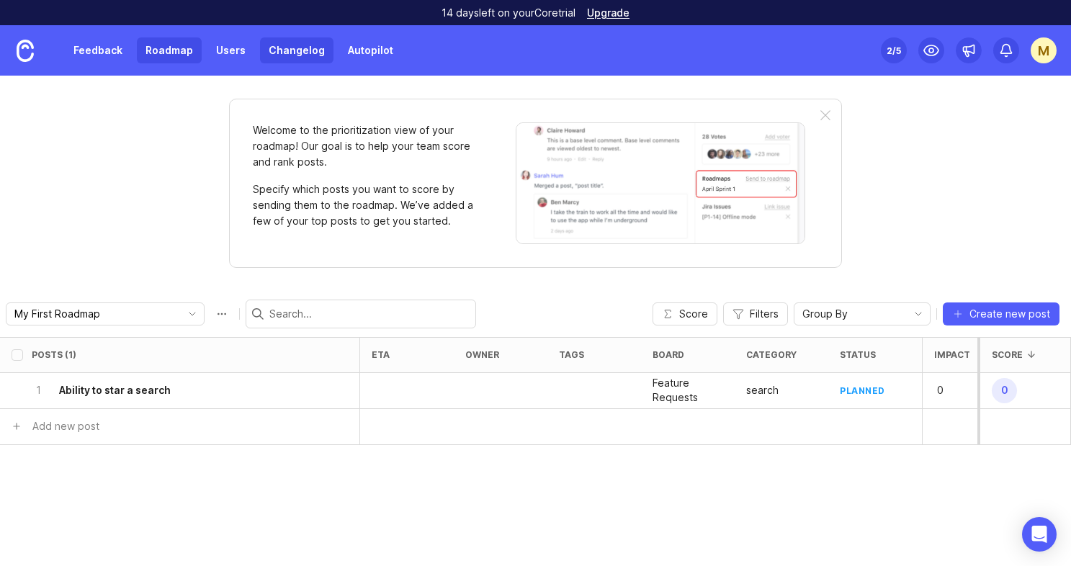
click at [287, 58] on link "Changelog" at bounding box center [296, 50] width 73 height 26
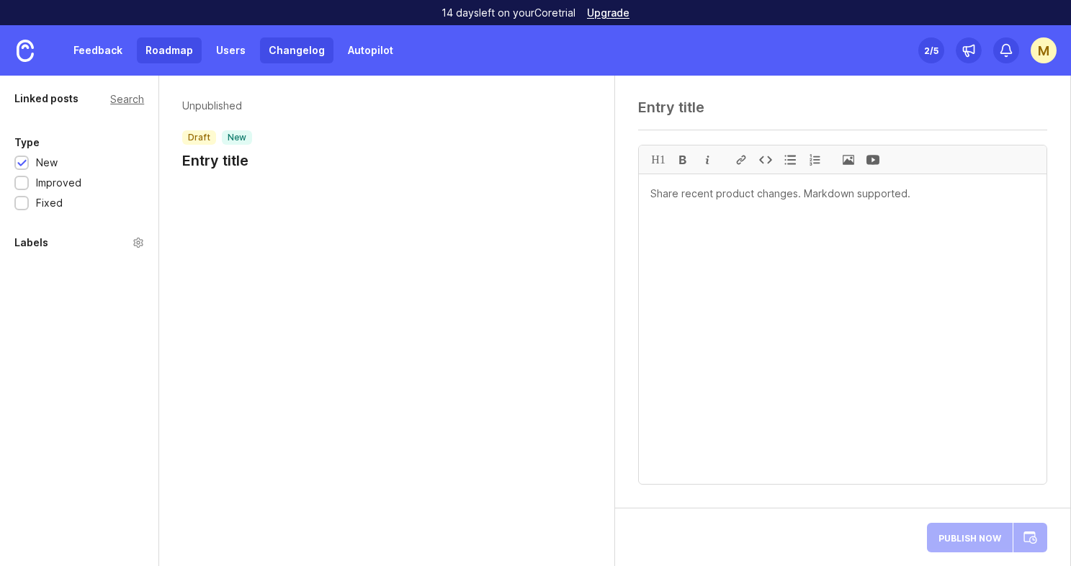
click at [173, 55] on link "Roadmap" at bounding box center [169, 50] width 65 height 26
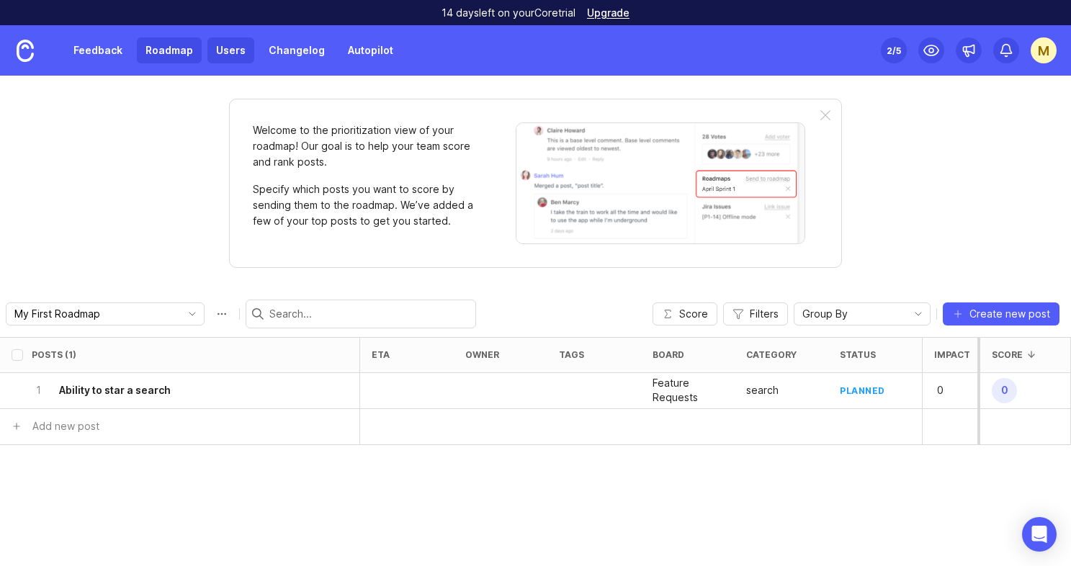
click at [232, 55] on link "Users" at bounding box center [230, 50] width 47 height 26
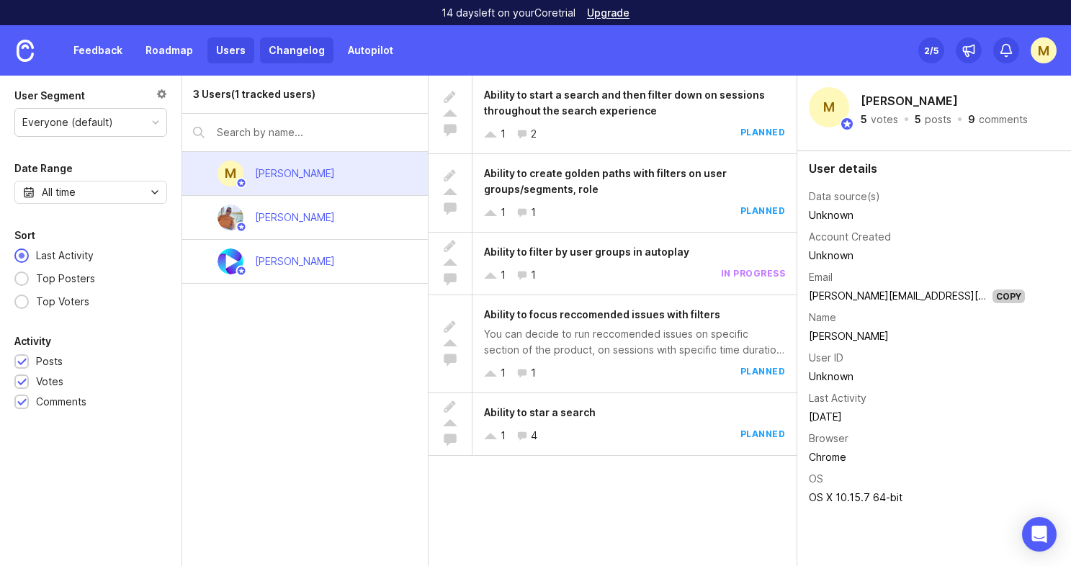
click at [280, 48] on link "Changelog" at bounding box center [296, 50] width 73 height 26
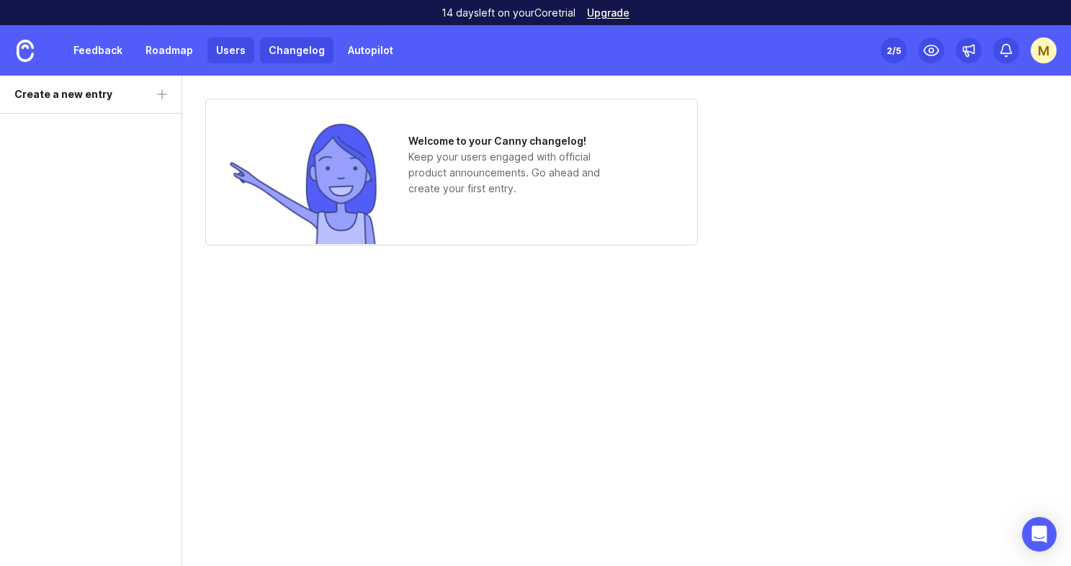
click at [216, 58] on link "Users" at bounding box center [230, 50] width 47 height 26
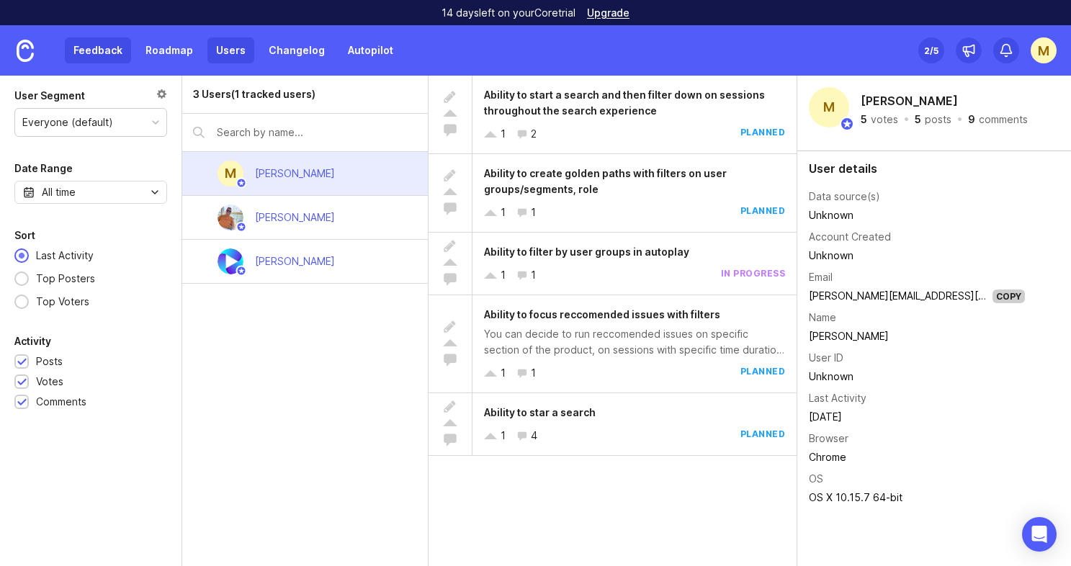
click at [112, 62] on link "Feedback" at bounding box center [98, 50] width 66 height 26
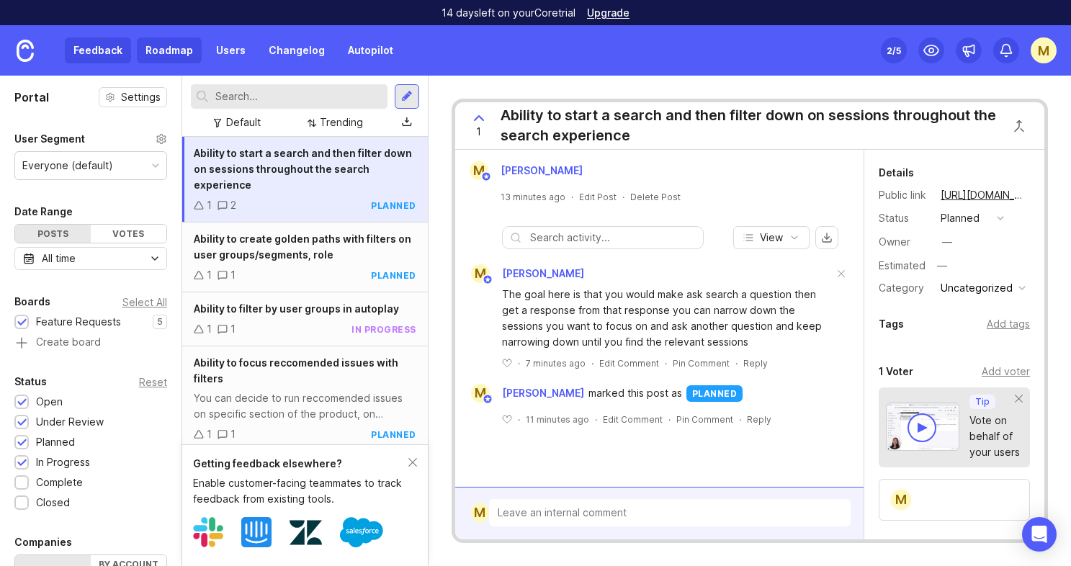
click at [165, 60] on link "Roadmap" at bounding box center [169, 50] width 65 height 26
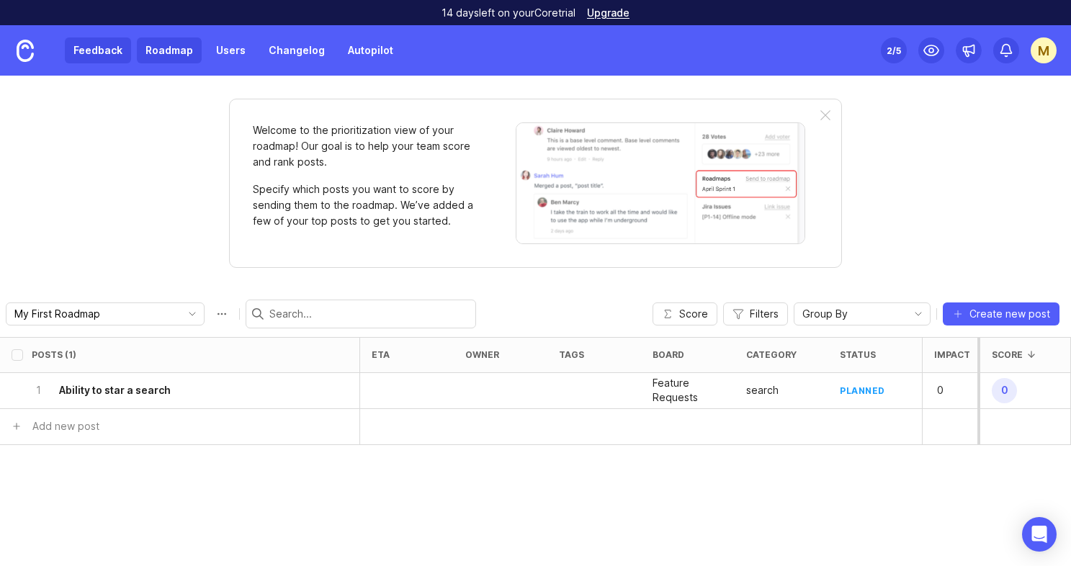
click at [101, 42] on link "Feedback" at bounding box center [98, 50] width 66 height 26
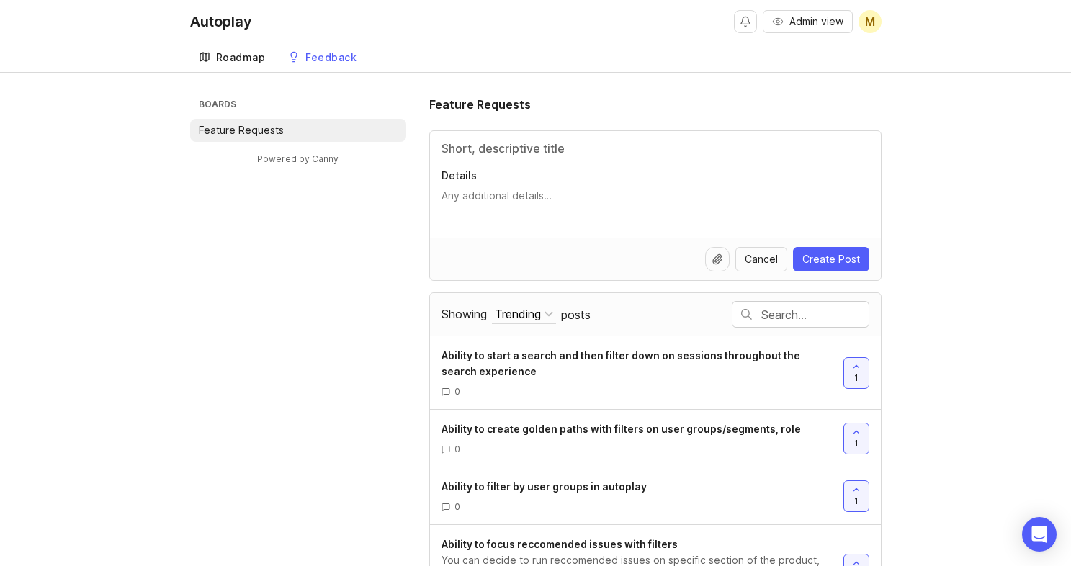
click at [241, 66] on link "Roadmap" at bounding box center [232, 58] width 84 height 30
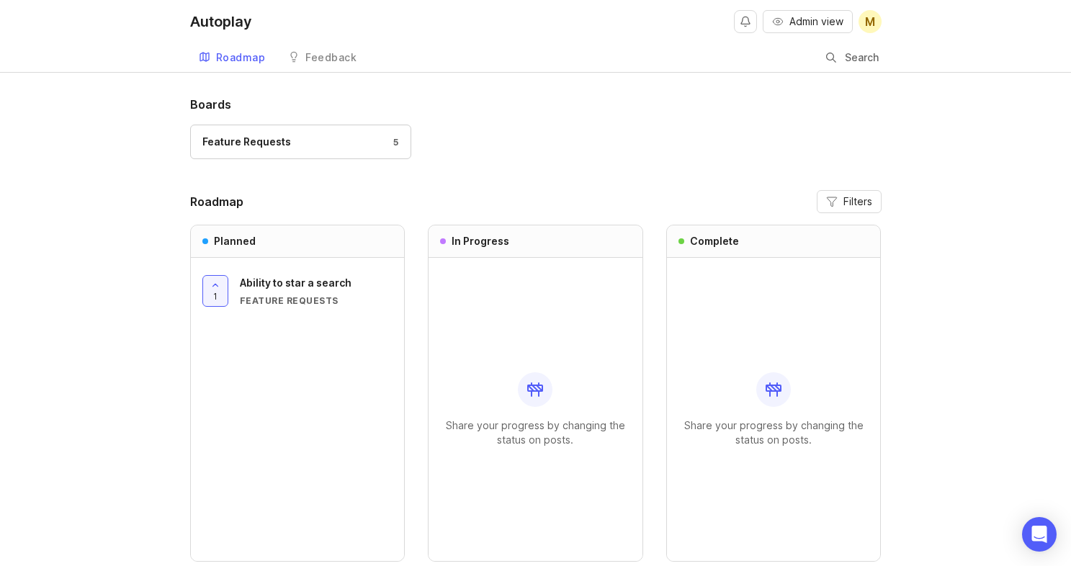
scroll to position [74, 0]
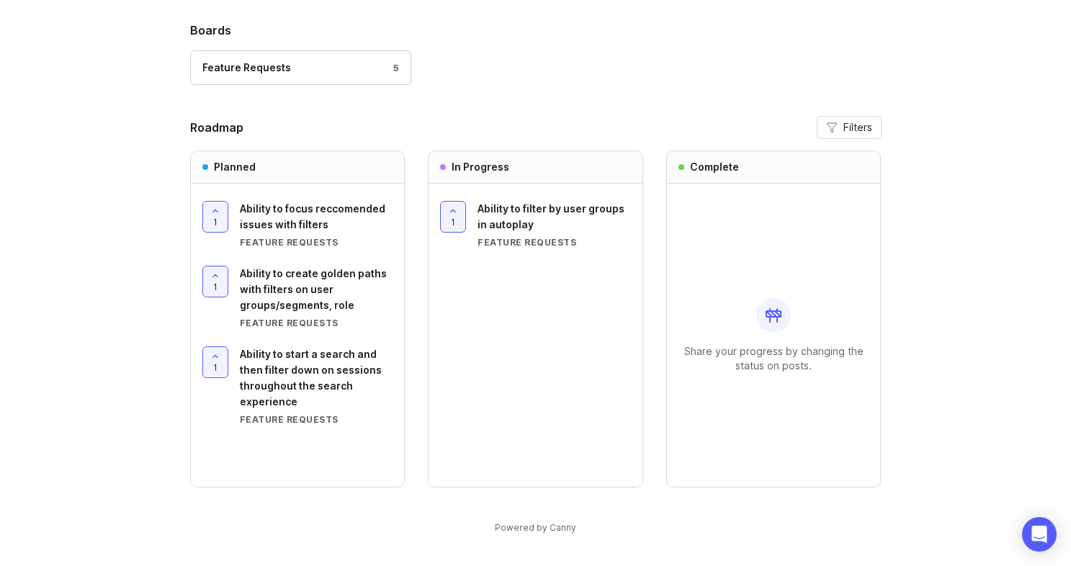
scroll to position [73, 0]
click at [851, 128] on span "Filters" at bounding box center [857, 128] width 29 height 14
click at [677, 74] on div "Feature Requests 5" at bounding box center [535, 75] width 691 height 48
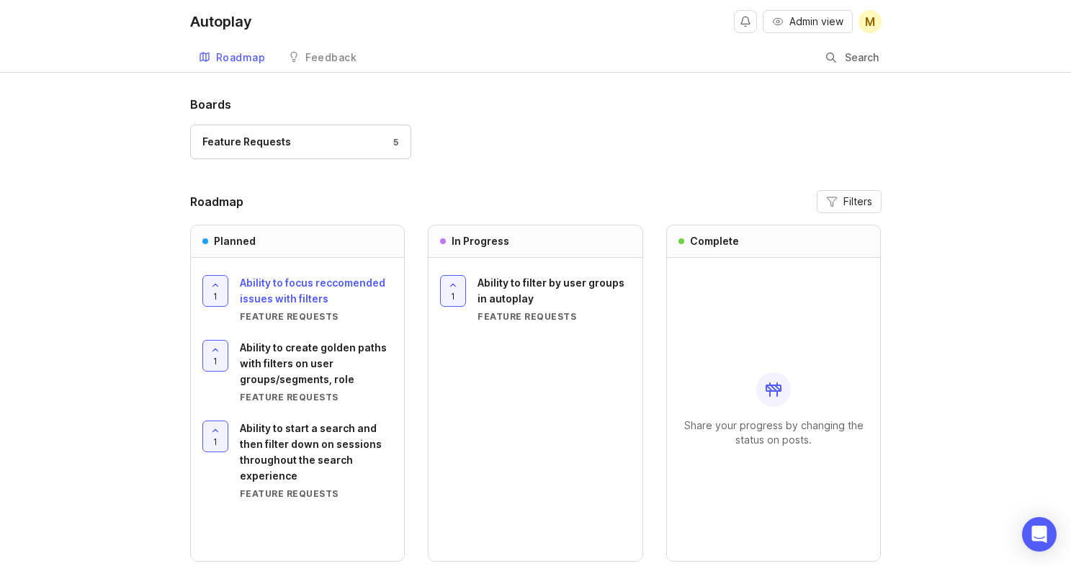
click at [320, 279] on span "Ability to focus reccomended issues with filters" at bounding box center [312, 291] width 145 height 28
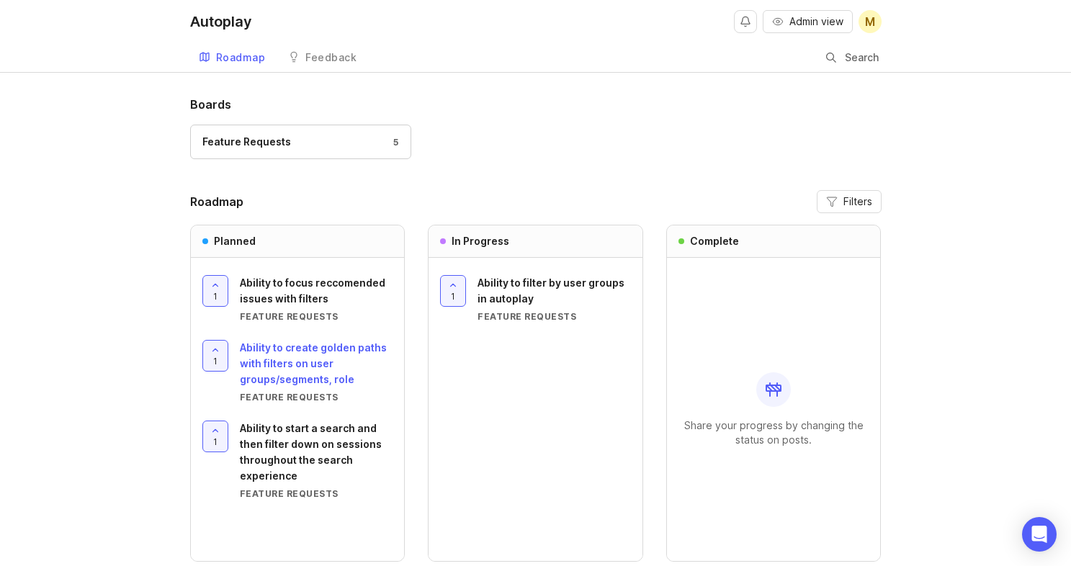
click at [329, 362] on span "Ability to create golden paths with filters on user groups/segments, role" at bounding box center [313, 363] width 147 height 44
click at [843, 194] on span "Filters" at bounding box center [857, 201] width 29 height 14
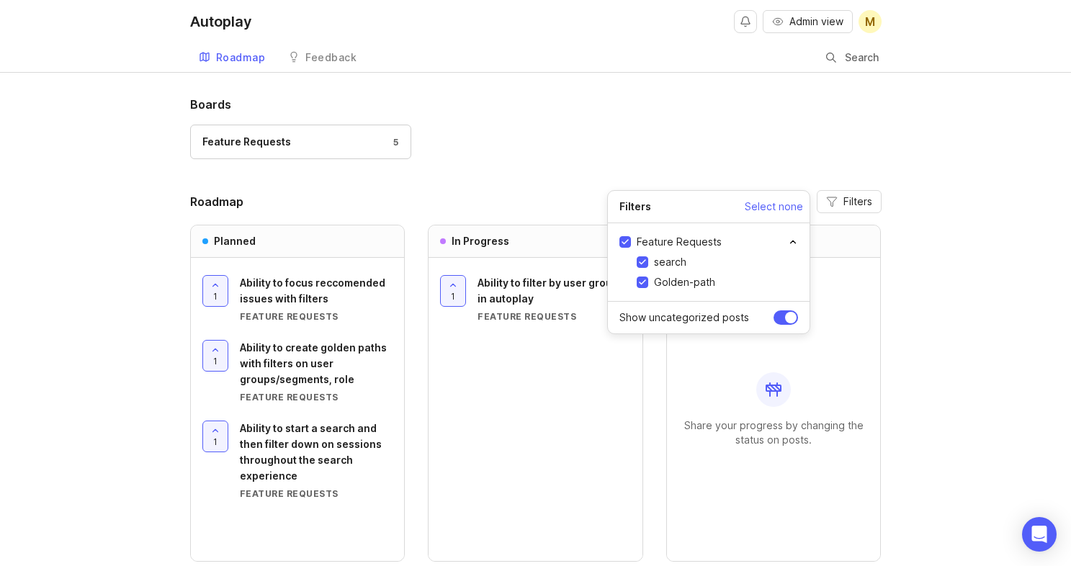
click at [637, 266] on input "search" at bounding box center [643, 262] width 12 height 12
click at [641, 262] on input "search" at bounding box center [643, 262] width 12 height 12
checkbox input "true"
click at [642, 280] on input "Golden-path" at bounding box center [643, 283] width 12 height 12
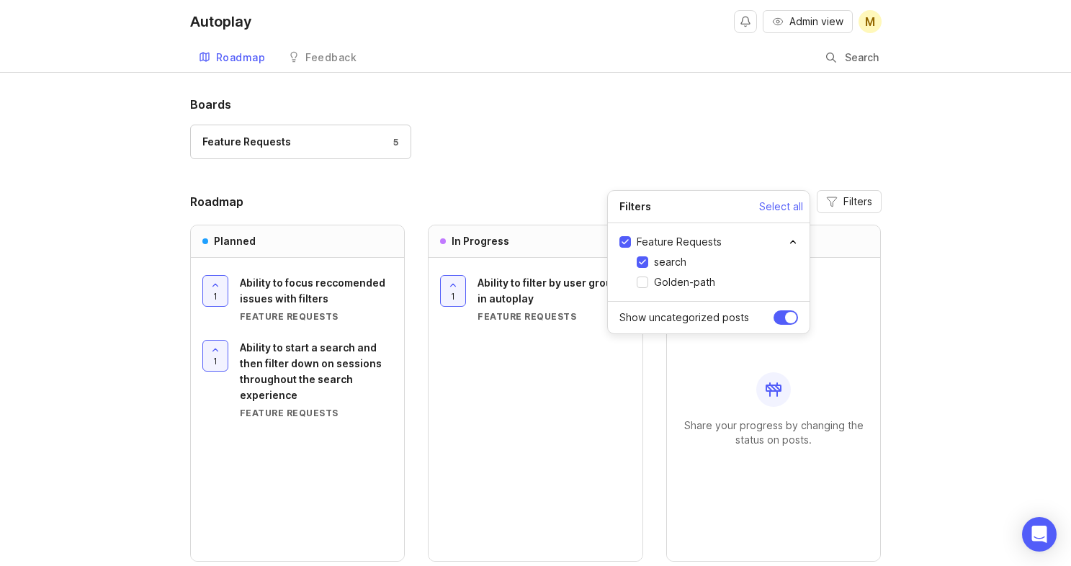
click at [643, 282] on input "Golden-path" at bounding box center [643, 283] width 12 height 12
checkbox input "true"
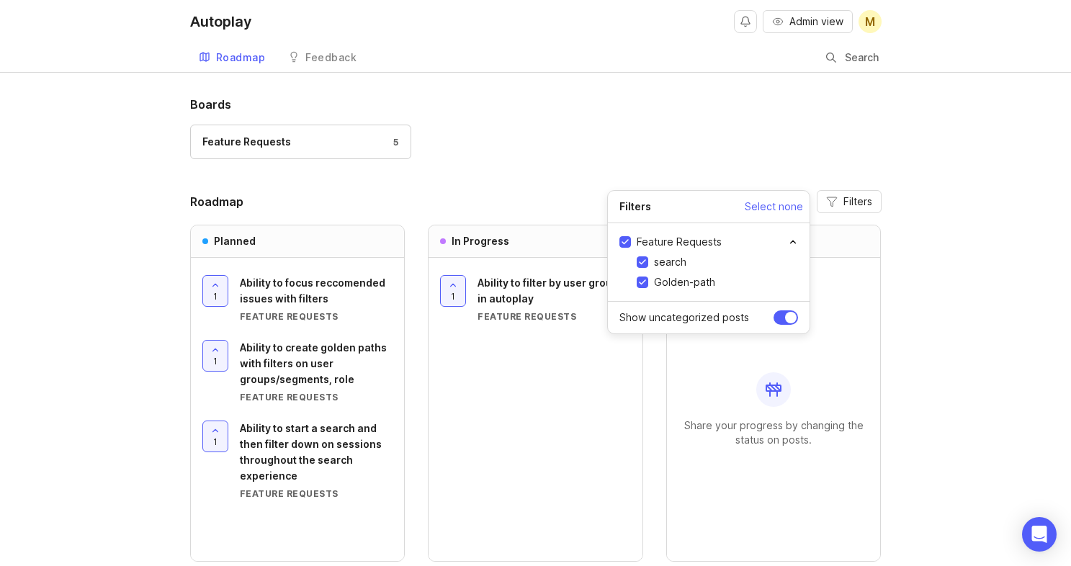
click at [691, 122] on div "Boards Feature Requests 5" at bounding box center [535, 134] width 691 height 77
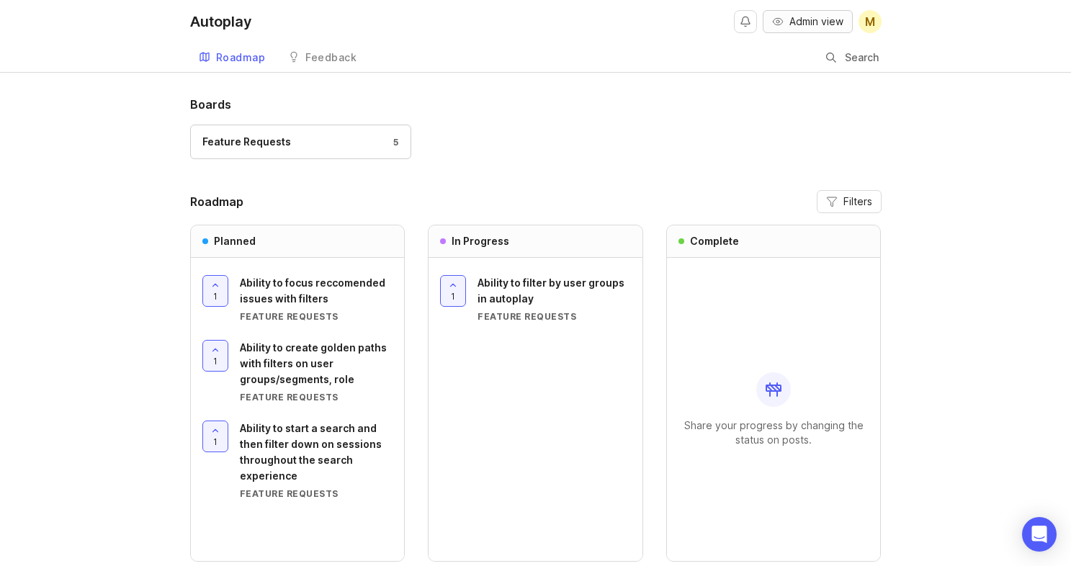
click at [793, 24] on span "Admin view" at bounding box center [816, 21] width 54 height 14
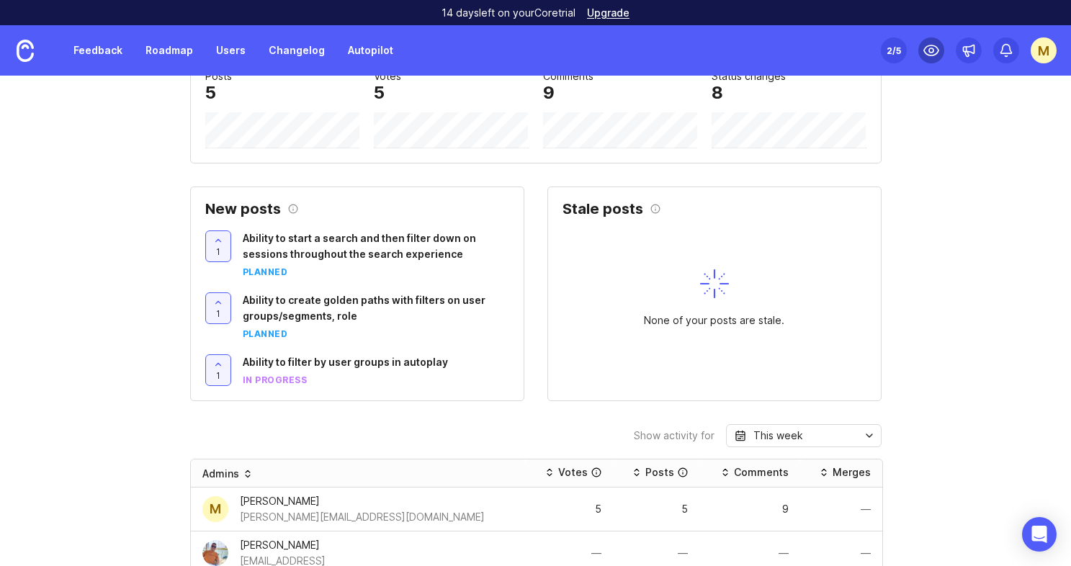
scroll to position [432, 0]
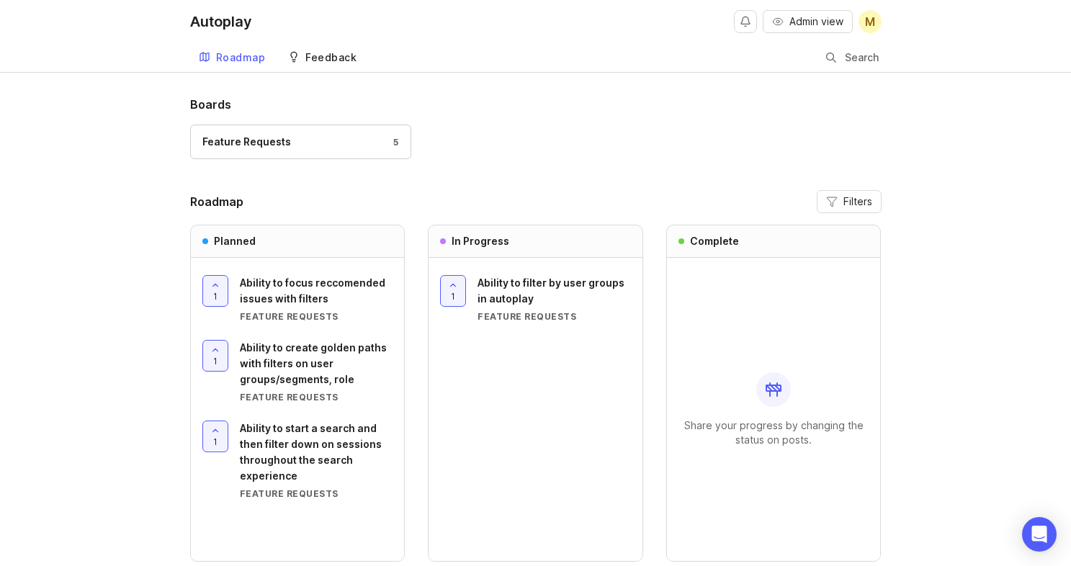
click at [337, 58] on div "Feedback" at bounding box center [330, 58] width 51 height 10
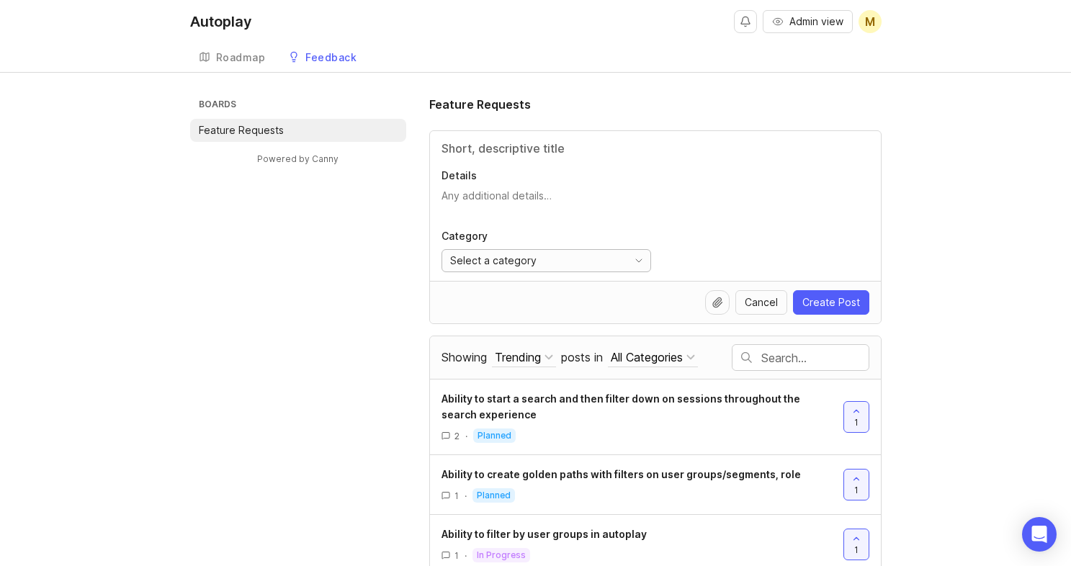
click at [616, 259] on div "Select a category" at bounding box center [531, 261] width 179 height 22
click at [220, 47] on link "Roadmap" at bounding box center [232, 58] width 84 height 30
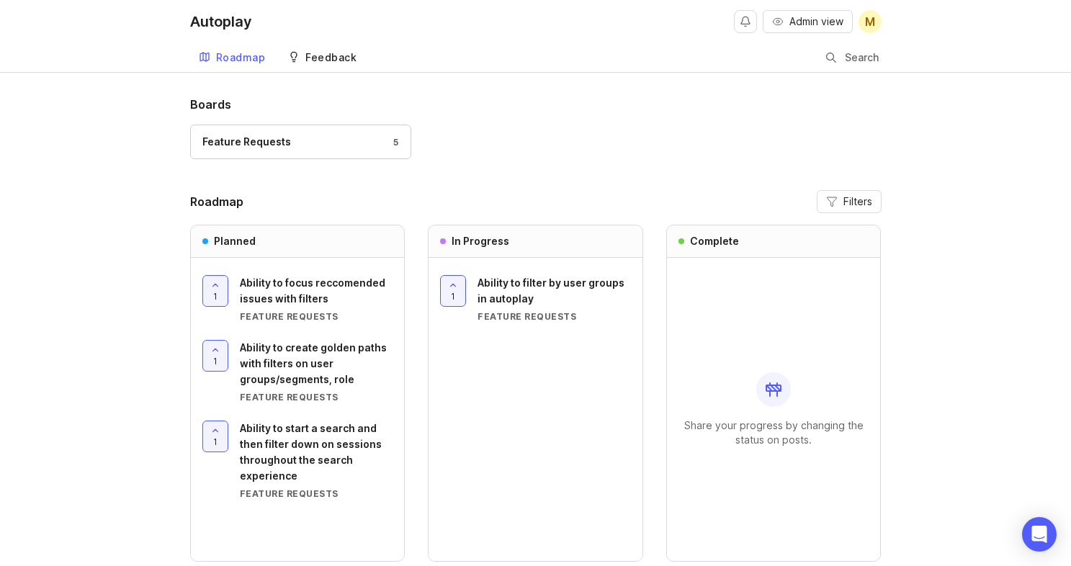
click at [344, 62] on div "Feedback" at bounding box center [330, 58] width 51 height 10
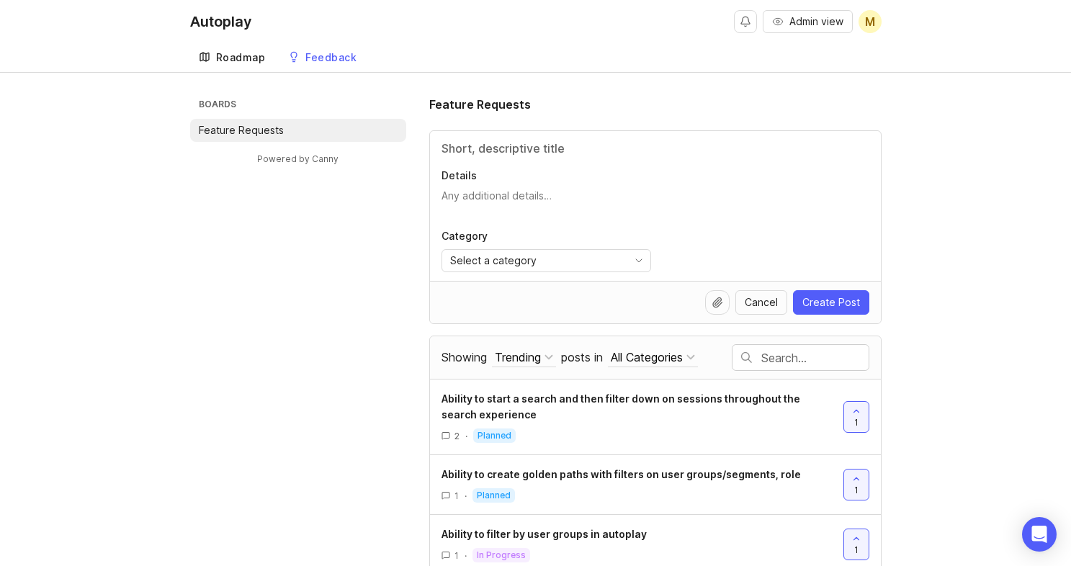
click at [238, 43] on link "Roadmap" at bounding box center [232, 58] width 84 height 30
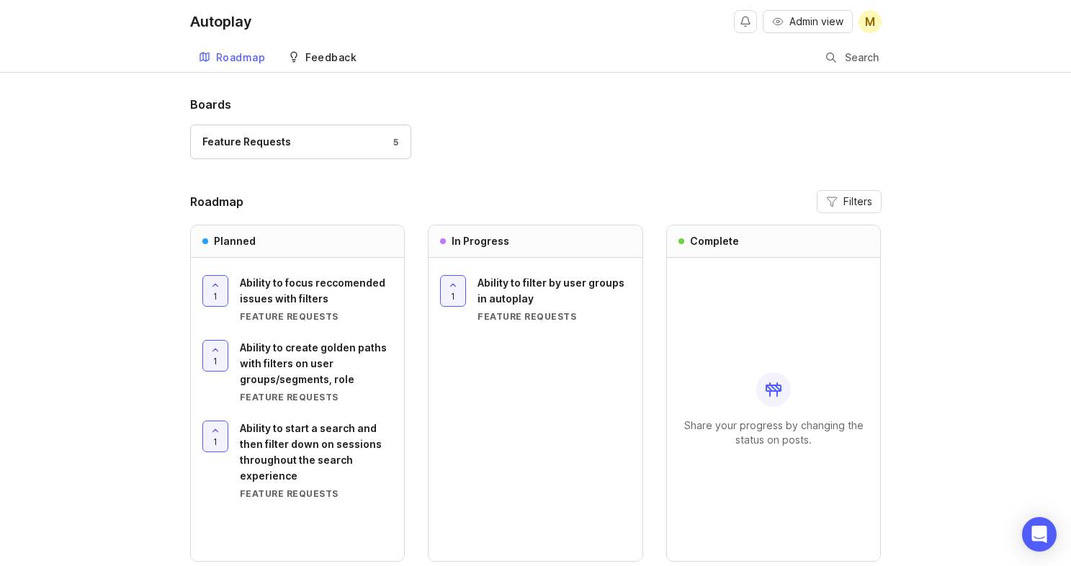
click at [323, 63] on link "Feedback" at bounding box center [322, 58] width 86 height 30
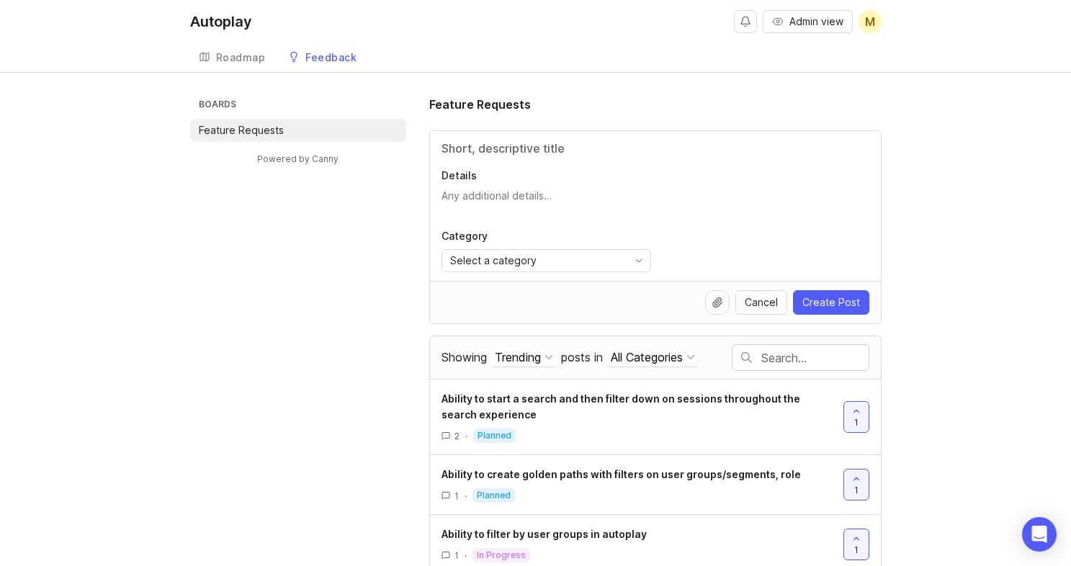
click at [364, 127] on li "Feature Requests" at bounding box center [298, 130] width 216 height 23
